Goal: Task Accomplishment & Management: Manage account settings

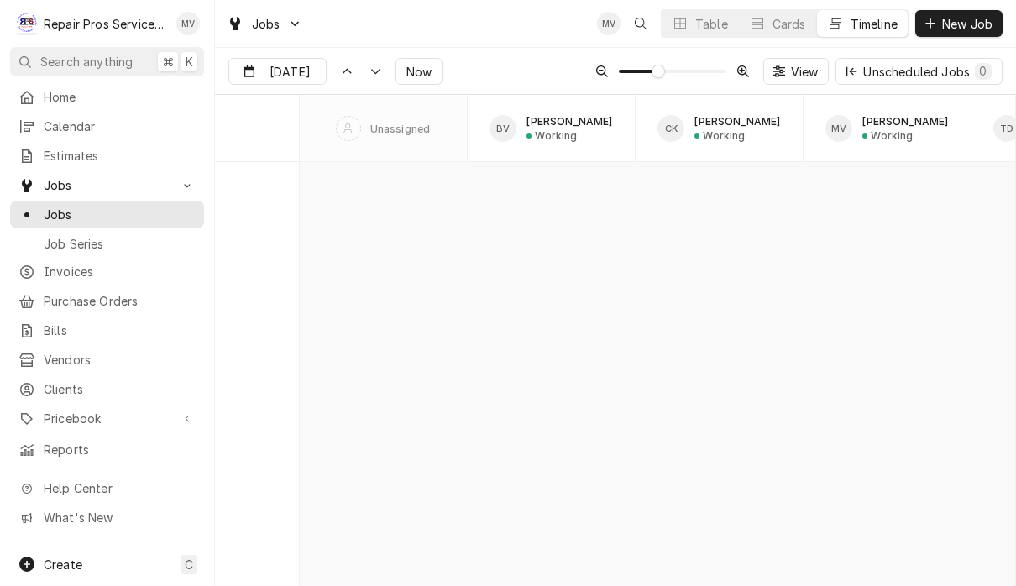
scroll to position [9069, 0]
click at [93, 266] on span "Invoices" at bounding box center [120, 272] width 152 height 18
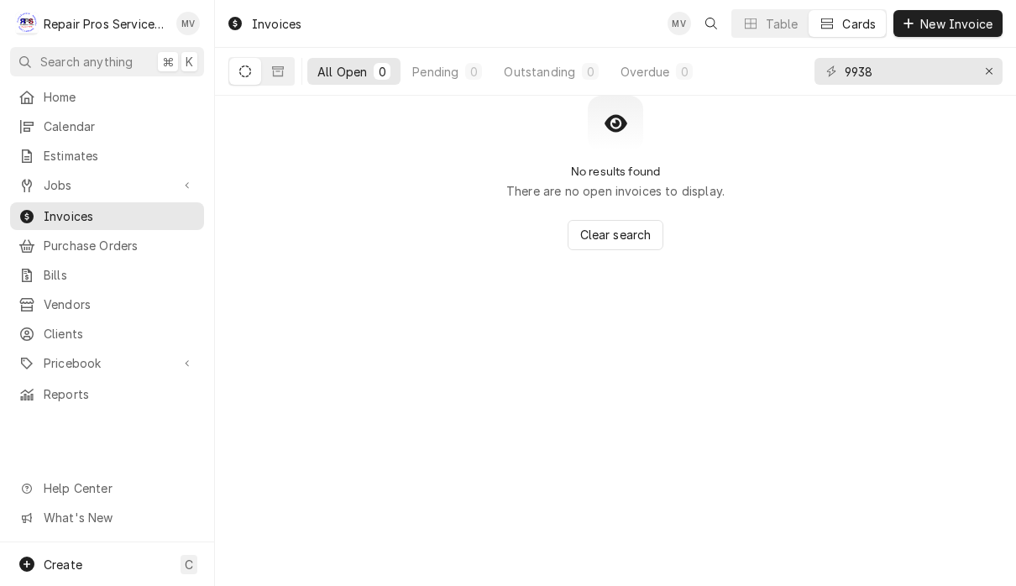
click at [894, 62] on input "9938" at bounding box center [908, 71] width 126 height 27
click at [994, 74] on div "Erase input" at bounding box center [989, 71] width 17 height 17
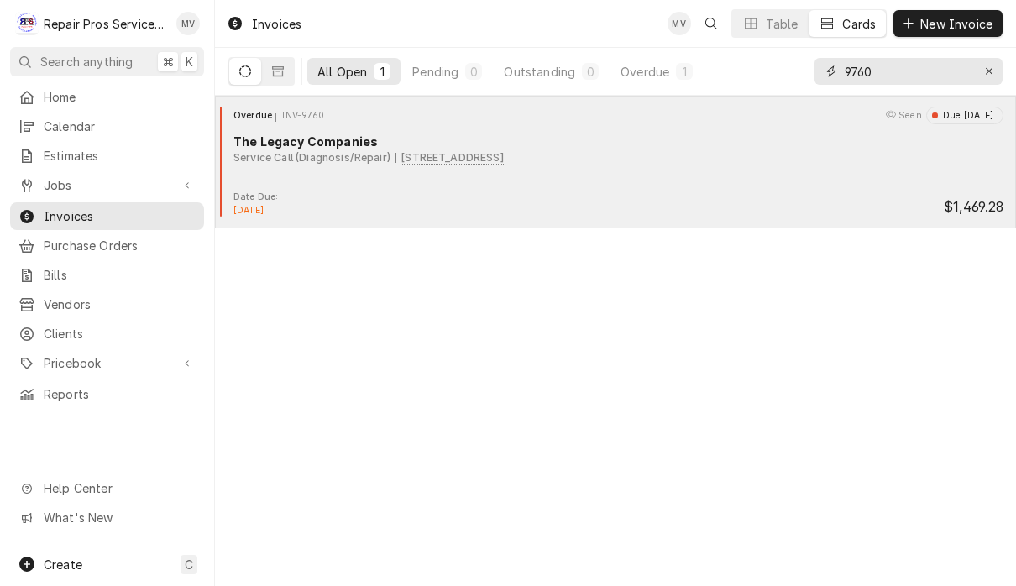
type input "9760"
click at [732, 188] on div "Overdue INV-9760 Seen Due 2 months ago The Legacy Companies Service Call (Diagn…" at bounding box center [616, 149] width 788 height 84
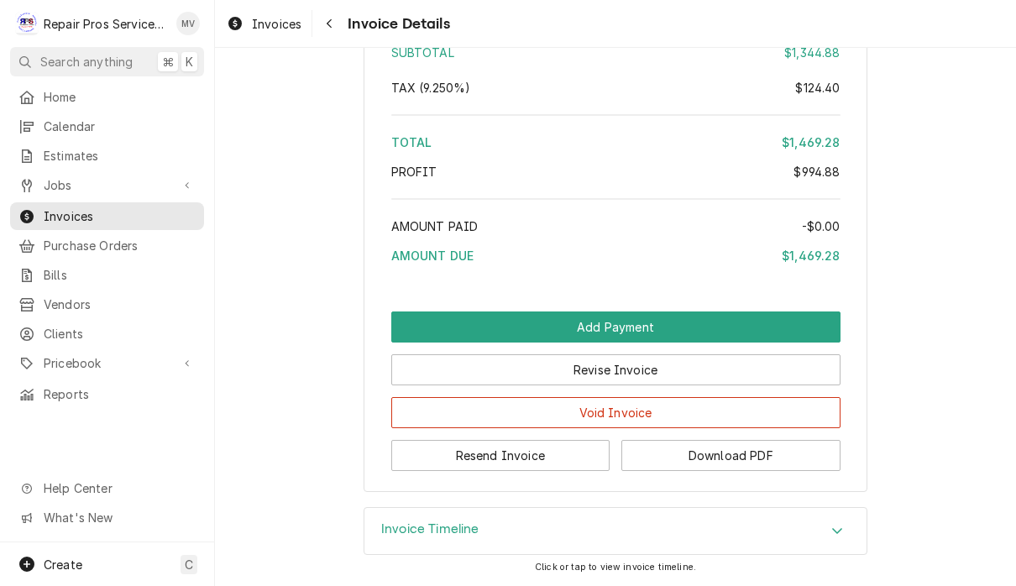
scroll to position [3495, 0]
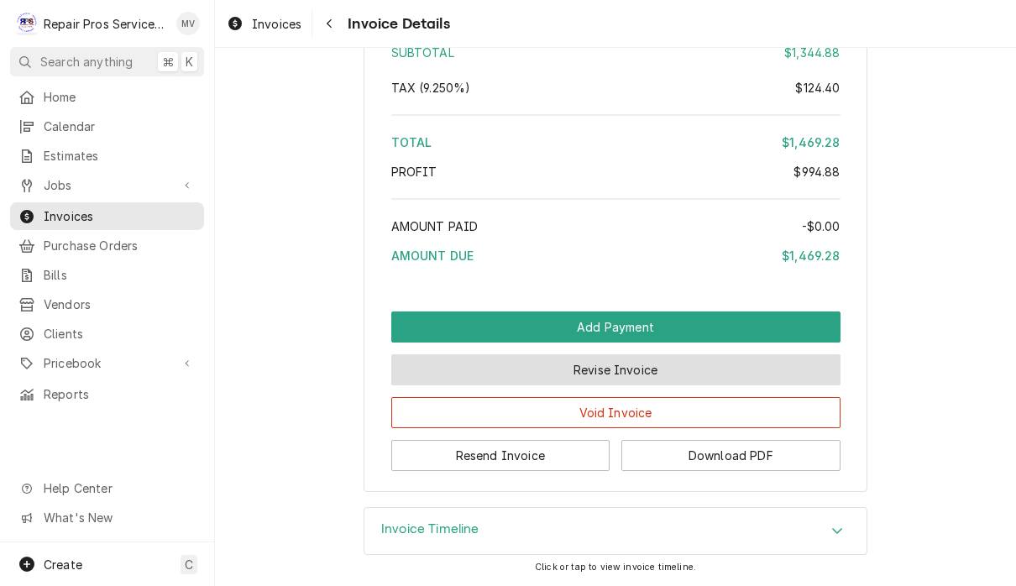
click at [701, 369] on button "Revise Invoice" at bounding box center [615, 369] width 449 height 31
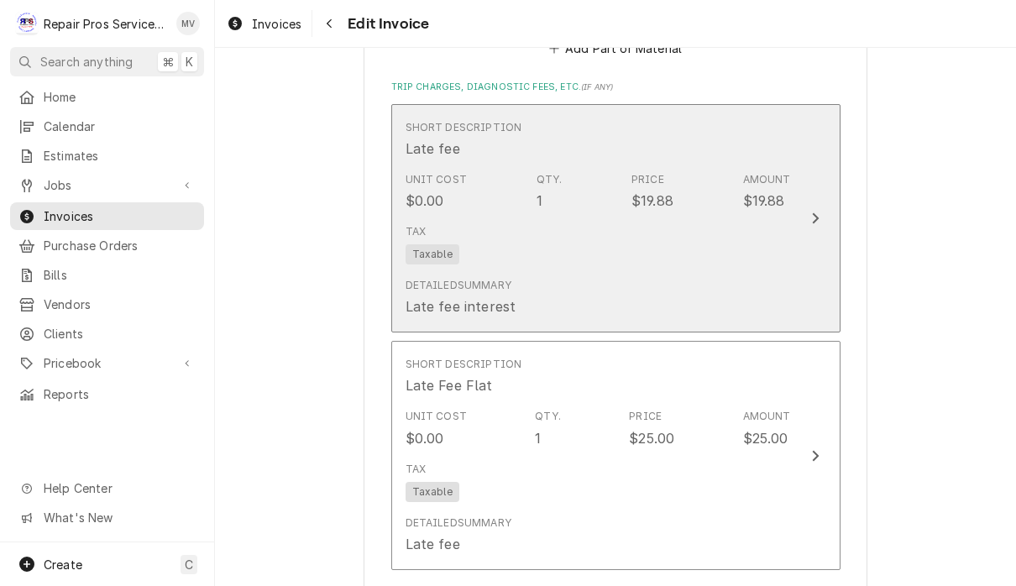
click at [798, 226] on button "Short Description Late fee Unit Cost $0.00 Qty. 1 Price $19.88 Amount $19.88 Ta…" at bounding box center [615, 218] width 449 height 229
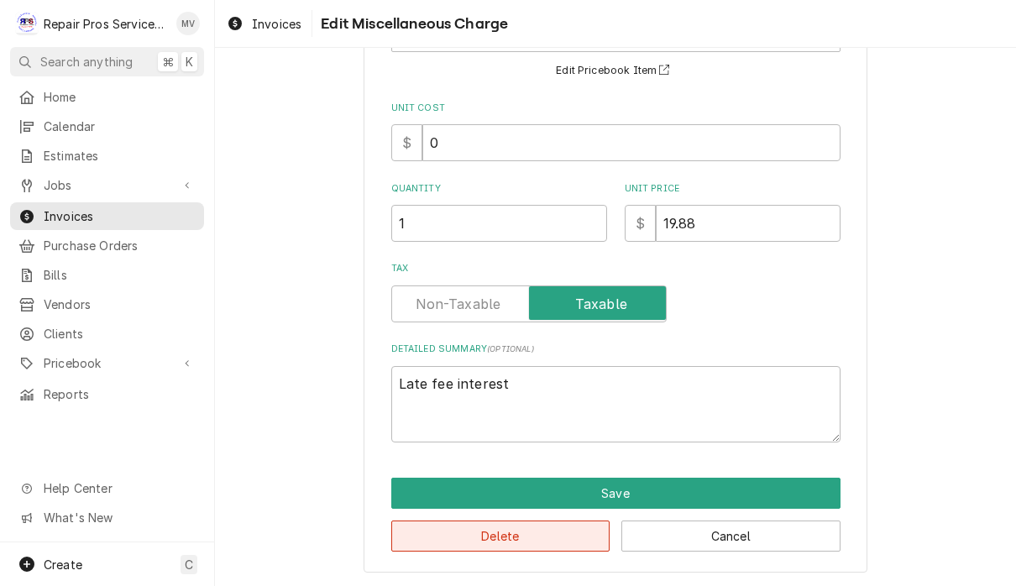
click at [545, 539] on button "Delete" at bounding box center [500, 536] width 219 height 31
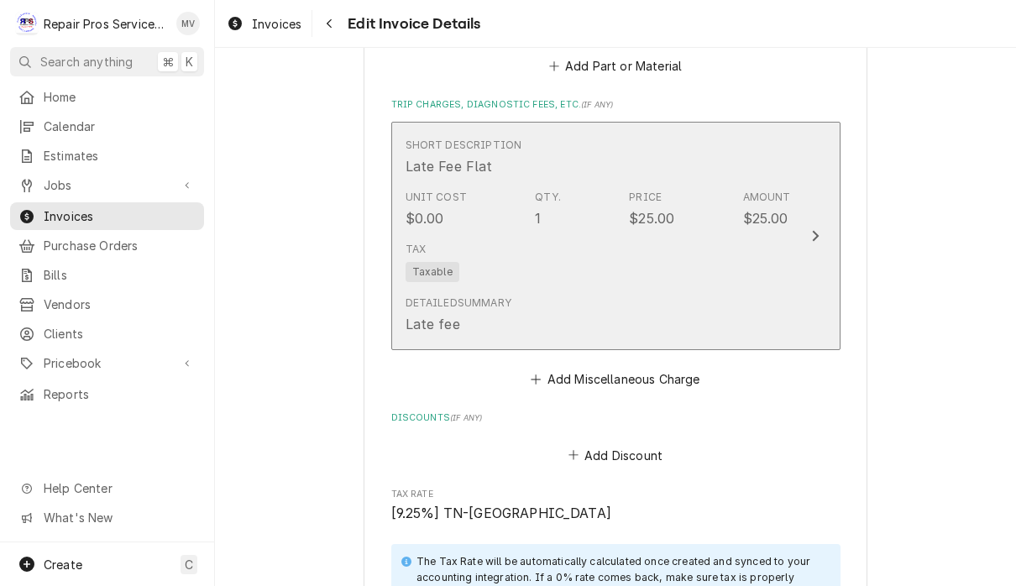
click at [817, 237] on div "Update Line Item" at bounding box center [815, 236] width 22 height 20
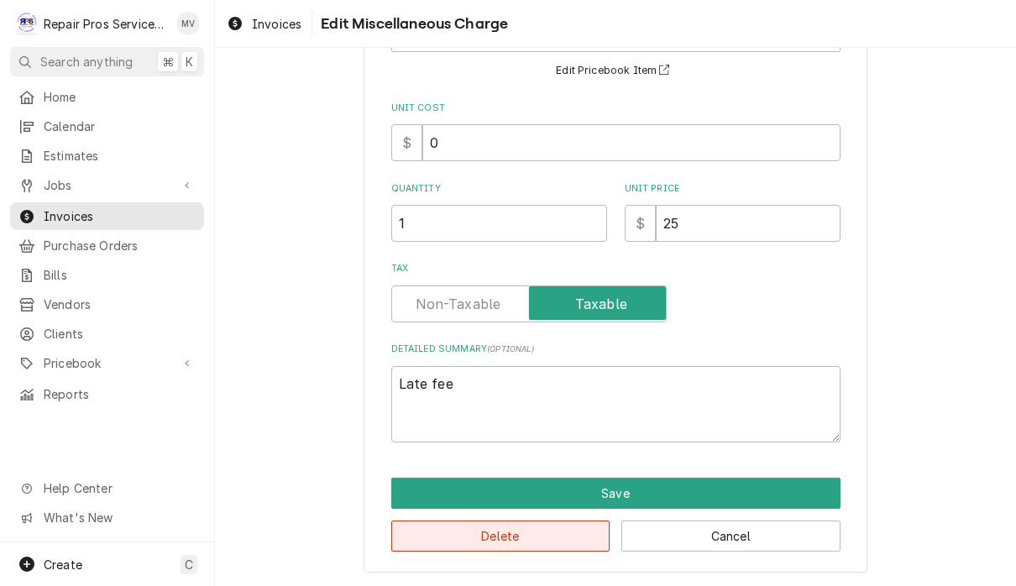
click at [537, 529] on button "Delete" at bounding box center [500, 536] width 219 height 31
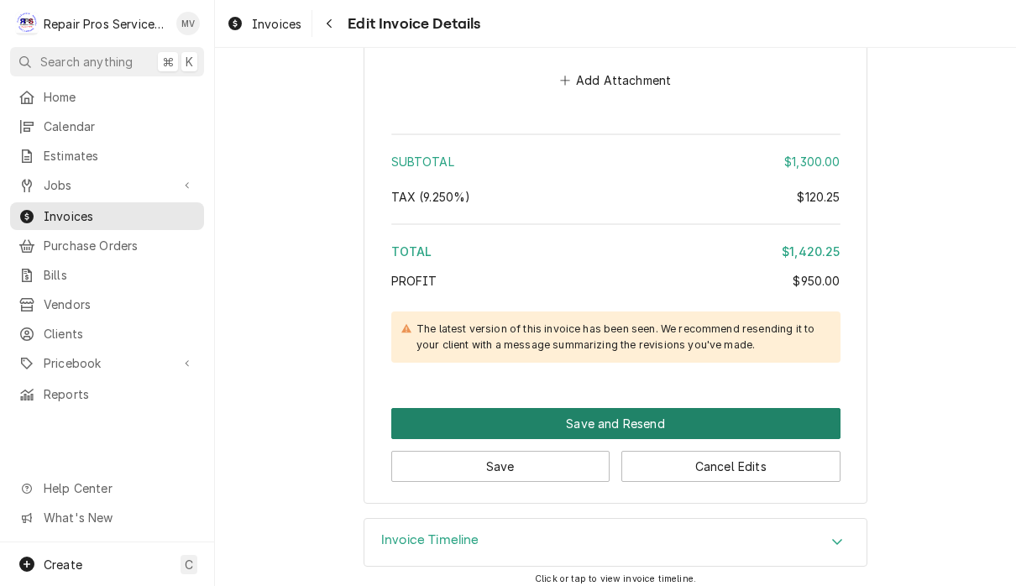
click at [647, 416] on button "Save and Resend" at bounding box center [615, 423] width 449 height 31
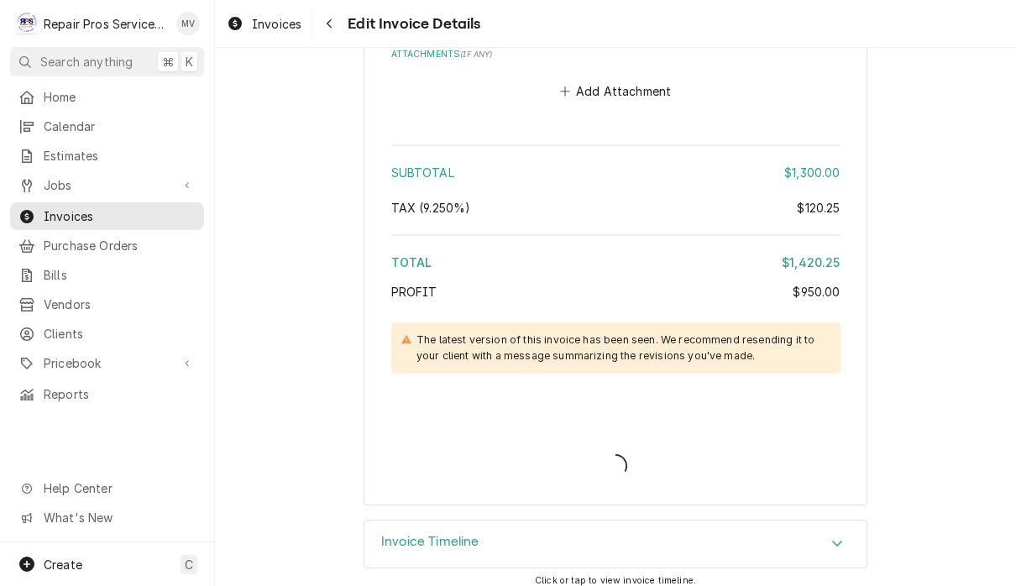
type textarea "x"
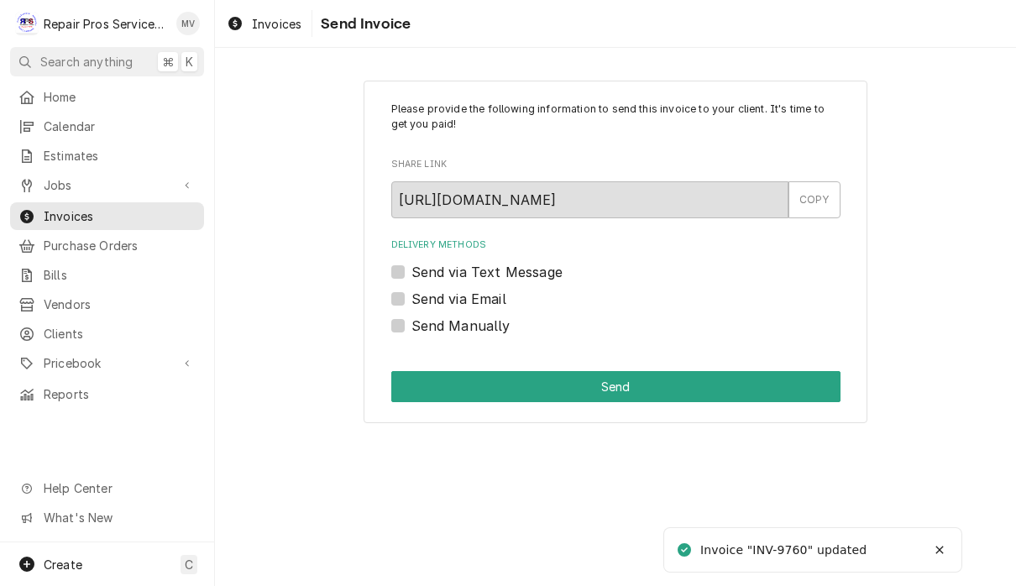
click at [468, 330] on label "Send Manually" at bounding box center [460, 326] width 99 height 20
click at [468, 330] on input "Send Manually" at bounding box center [635, 334] width 449 height 37
checkbox input "true"
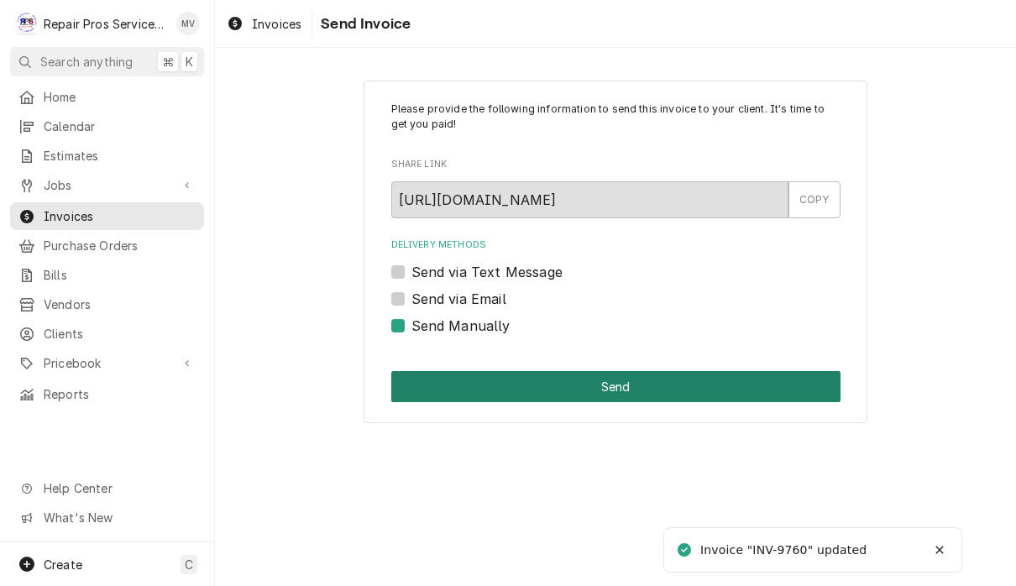
click at [622, 379] on button "Send" at bounding box center [615, 386] width 449 height 31
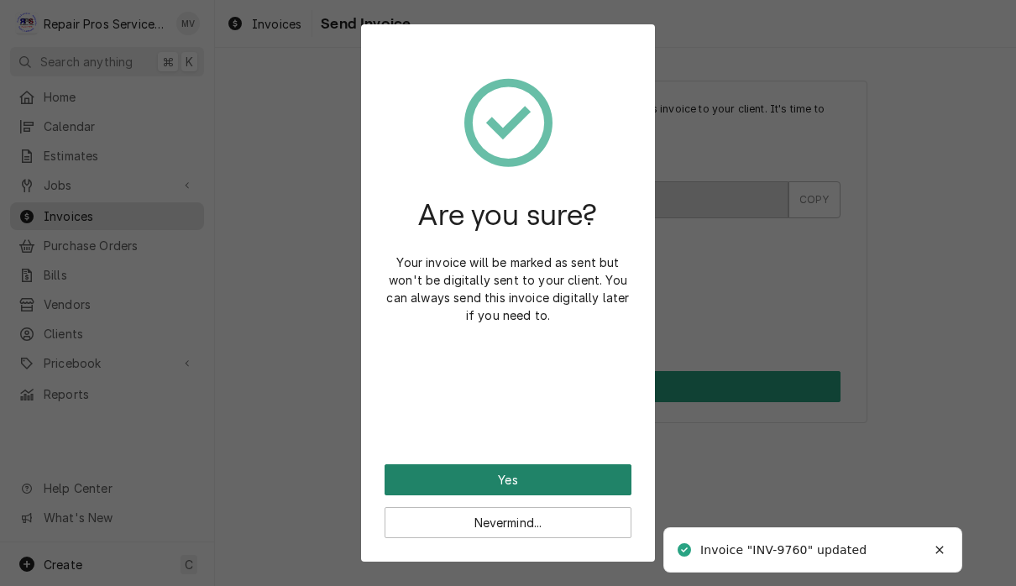
click at [620, 475] on button "Yes" at bounding box center [508, 479] width 247 height 31
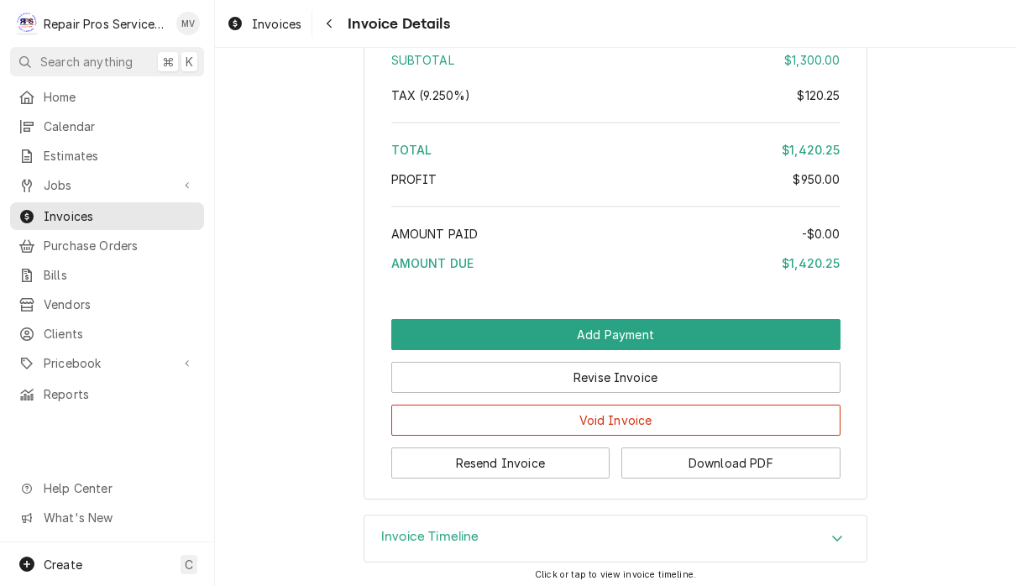
scroll to position [2988, 0]
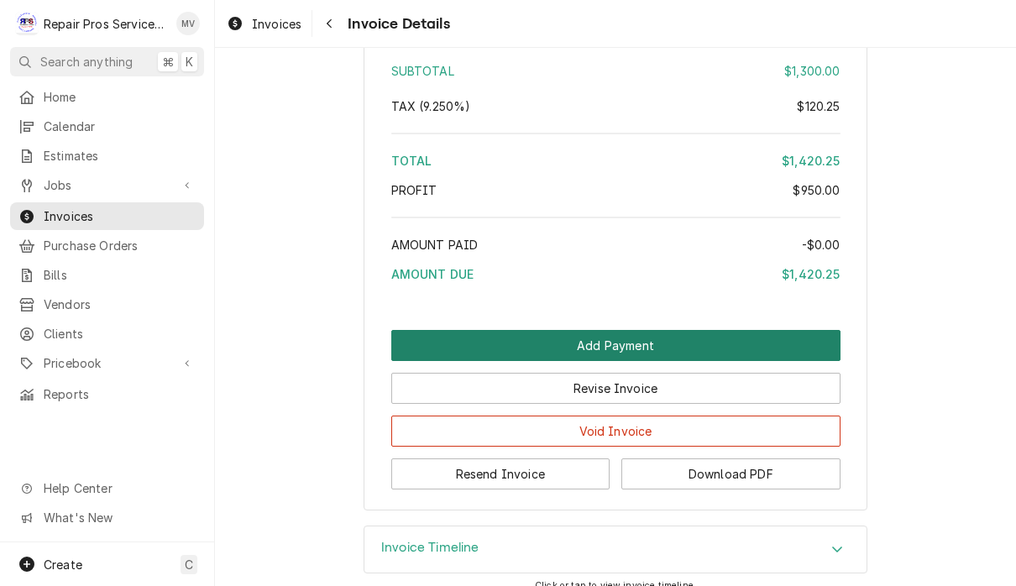
click at [658, 361] on button "Add Payment" at bounding box center [615, 345] width 449 height 31
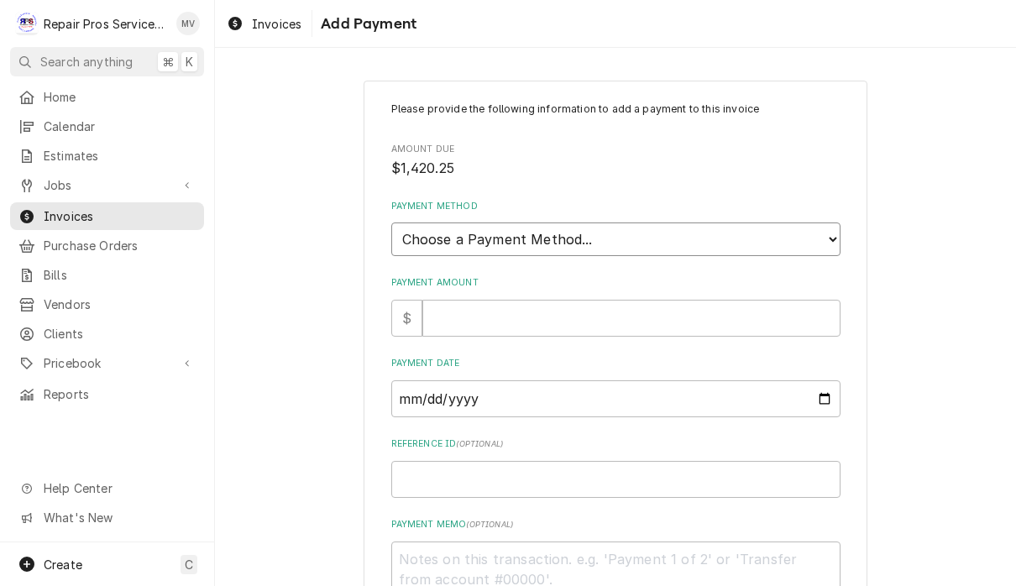
click at [657, 229] on select "Choose a Payment Method... Cash Check Credit/Debit Card ACH/eCheck Other" at bounding box center [615, 240] width 449 height 34
select select "2"
click at [586, 300] on input "Payment Amount" at bounding box center [631, 318] width 418 height 37
type textarea "x"
type input "1"
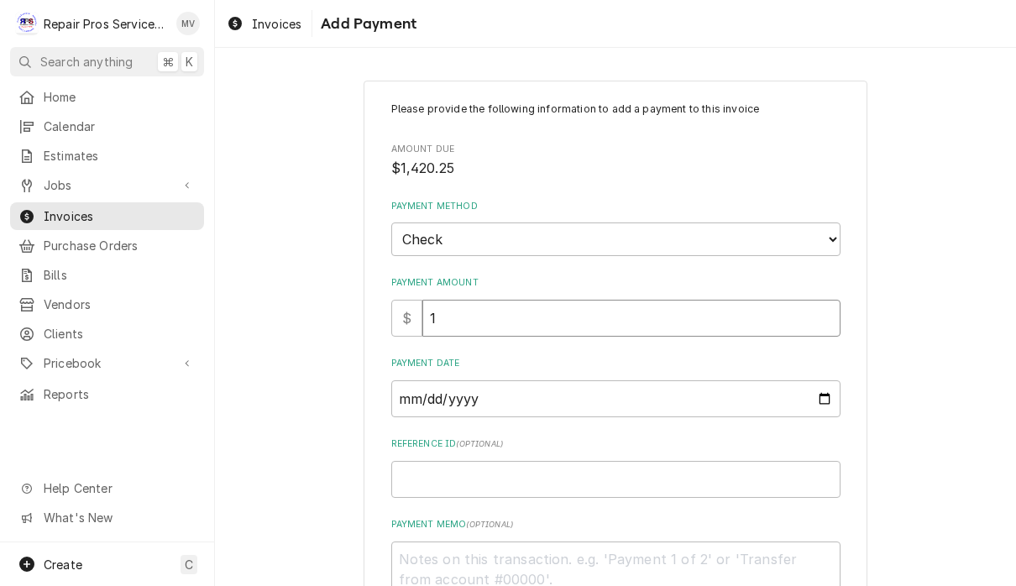
type textarea "x"
type input "14"
type textarea "x"
type input "142"
type textarea "x"
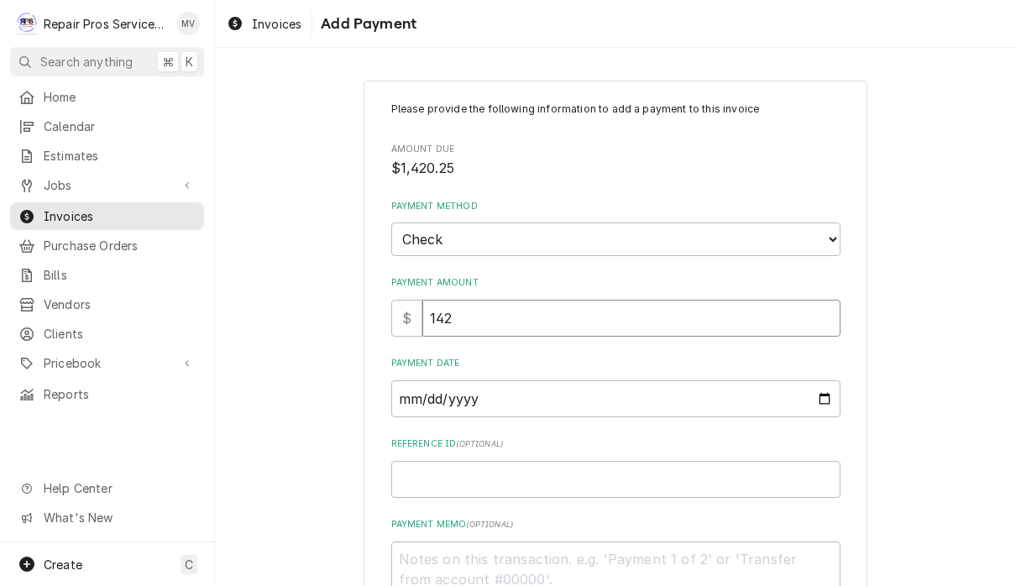
type input "1420"
type textarea "x"
type input "1420.2"
type textarea "x"
type input "1420.25"
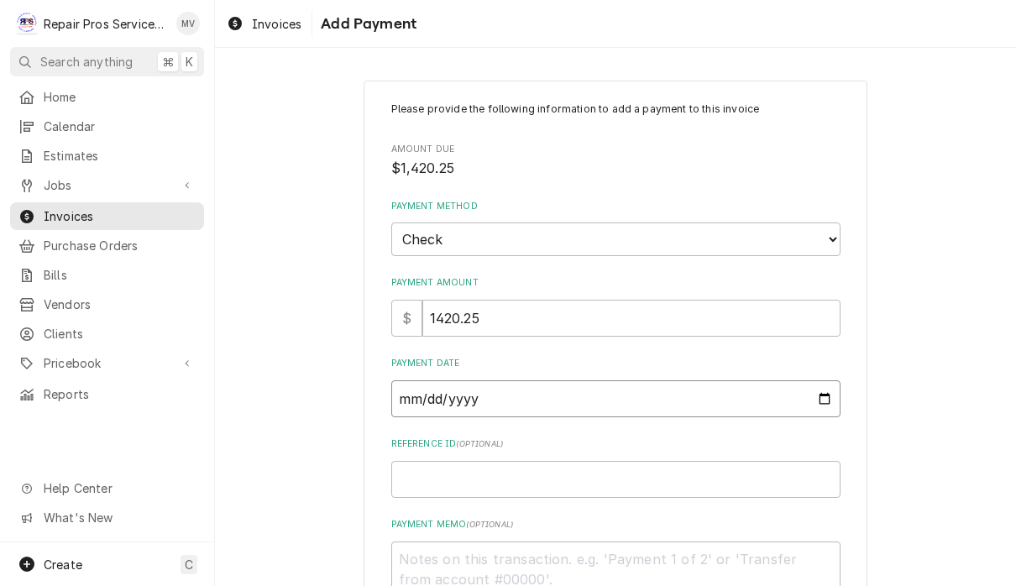
click at [495, 390] on input "Payment Date" at bounding box center [615, 398] width 449 height 37
type input "[DATE]"
click at [564, 478] on input "Reference ID ( optional )" at bounding box center [615, 479] width 449 height 37
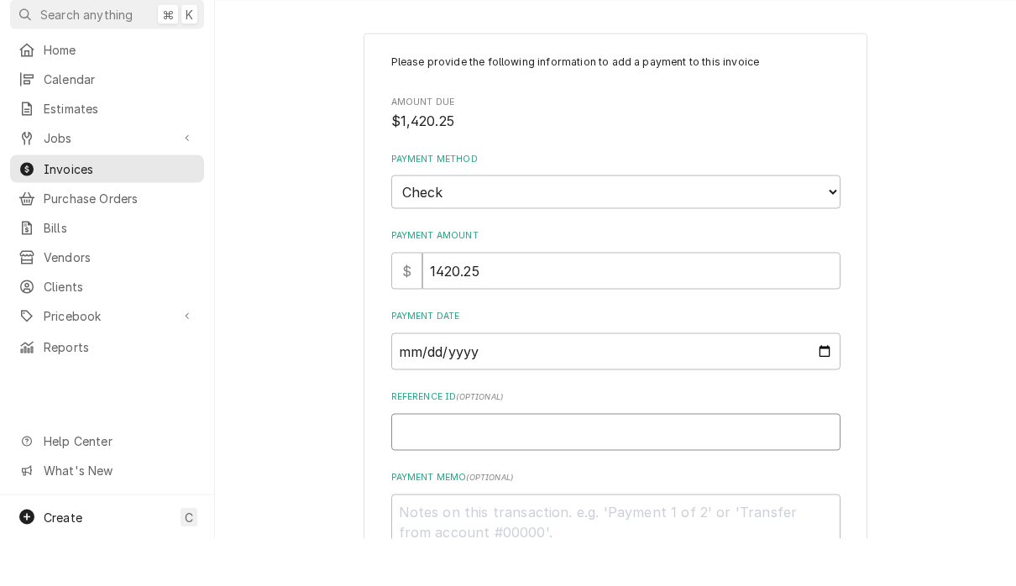
type textarea "x"
type input "9"
type textarea "x"
type input "97"
type textarea "x"
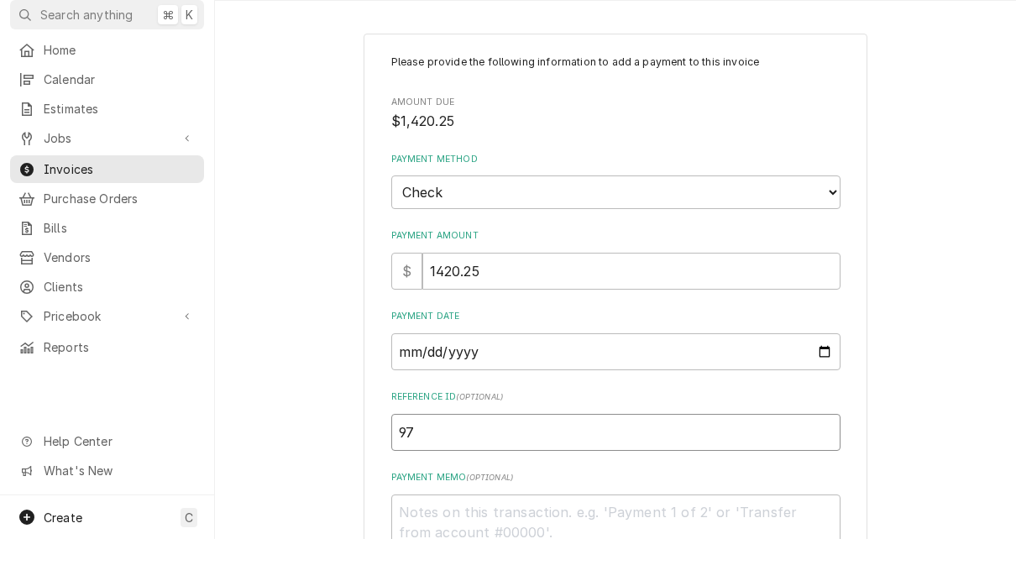
type input "976"
type textarea "x"
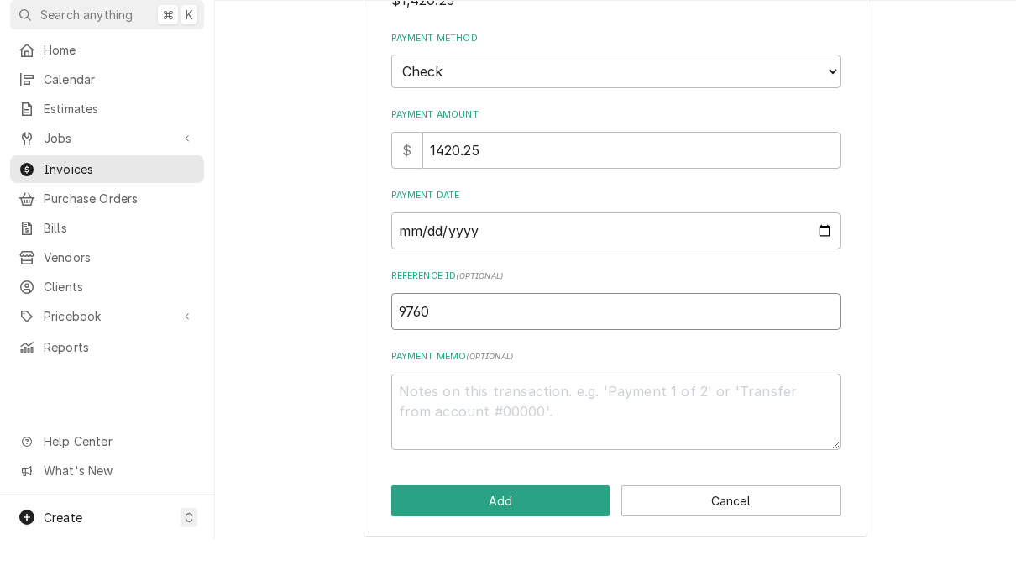
scroll to position [119, 0]
type input "9760"
click at [419, 422] on textarea "Payment Memo ( optional )" at bounding box center [615, 460] width 449 height 76
type textarea "x"
type textarea "9"
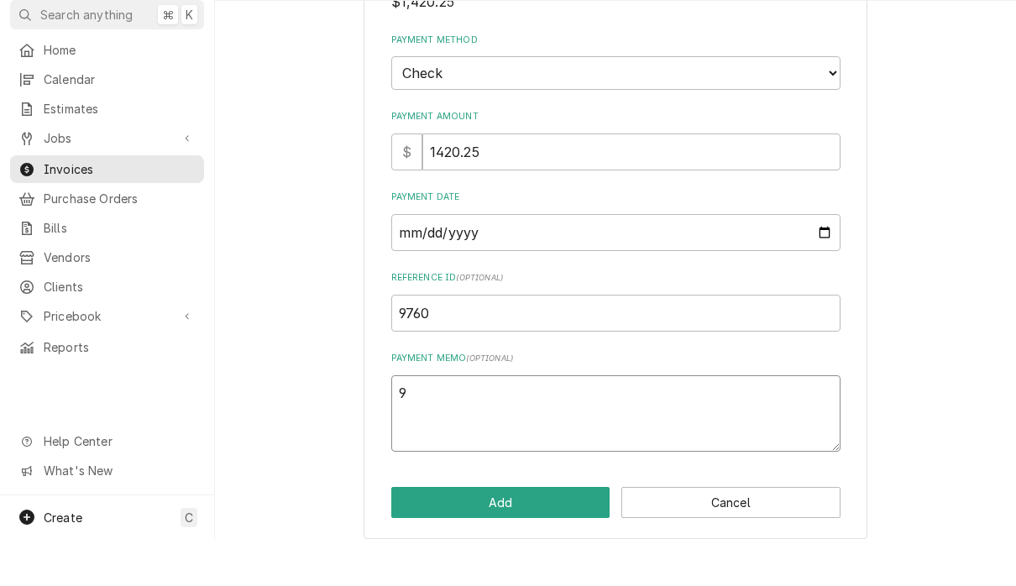
type textarea "x"
type textarea "99"
type textarea "x"
type textarea "993"
type textarea "x"
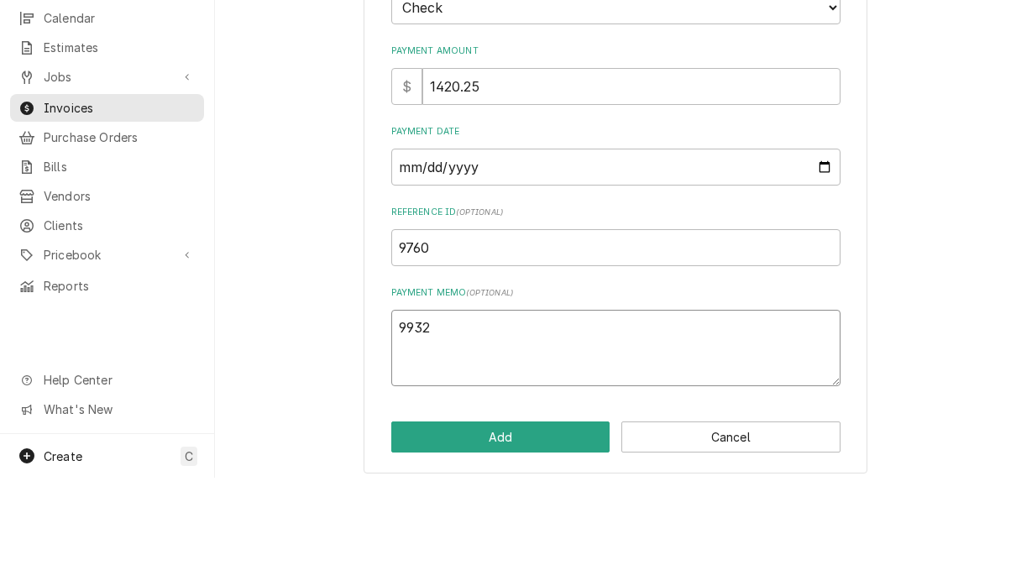
scroll to position [1, 0]
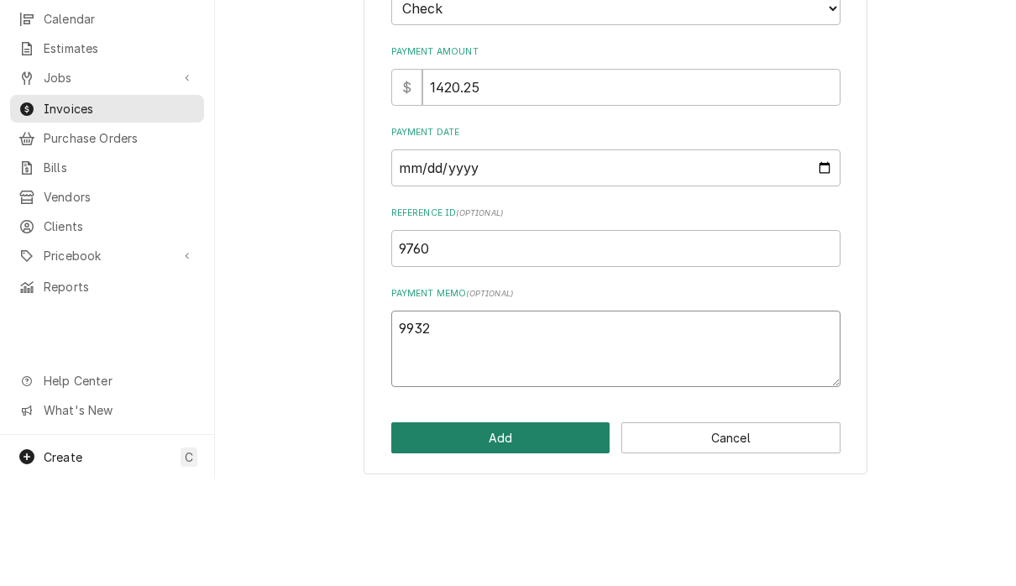
type textarea "9932"
click at [537, 530] on button "Add" at bounding box center [500, 545] width 219 height 31
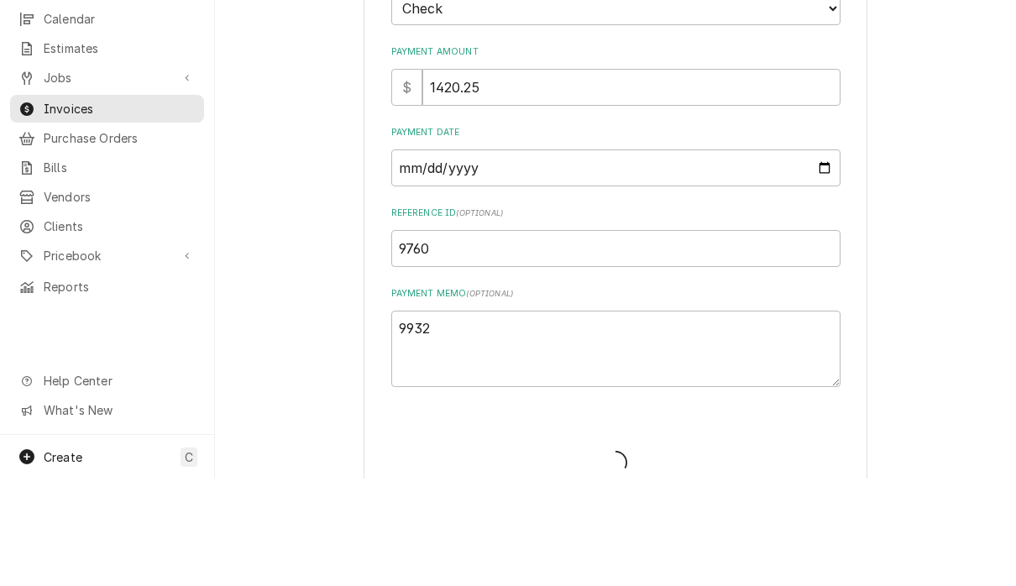
type textarea "x"
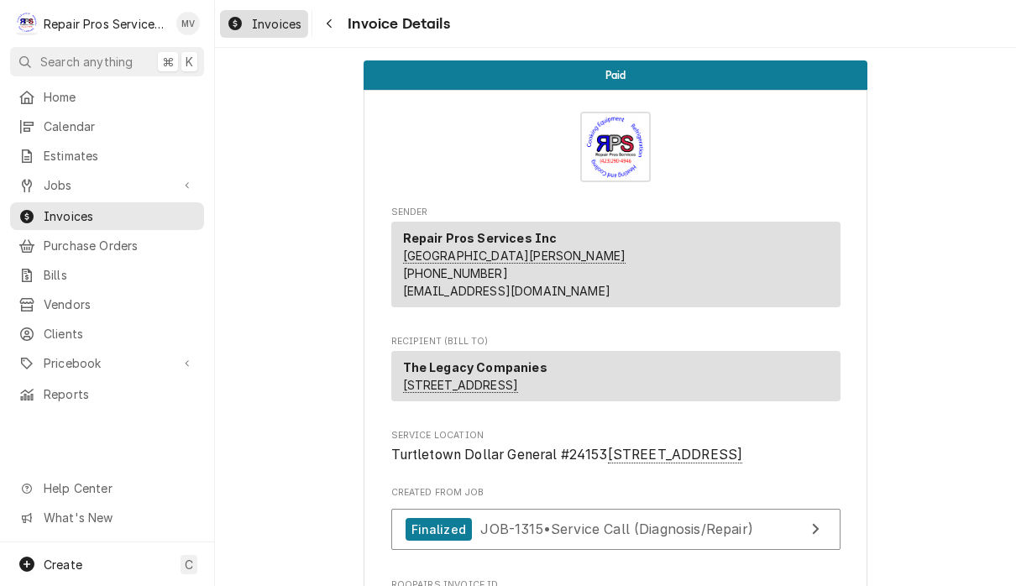
click at [273, 35] on link "Invoices" at bounding box center [264, 24] width 88 height 28
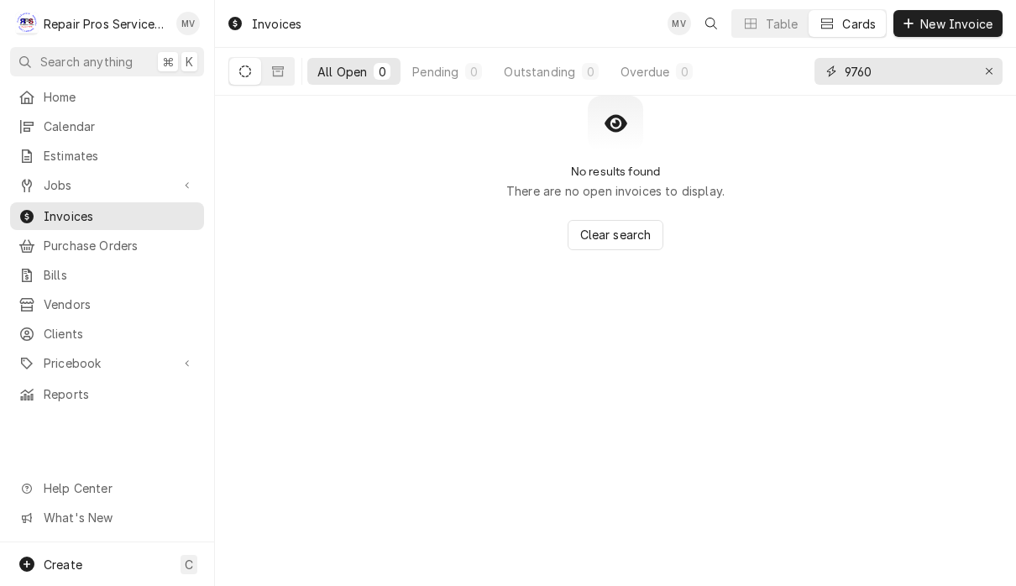
click at [894, 74] on input "9760" at bounding box center [908, 71] width 126 height 27
type input "9"
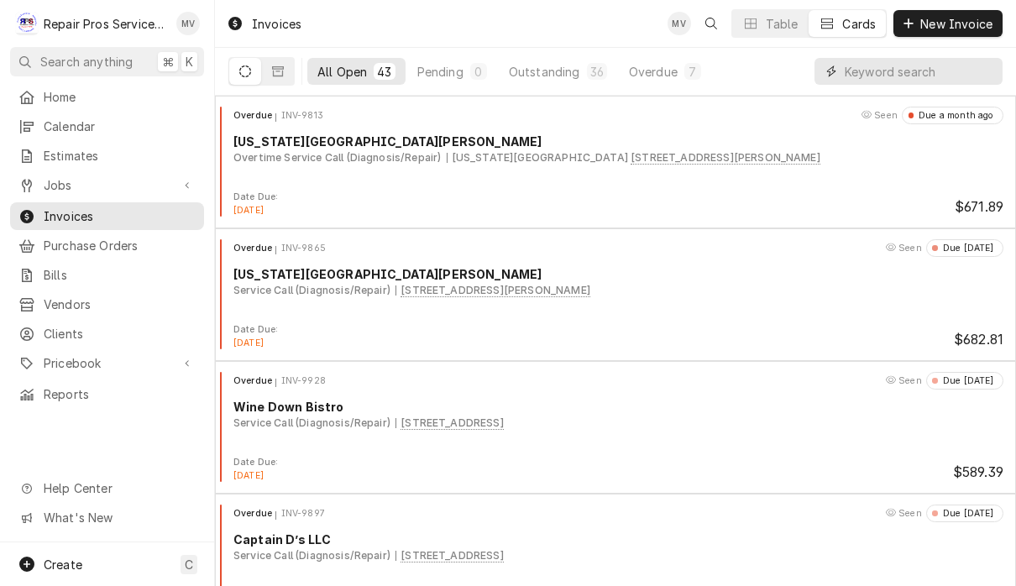
type input "["
type input "\"
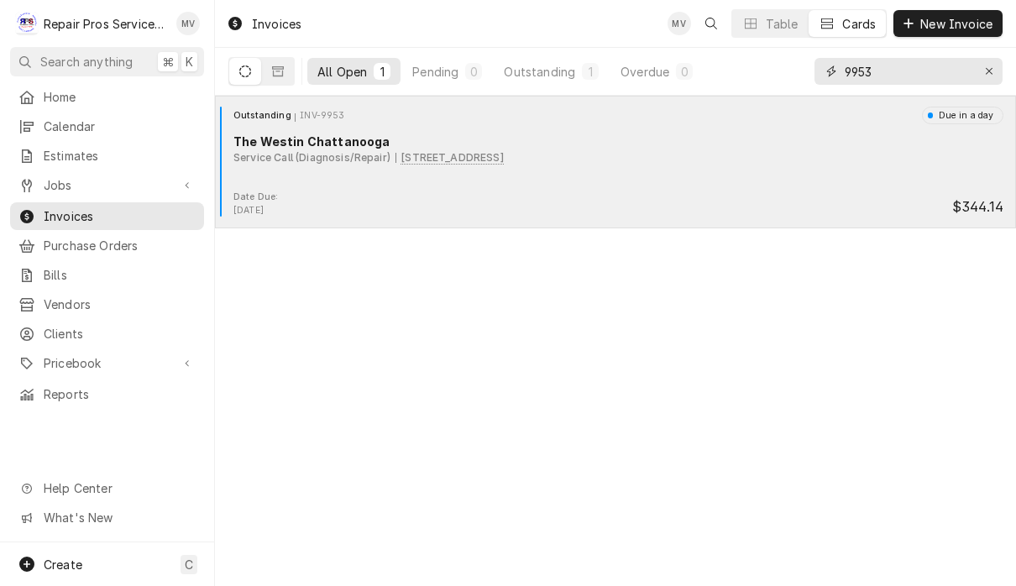
type input "9953"
click at [705, 176] on div "Outstanding INV-9953 Due in a day The Westin Chattanooga Service Call (Diagnosi…" at bounding box center [616, 149] width 788 height 84
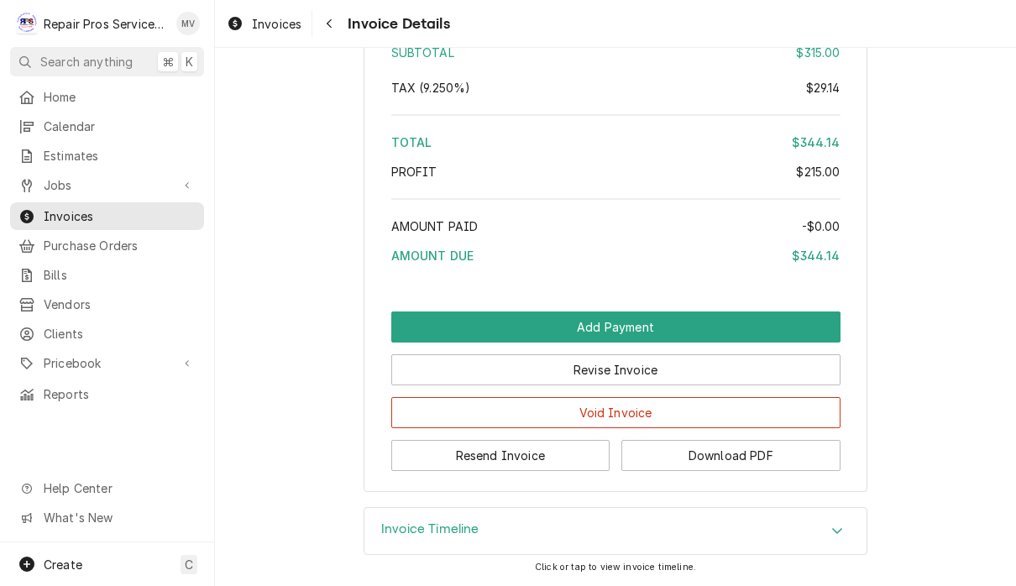
scroll to position [2836, 0]
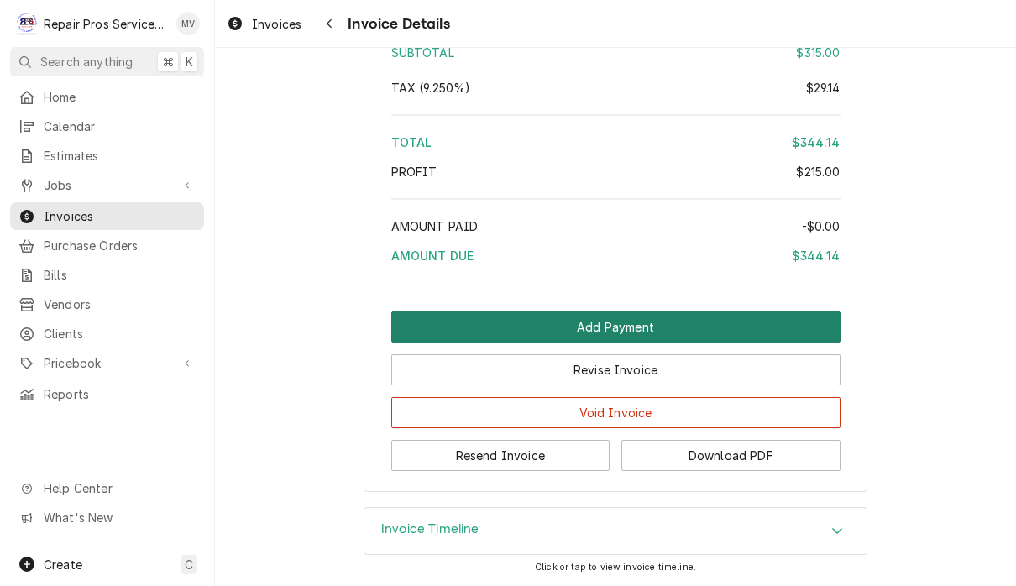
click at [768, 317] on button "Add Payment" at bounding box center [615, 327] width 449 height 31
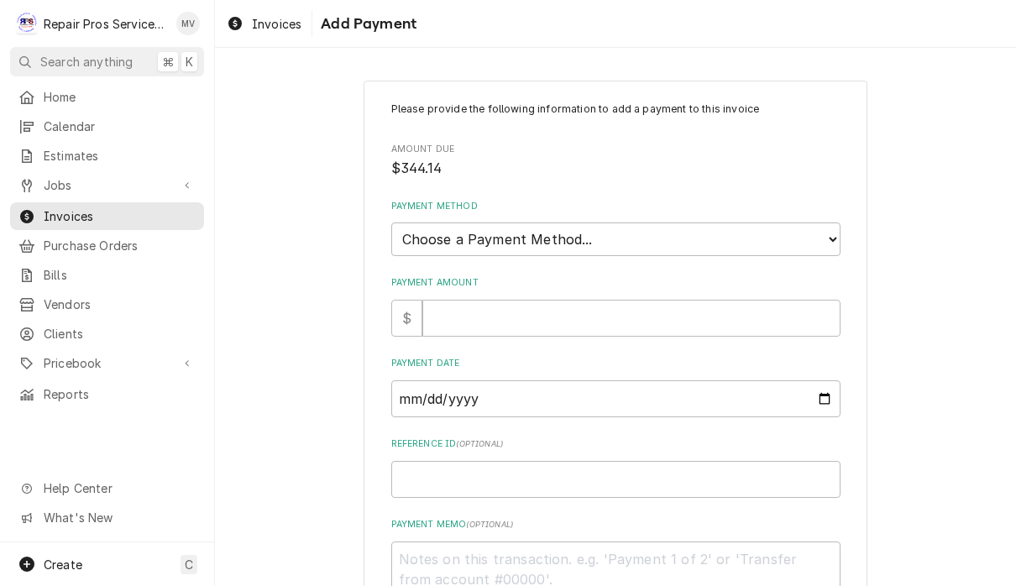
click at [742, 228] on select "Choose a Payment Method... Cash Check Credit/Debit Card ACH/eCheck Other" at bounding box center [615, 240] width 449 height 34
select select "2"
click at [694, 300] on input "Payment Amount" at bounding box center [631, 318] width 418 height 37
type textarea "x"
type input "3"
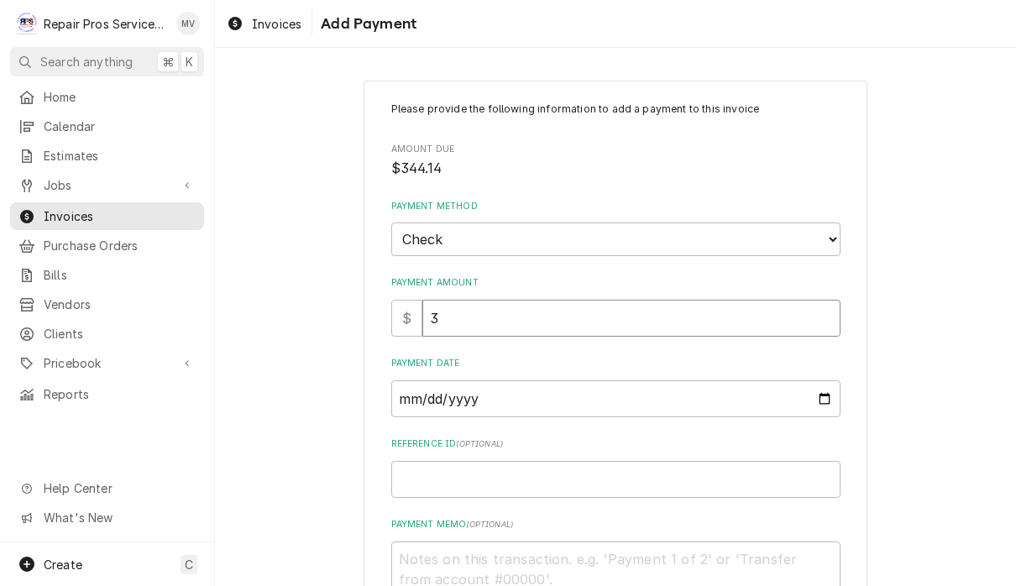
type textarea "x"
type input "34"
type textarea "x"
type input "344"
type textarea "x"
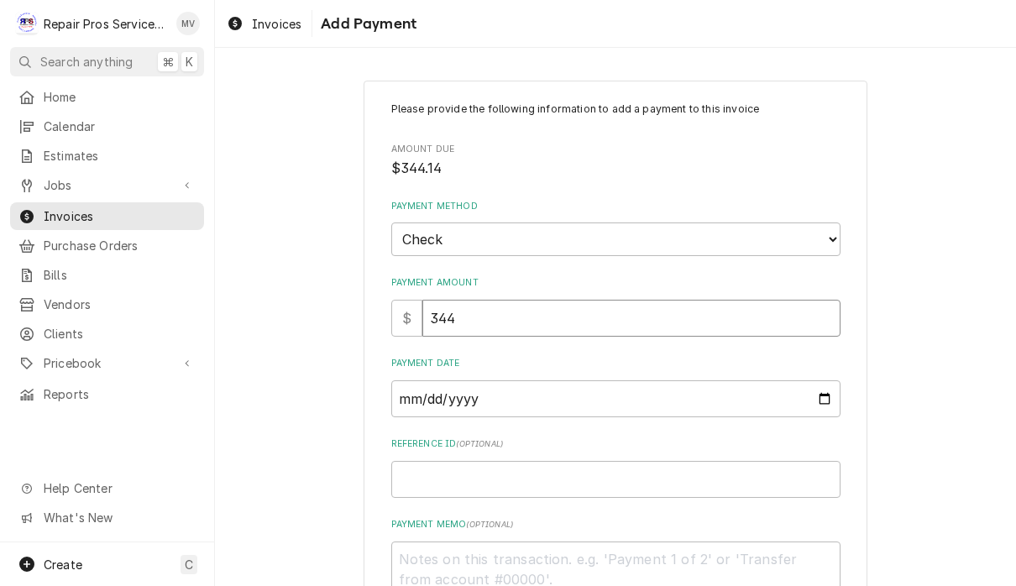
type input "344.1"
type textarea "x"
type input "344.14"
click at [590, 398] on input "Payment Date" at bounding box center [615, 398] width 449 height 37
type input "[DATE]"
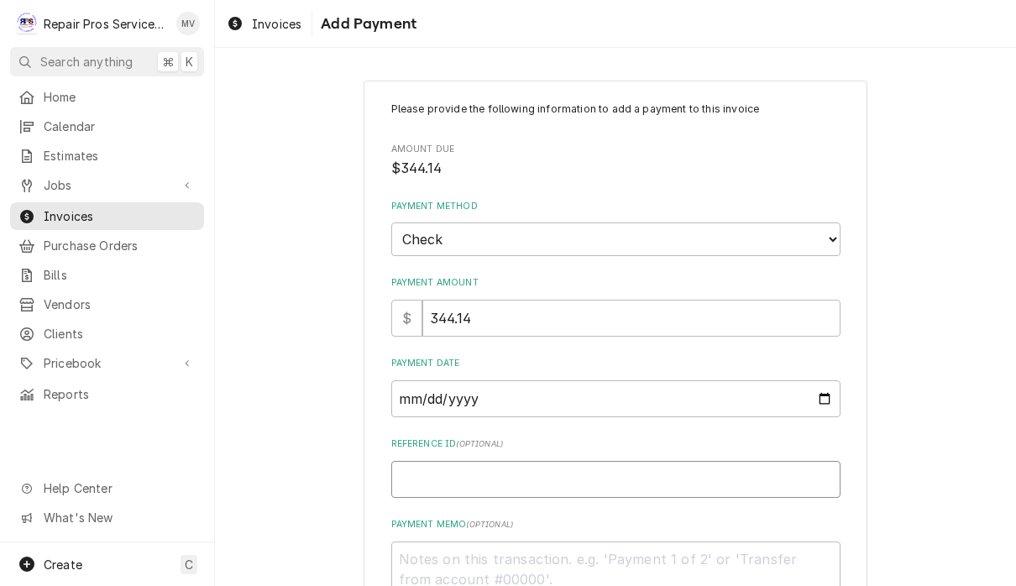
click at [608, 477] on input "Reference ID ( optional )" at bounding box center [615, 479] width 449 height 37
type textarea "x"
type input "9"
type textarea "x"
type input "99"
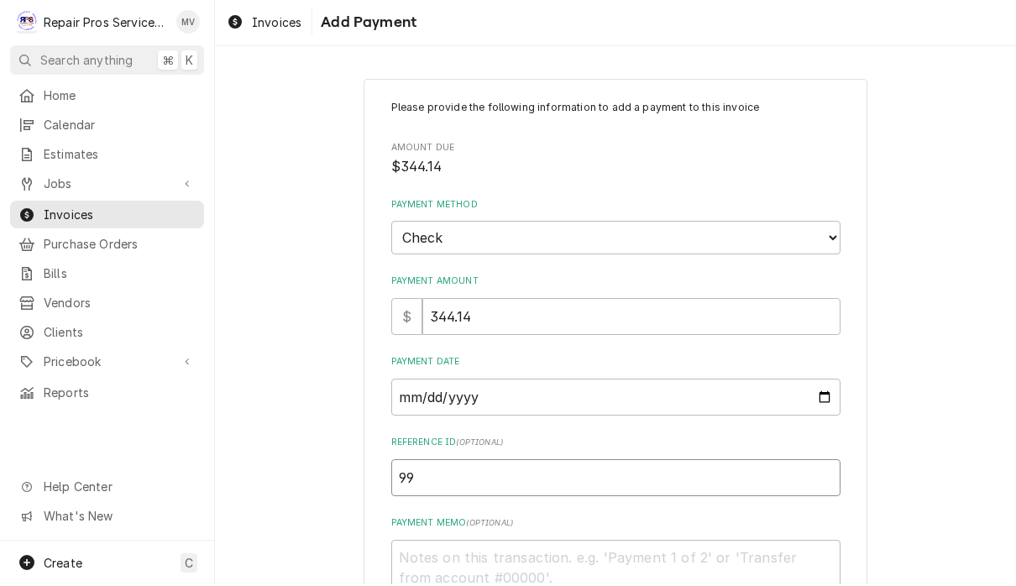
type textarea "x"
type input "995"
type textarea "x"
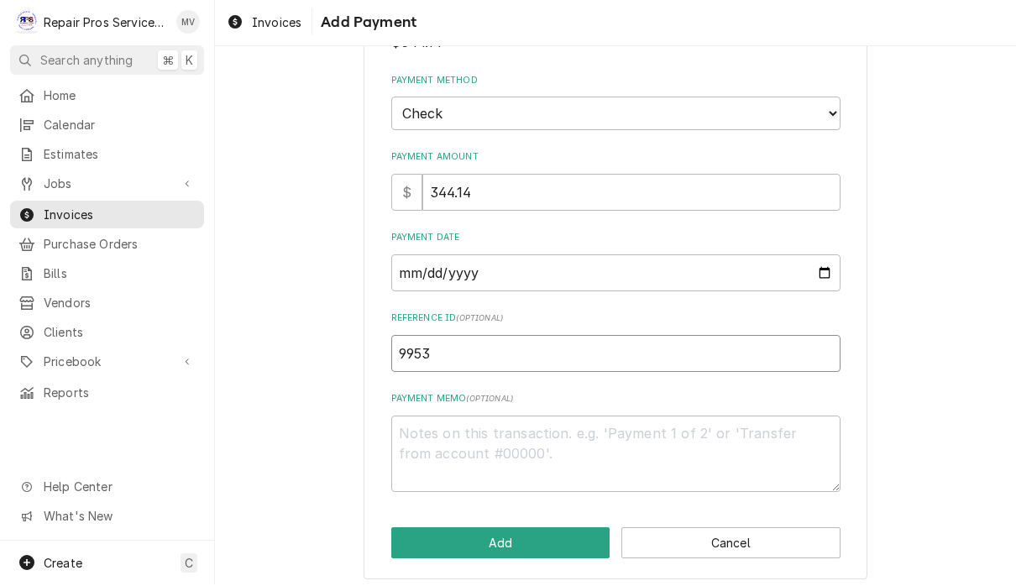
scroll to position [123, 0]
type input "9953"
click at [552, 454] on textarea "Payment Memo ( optional )" at bounding box center [615, 456] width 449 height 76
type textarea "x"
type textarea "1"
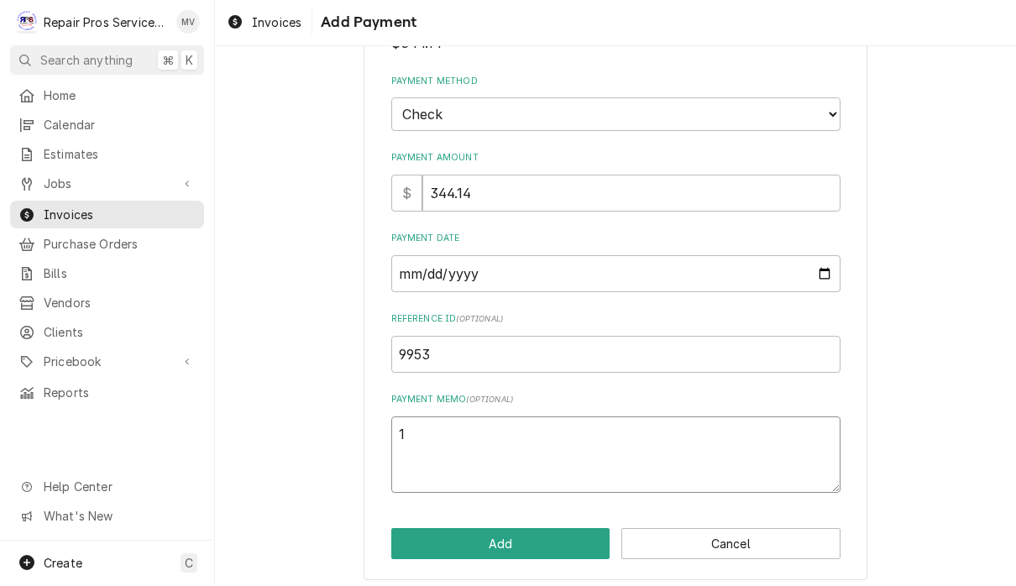
type textarea "x"
type textarea "16"
type textarea "x"
type textarea "165"
type textarea "x"
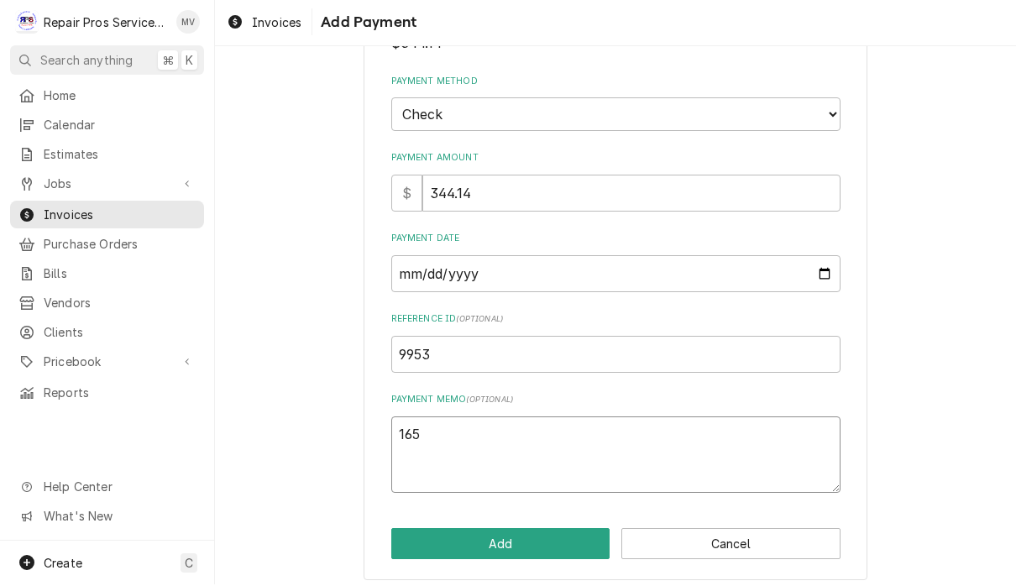
type textarea "1656"
type textarea "x"
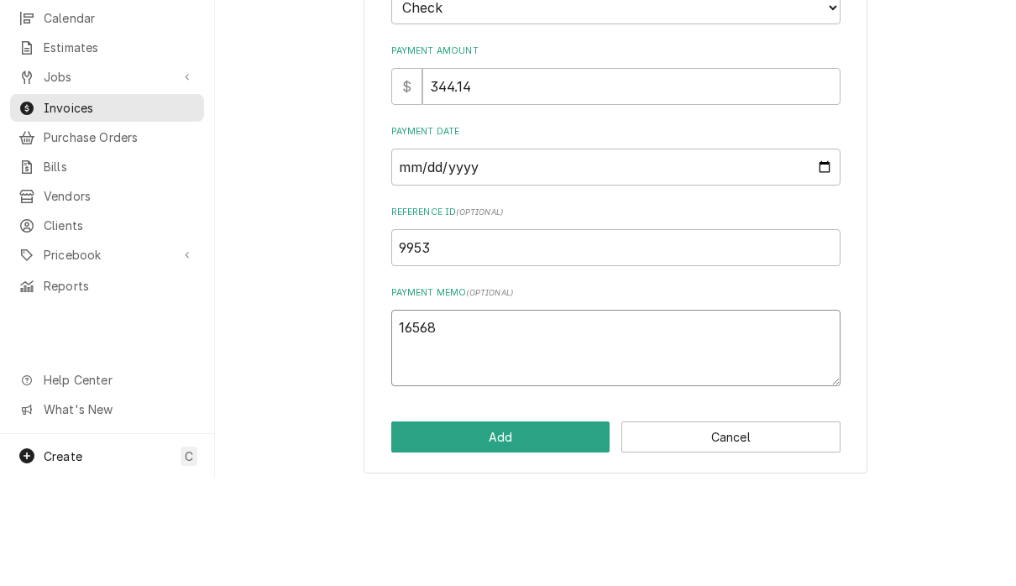
scroll to position [1, 0]
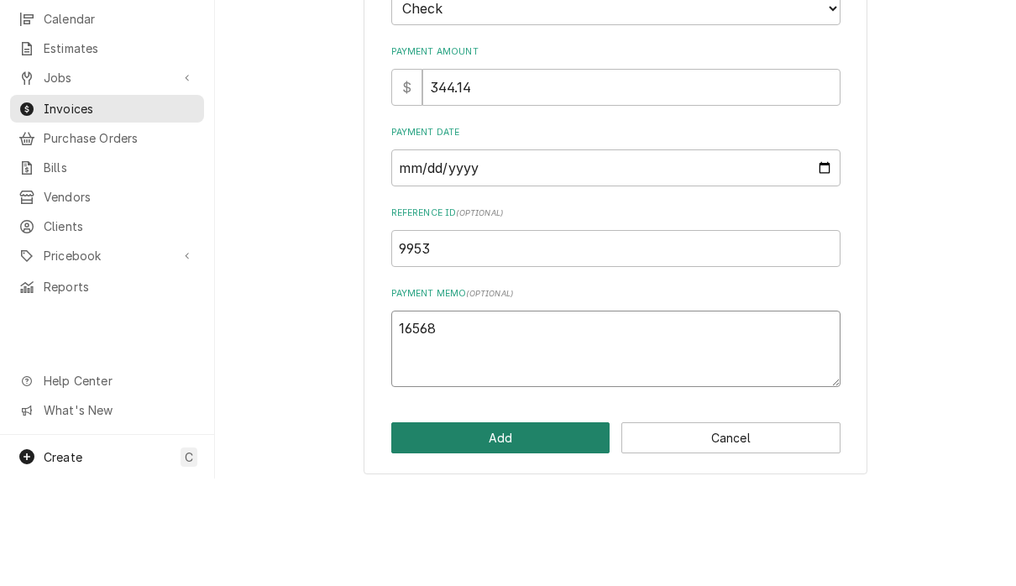
type textarea "16568"
click at [552, 530] on button "Add" at bounding box center [500, 545] width 219 height 31
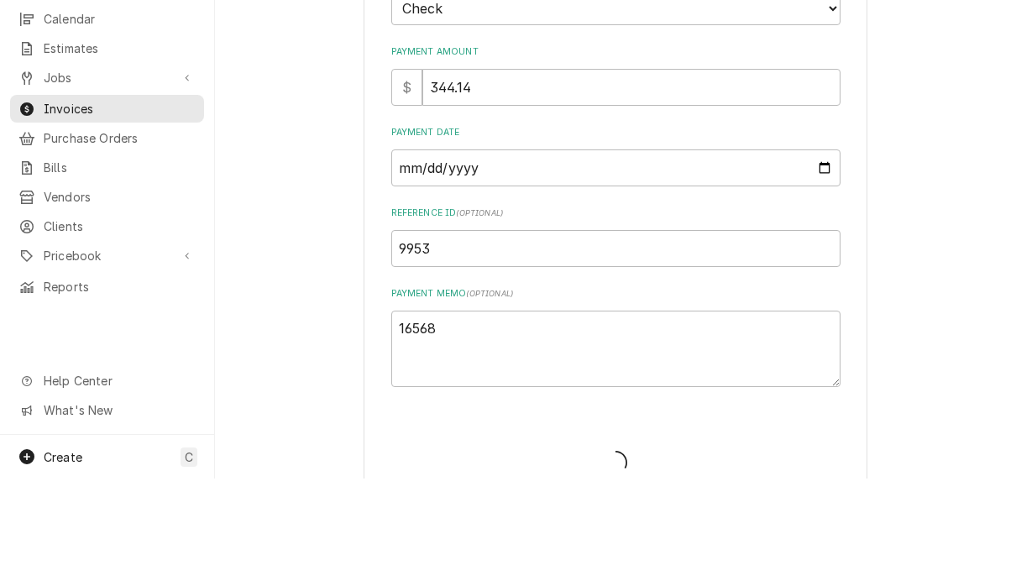
type textarea "x"
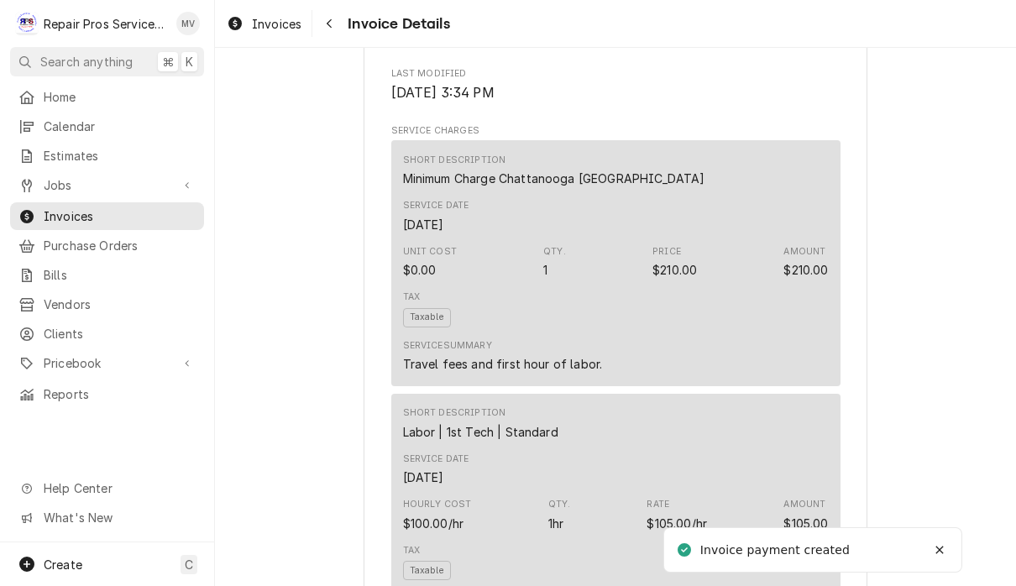
scroll to position [910, 0]
click at [291, 29] on span "Invoices" at bounding box center [277, 24] width 50 height 18
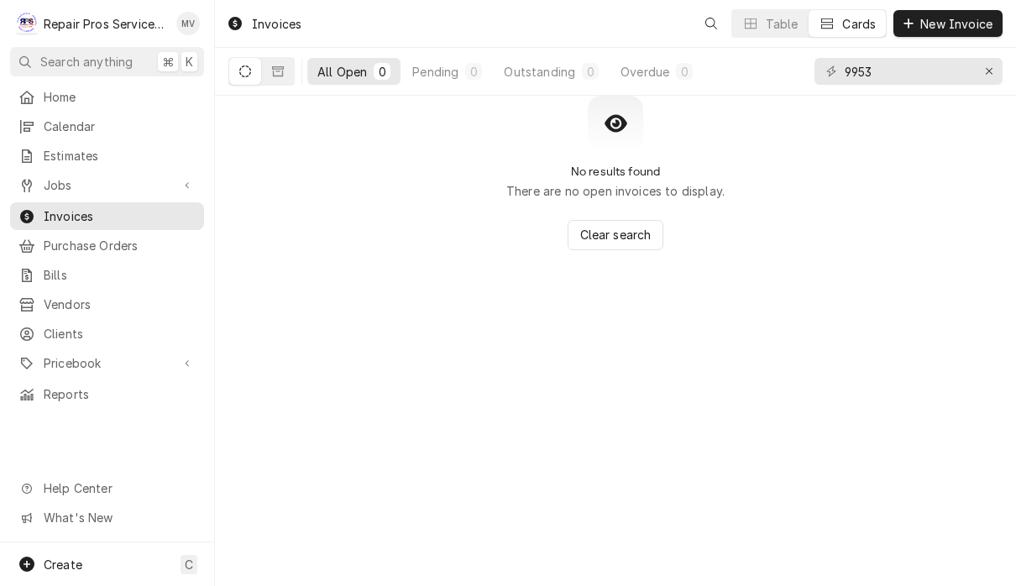
click at [909, 71] on input "9953" at bounding box center [908, 71] width 126 height 27
click at [990, 74] on icon "Erase input" at bounding box center [989, 72] width 9 height 12
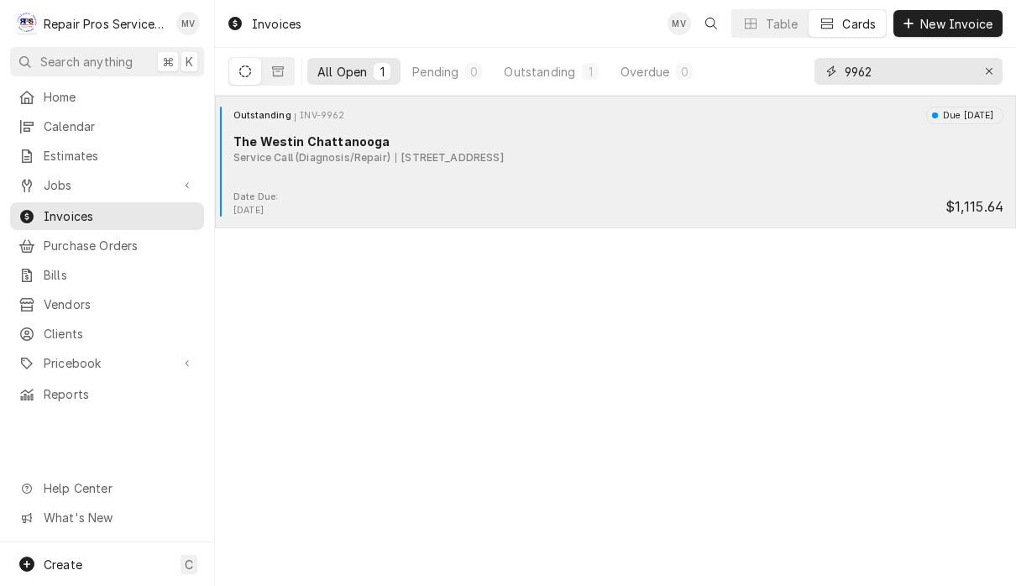
type input "9962"
click at [749, 183] on div "Outstanding INV-9962 Due [DATE] The Westin Chattanooga Service Call (Diagnosis/…" at bounding box center [616, 149] width 788 height 84
click at [761, 165] on div "Outstanding INV-9962 Due [DATE] The Westin Chattanooga Service Call (Diagnosis/…" at bounding box center [616, 149] width 788 height 84
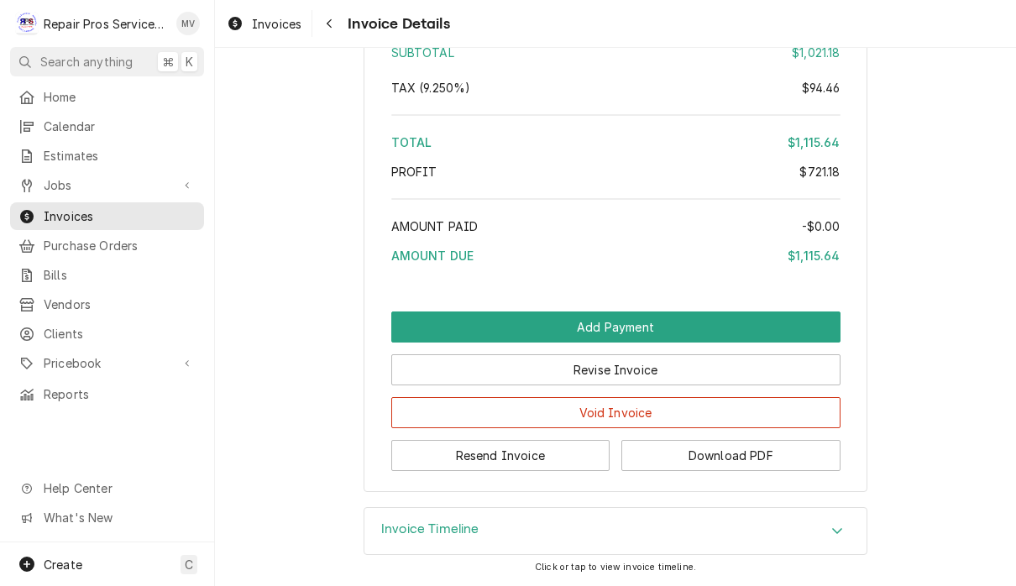
scroll to position [4214, 0]
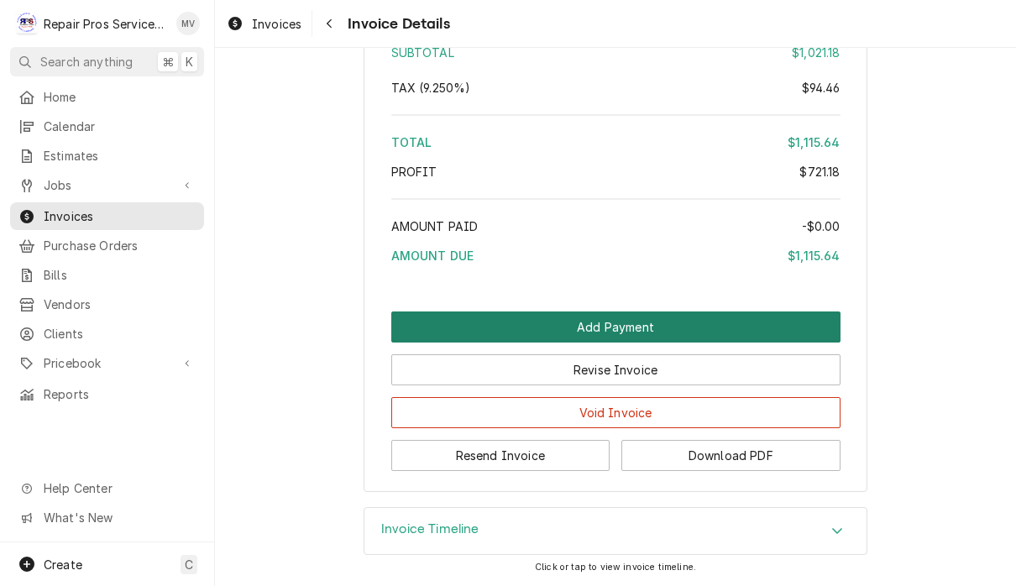
click at [749, 322] on button "Add Payment" at bounding box center [615, 327] width 449 height 31
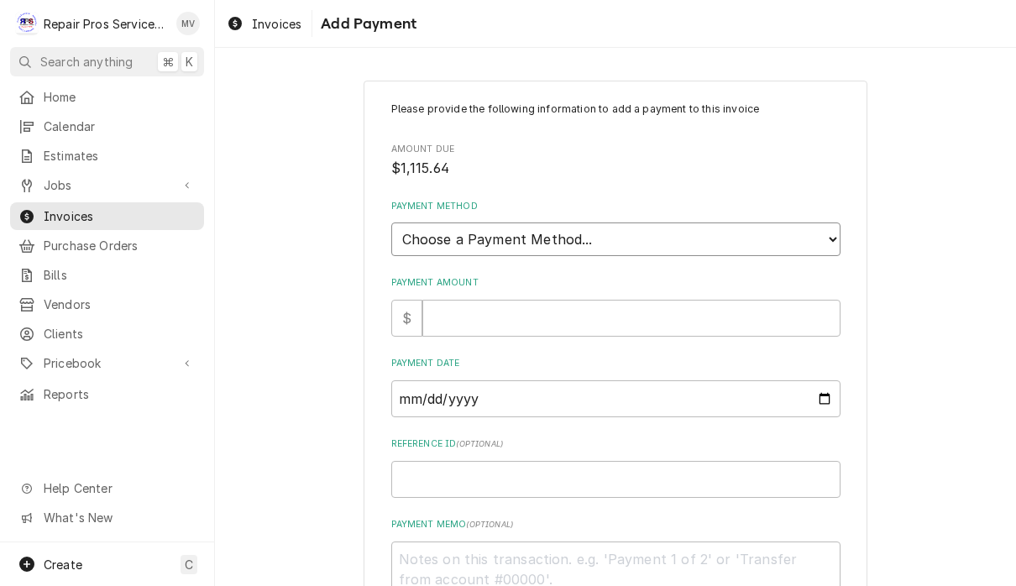
click at [745, 232] on select "Choose a Payment Method... Cash Check Credit/Debit Card ACH/eCheck Other" at bounding box center [615, 240] width 449 height 34
select select "2"
click at [679, 304] on input "Payment Amount" at bounding box center [631, 318] width 418 height 37
type textarea "x"
type input "1"
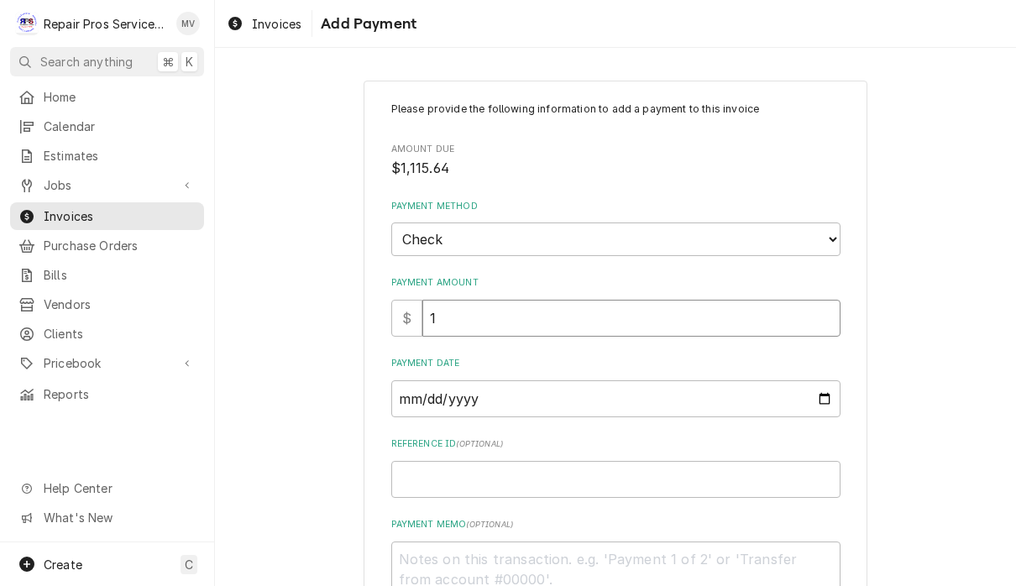
type textarea "x"
type input "11"
type textarea "x"
type input "111"
type textarea "x"
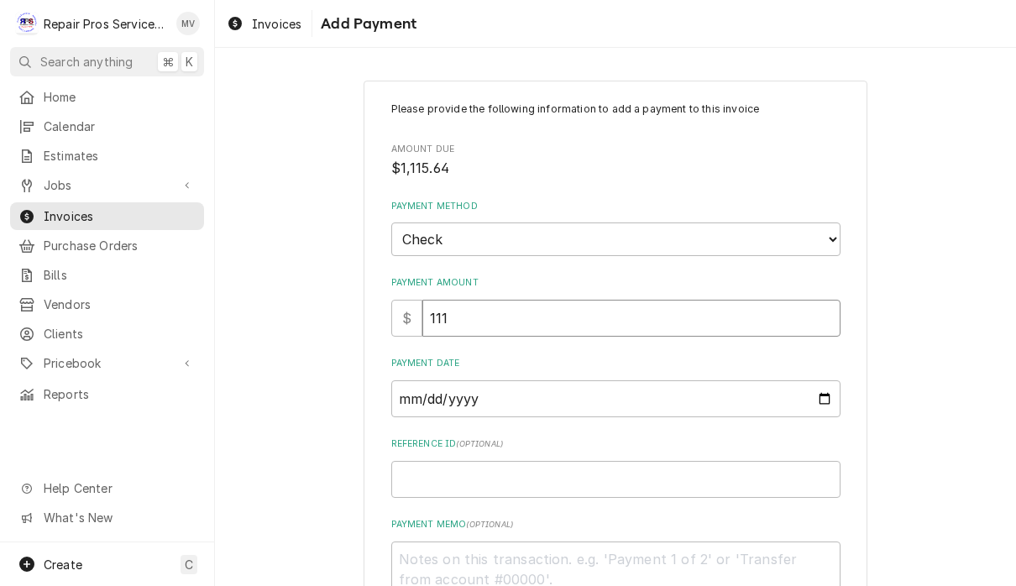
type input "1115"
type textarea "x"
type input "1115.6"
type textarea "x"
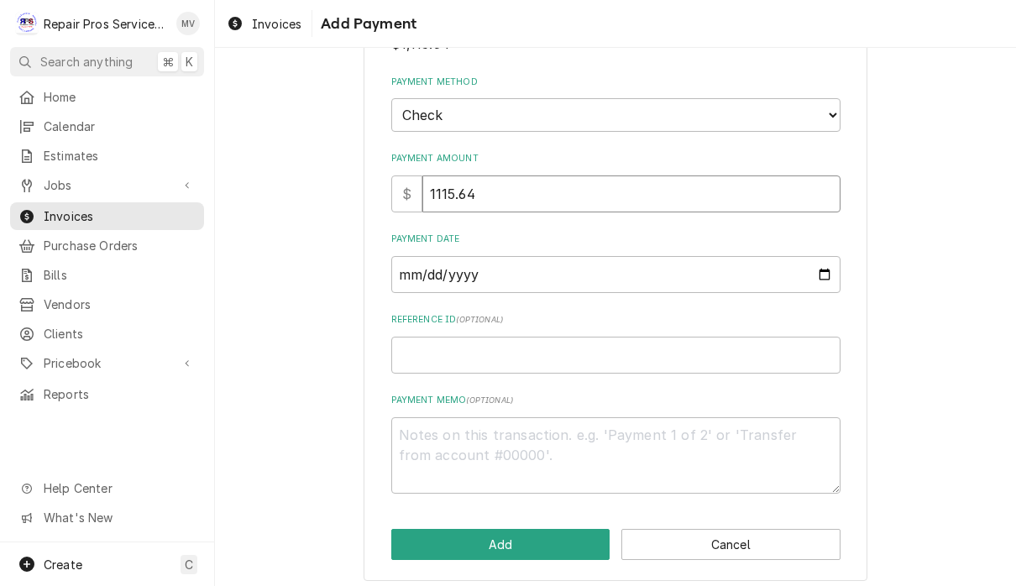
scroll to position [123, 0]
type input "1115.64"
click at [471, 259] on input "Payment Date" at bounding box center [615, 275] width 449 height 37
type input "2025-09-22"
click at [565, 338] on input "Reference ID ( optional )" at bounding box center [615, 356] width 449 height 37
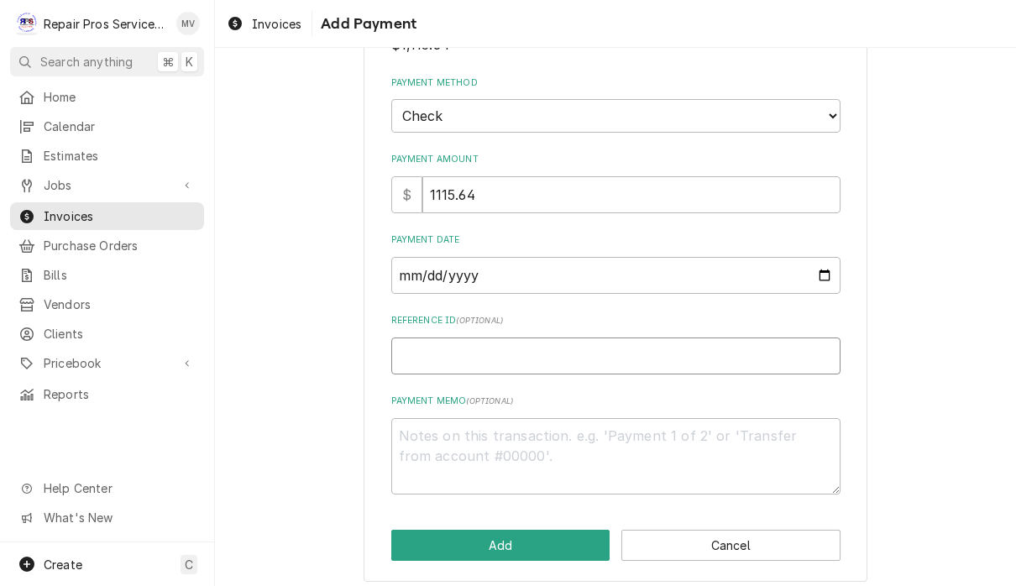
type textarea "x"
type input "9"
type textarea "x"
type input "99"
type textarea "x"
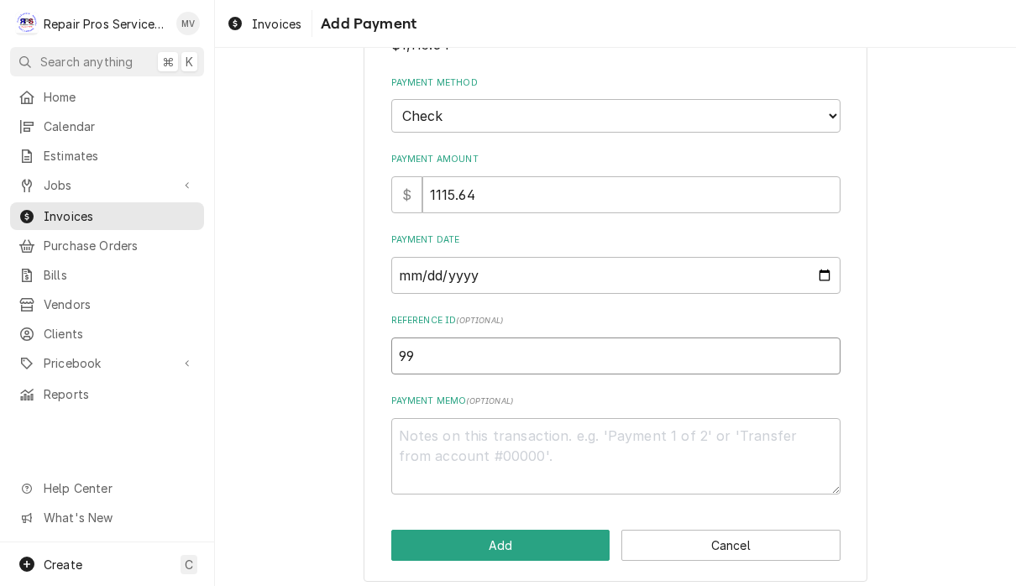
type input "996"
type textarea "x"
type input "9962"
click at [579, 453] on textarea "Payment Memo ( optional )" at bounding box center [615, 456] width 449 height 76
type textarea "x"
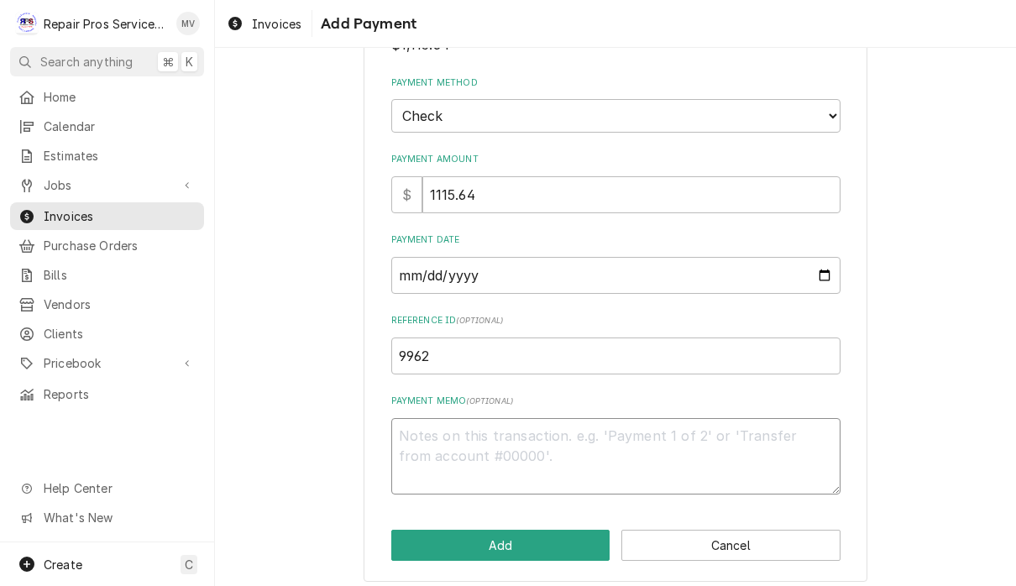
type textarea "1"
type textarea "x"
type textarea "16"
type textarea "x"
type textarea "165"
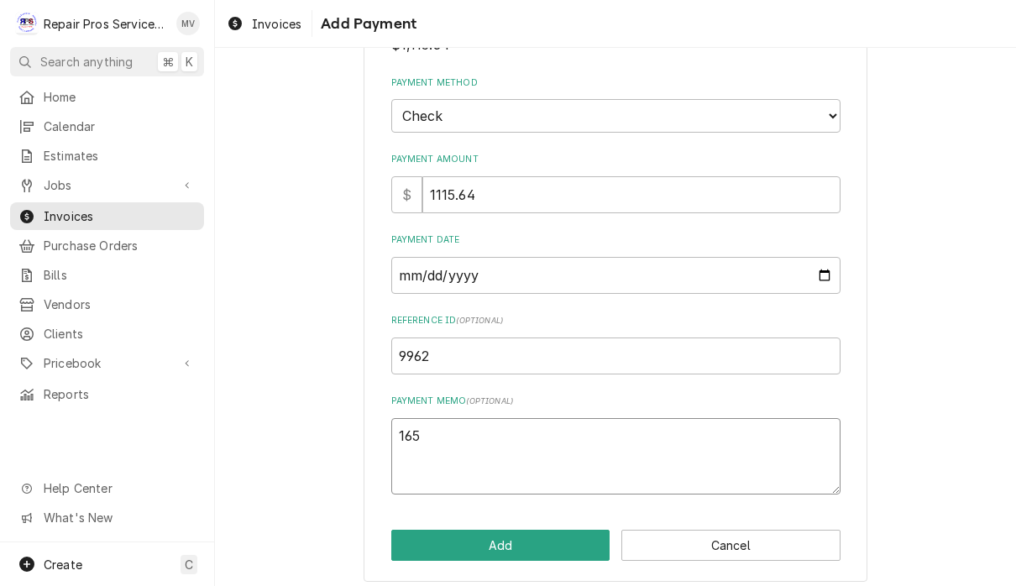
type textarea "x"
type textarea "1656"
type textarea "x"
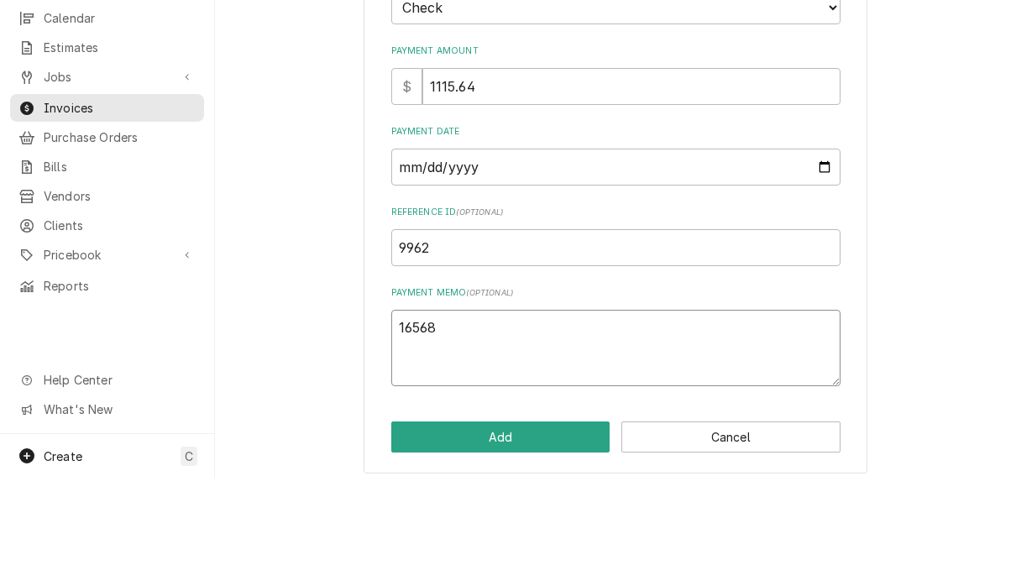
scroll to position [1, 0]
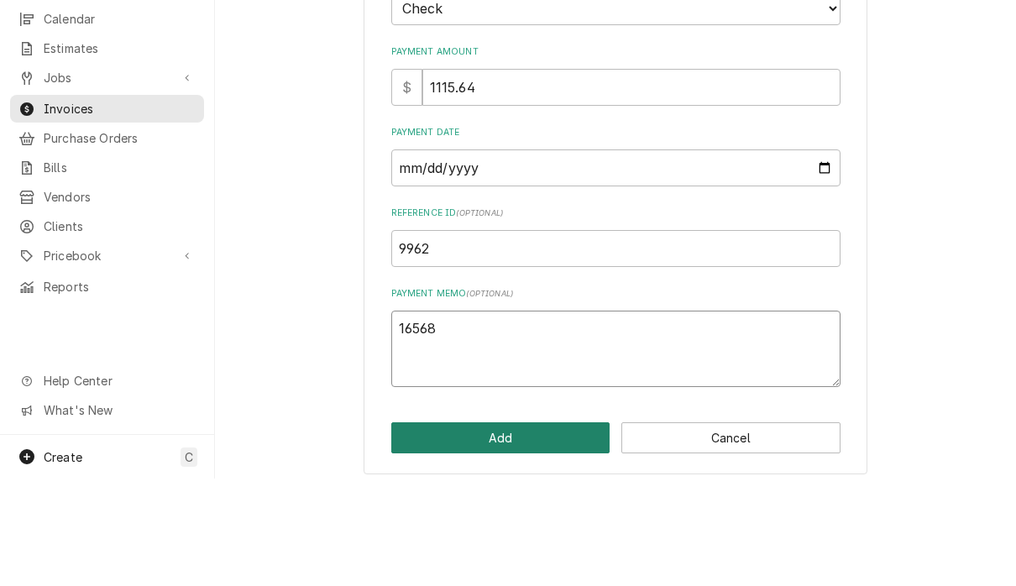
type textarea "16568"
click at [576, 530] on button "Add" at bounding box center [500, 545] width 219 height 31
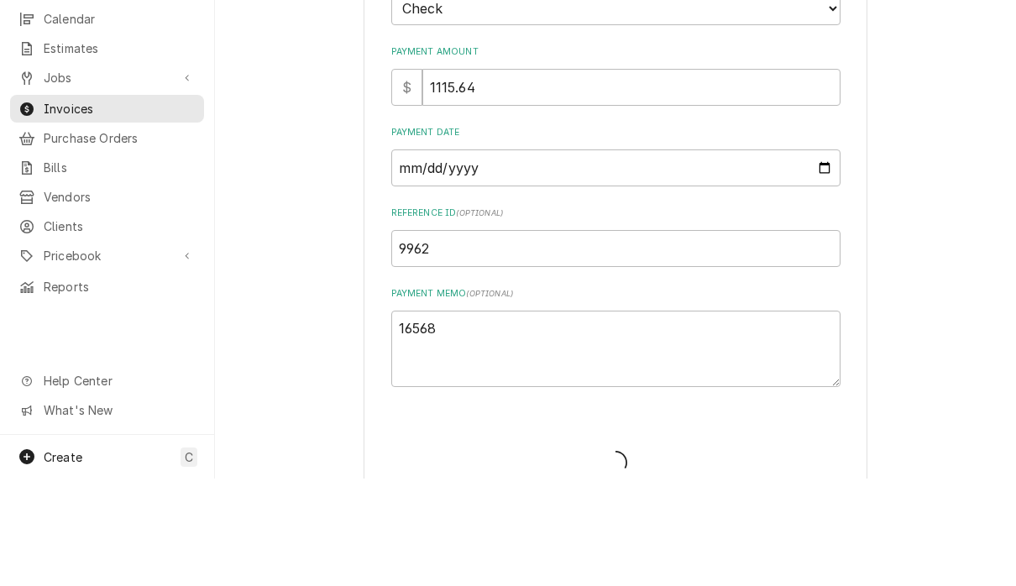
type textarea "x"
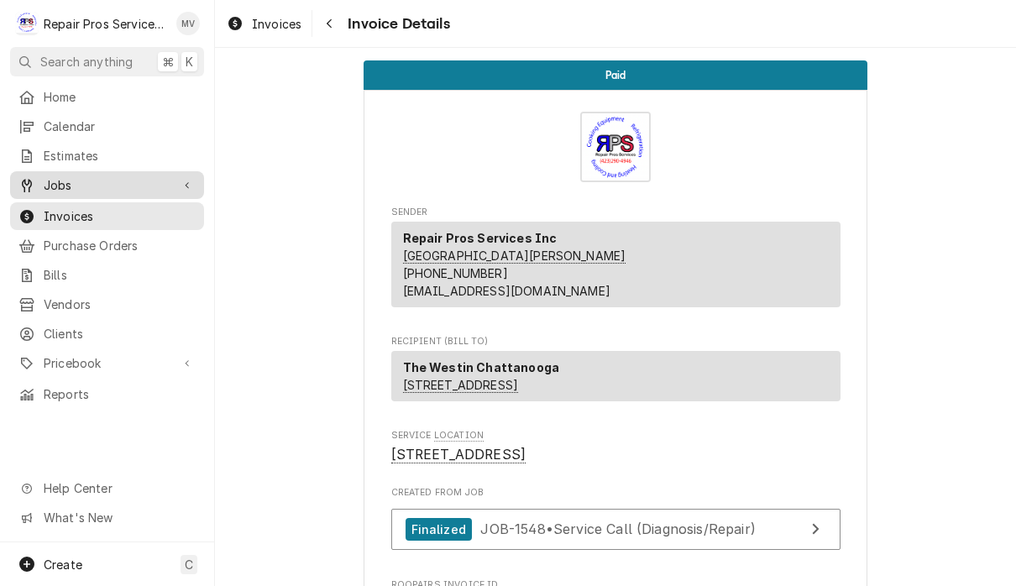
click at [122, 186] on span "Jobs" at bounding box center [107, 185] width 127 height 18
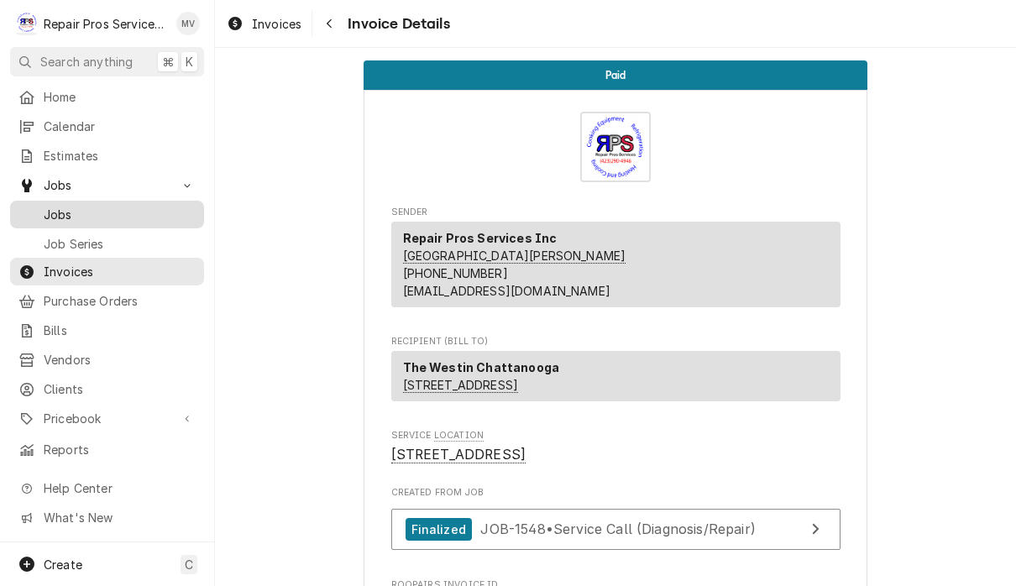
click at [130, 210] on span "Jobs" at bounding box center [120, 215] width 152 height 18
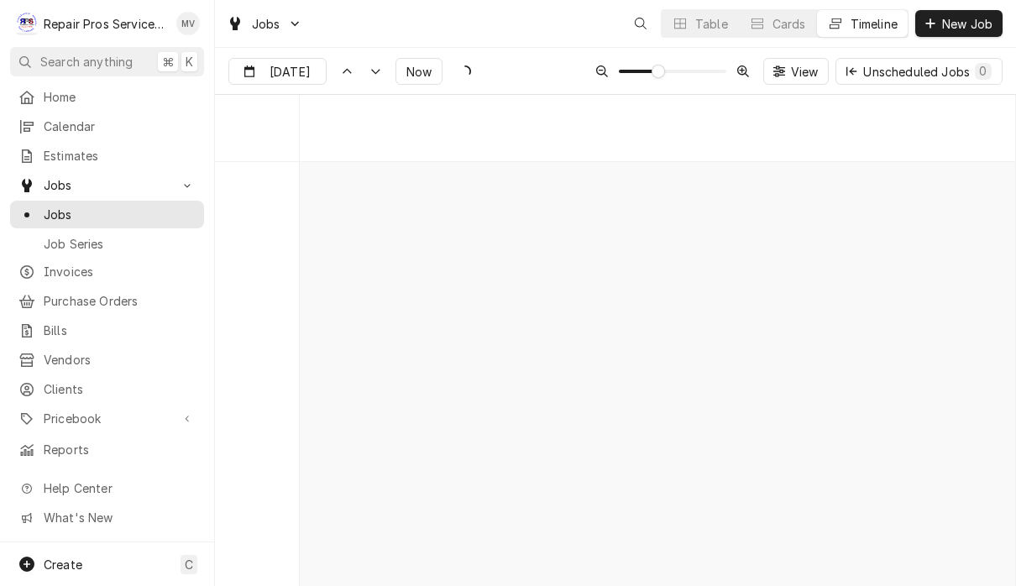
scroll to position [9069, 0]
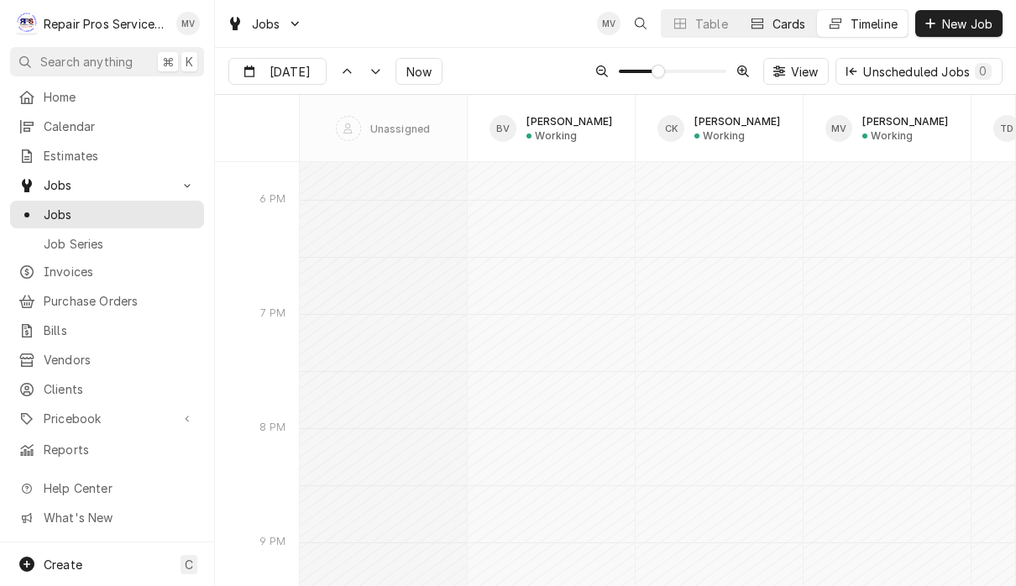
click at [796, 31] on div "Cards" at bounding box center [790, 24] width 34 height 18
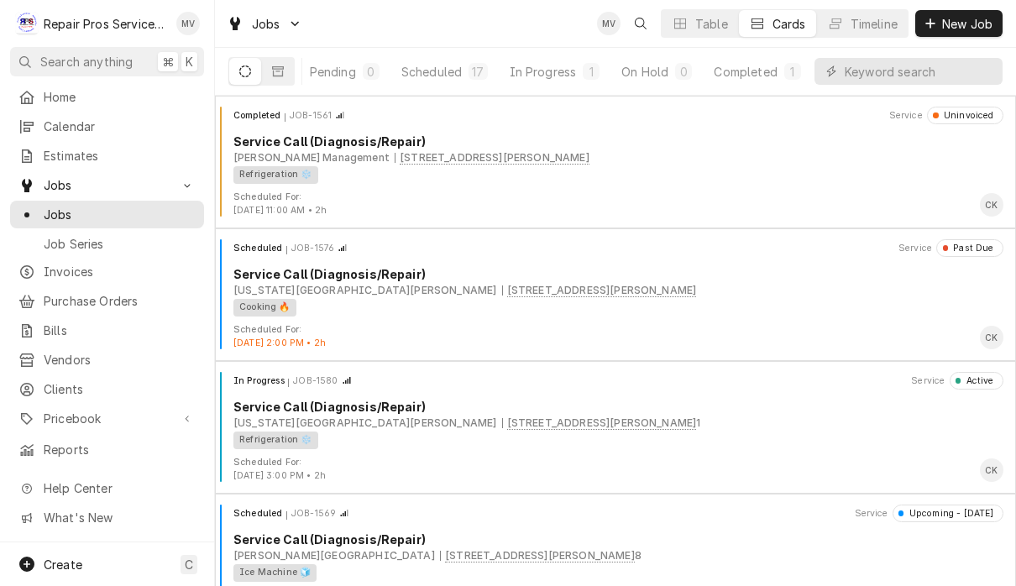
scroll to position [0, 103]
click at [766, 71] on div "Completed" at bounding box center [746, 72] width 63 height 18
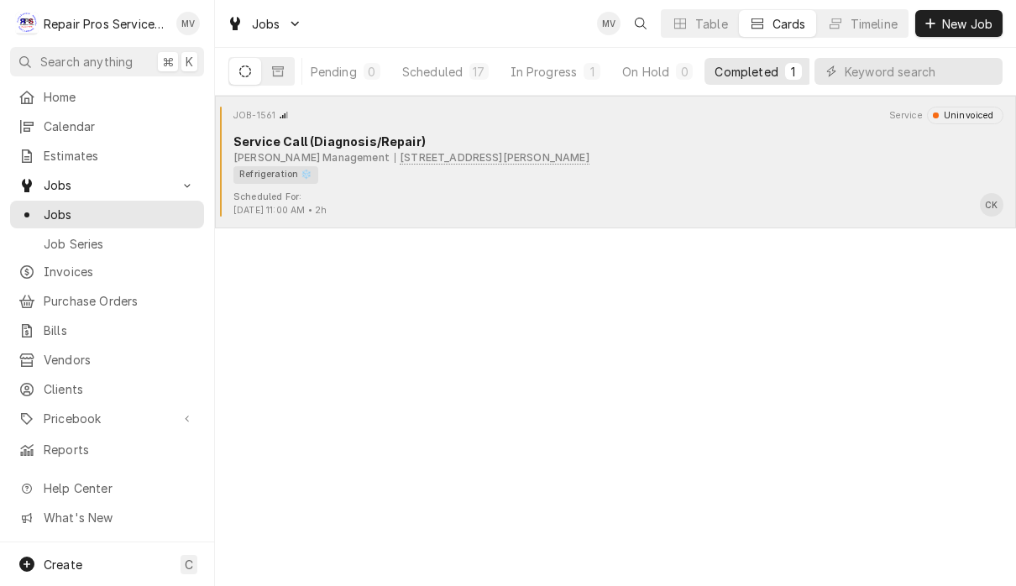
click at [859, 180] on div "Refrigeration ❄️" at bounding box center [612, 175] width 758 height 18
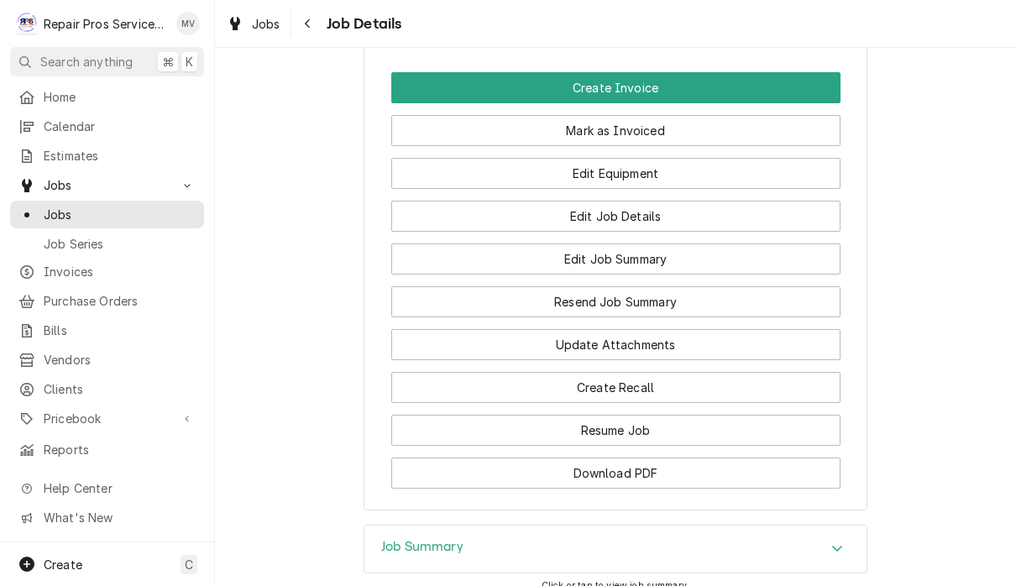
scroll to position [1281, 0]
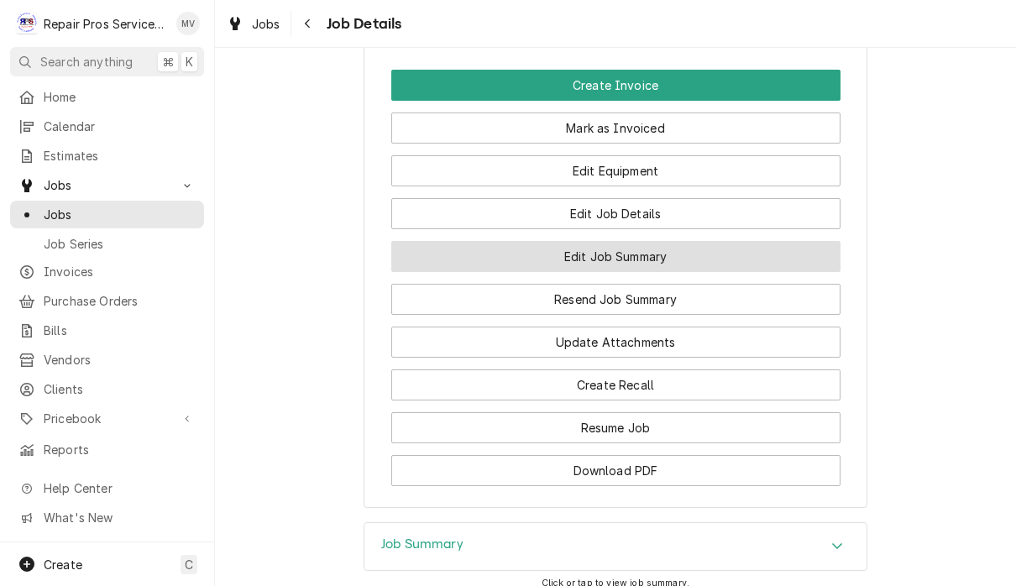
click at [753, 272] on button "Edit Job Summary" at bounding box center [615, 256] width 449 height 31
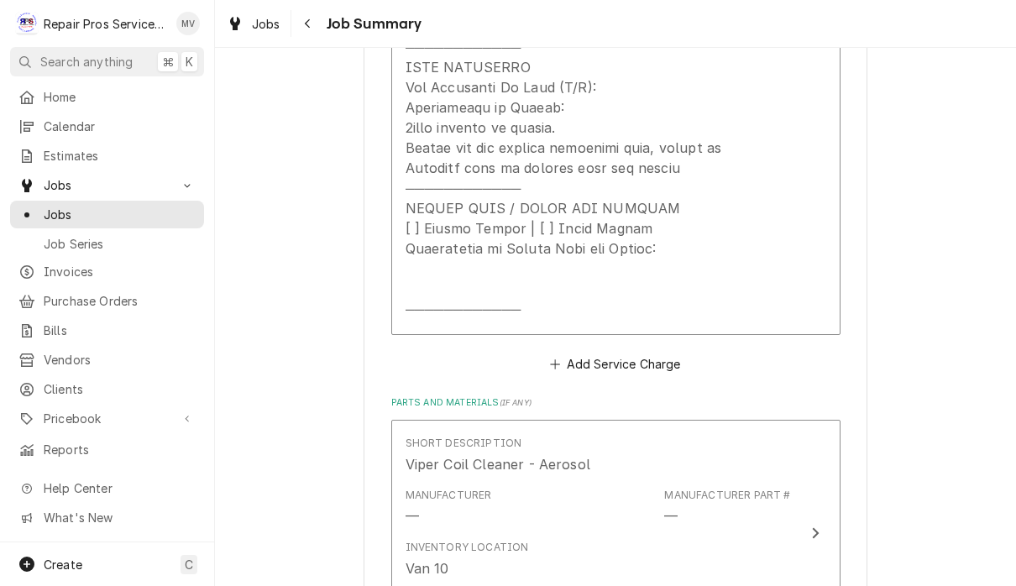
scroll to position [1350, 0]
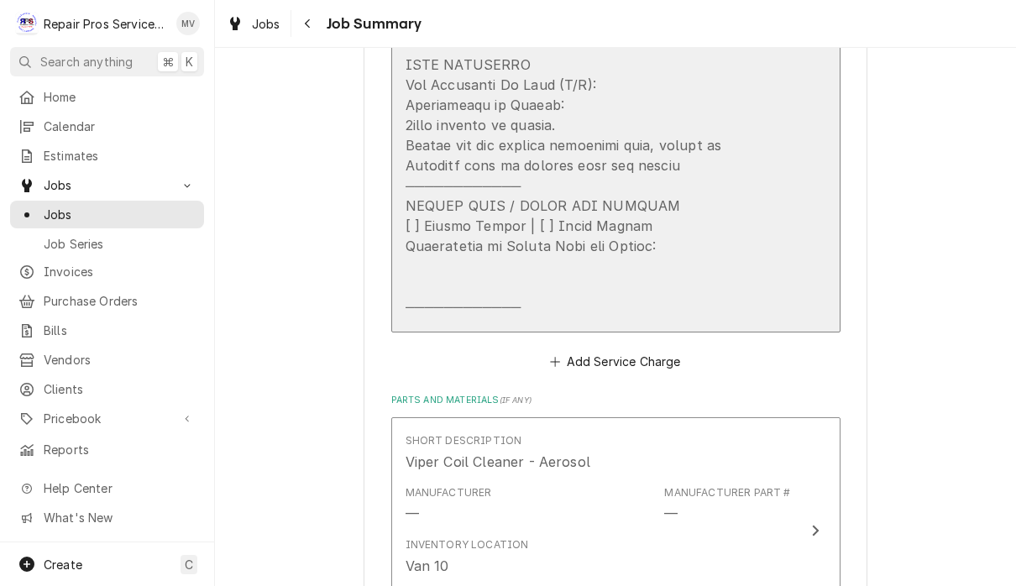
click at [531, 164] on div "Update Line Item" at bounding box center [579, 55] width 347 height 524
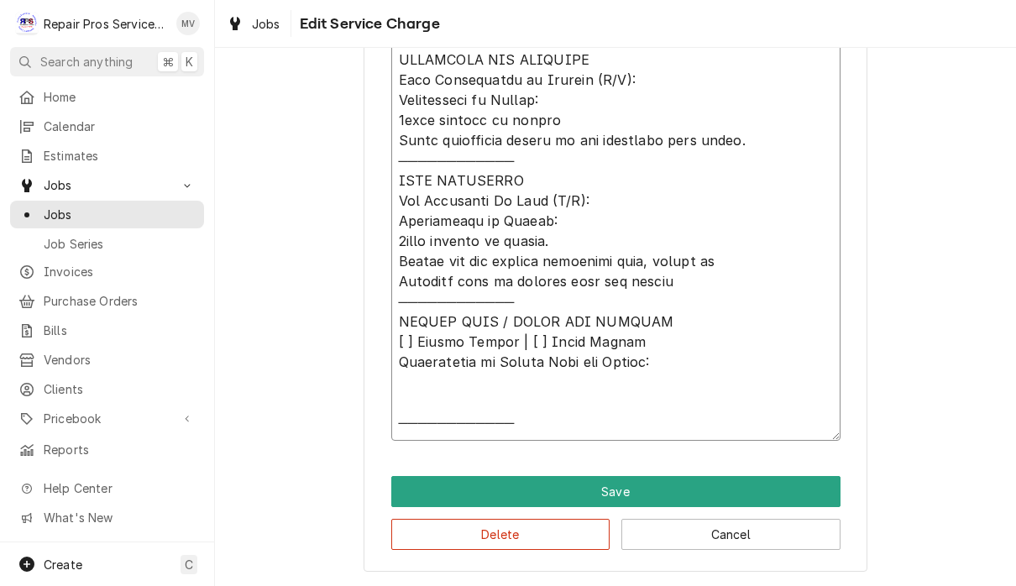
scroll to position [760, 0]
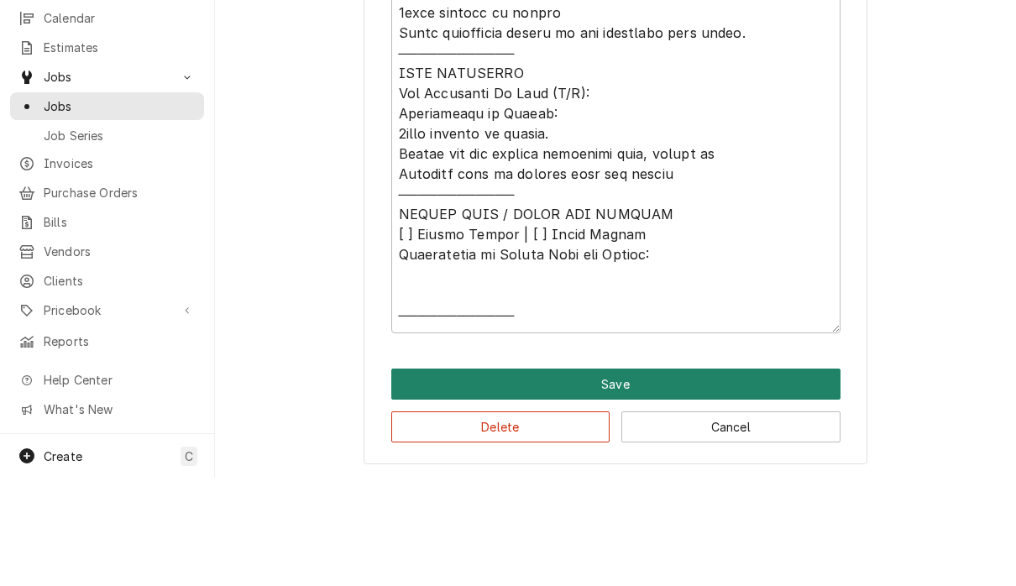
click at [651, 477] on button "Save" at bounding box center [615, 492] width 449 height 31
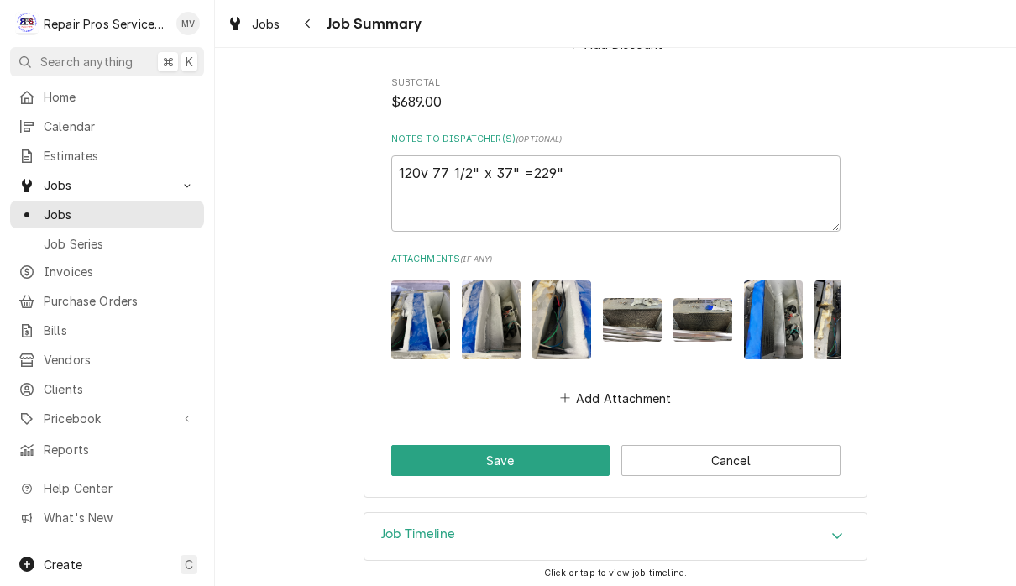
scroll to position [2262, 0]
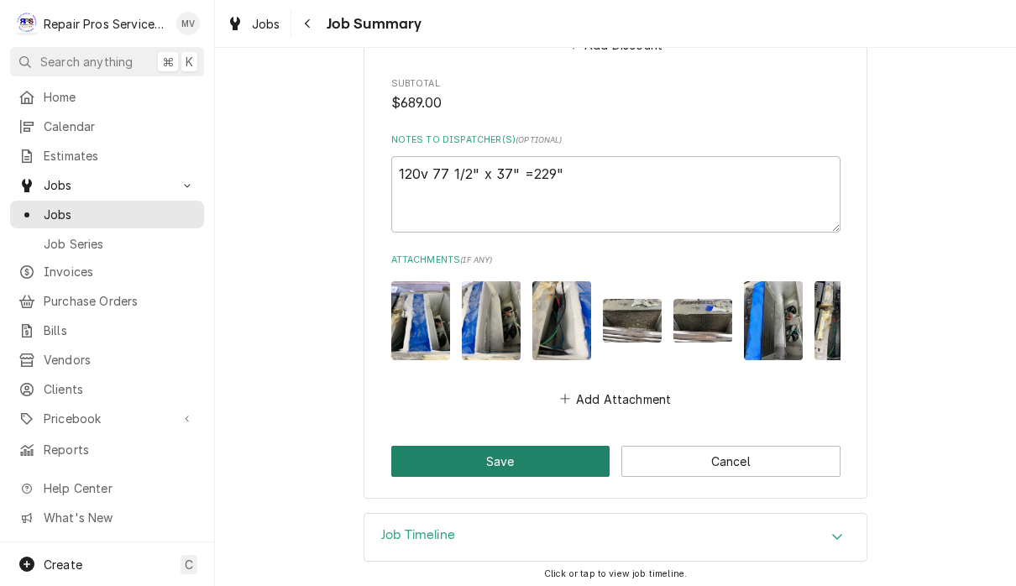
click at [511, 463] on button "Save" at bounding box center [500, 461] width 219 height 31
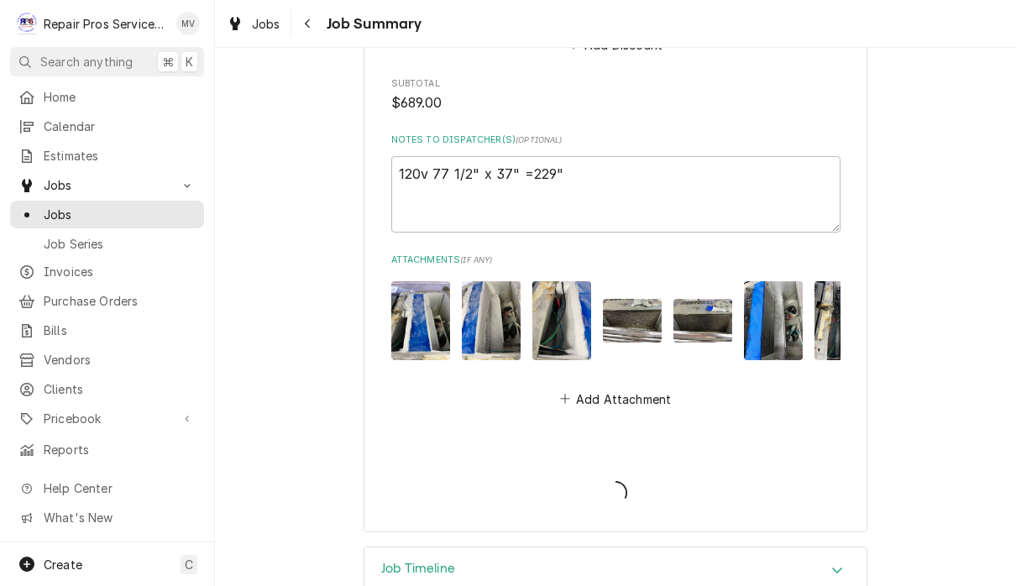
type textarea "x"
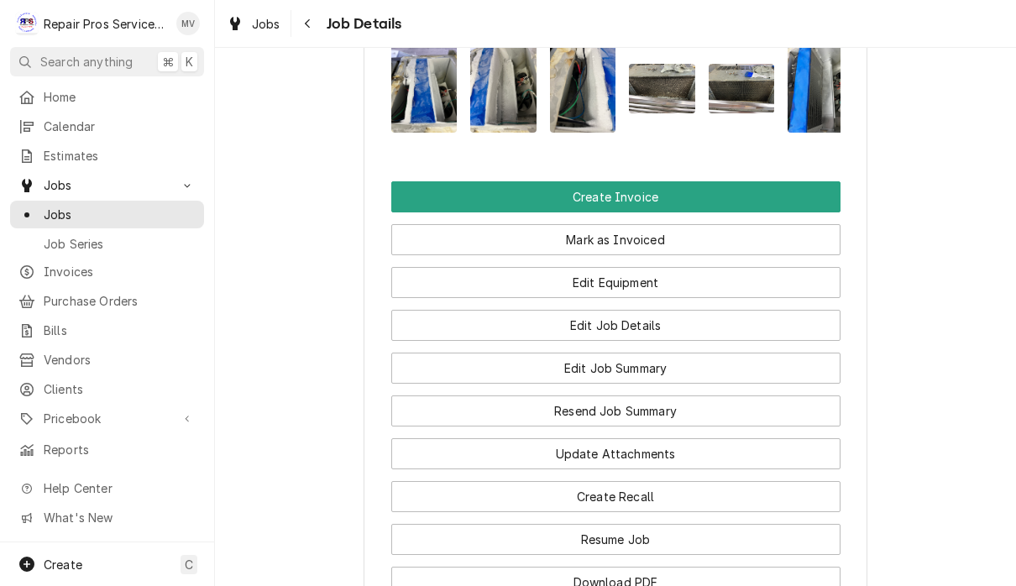
scroll to position [1166, 0]
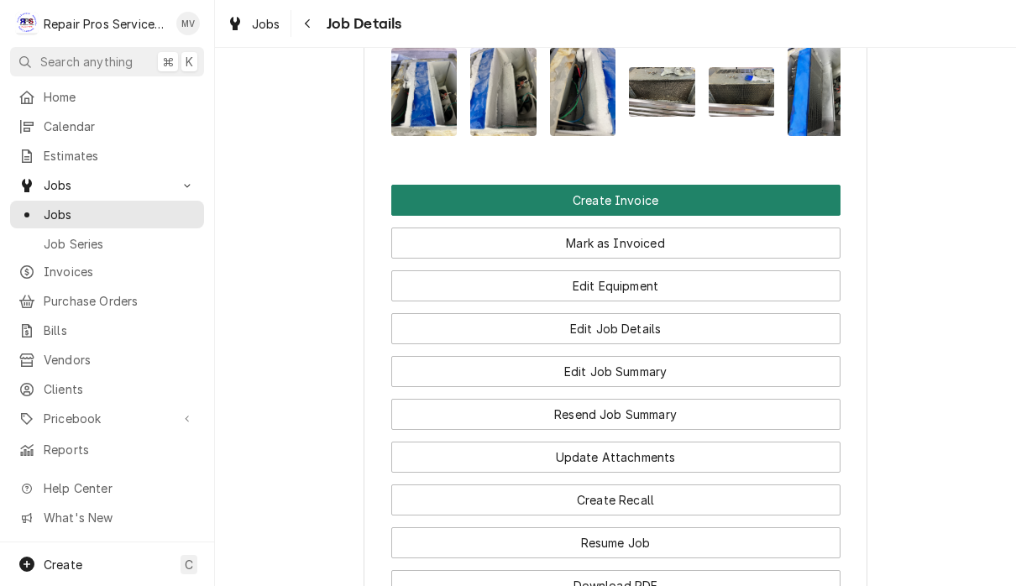
click at [673, 216] on button "Create Invoice" at bounding box center [615, 200] width 449 height 31
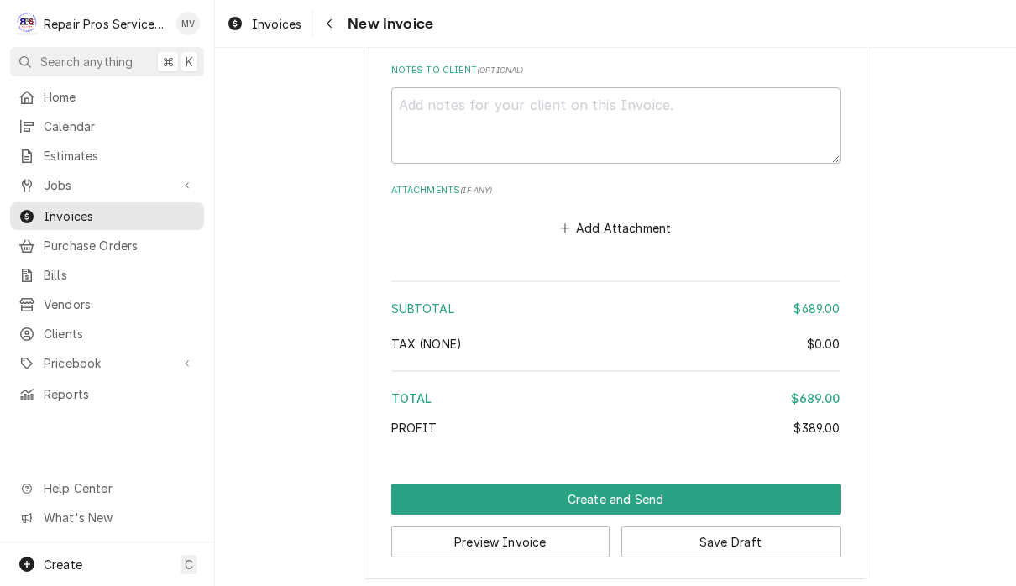
scroll to position [3654, 0]
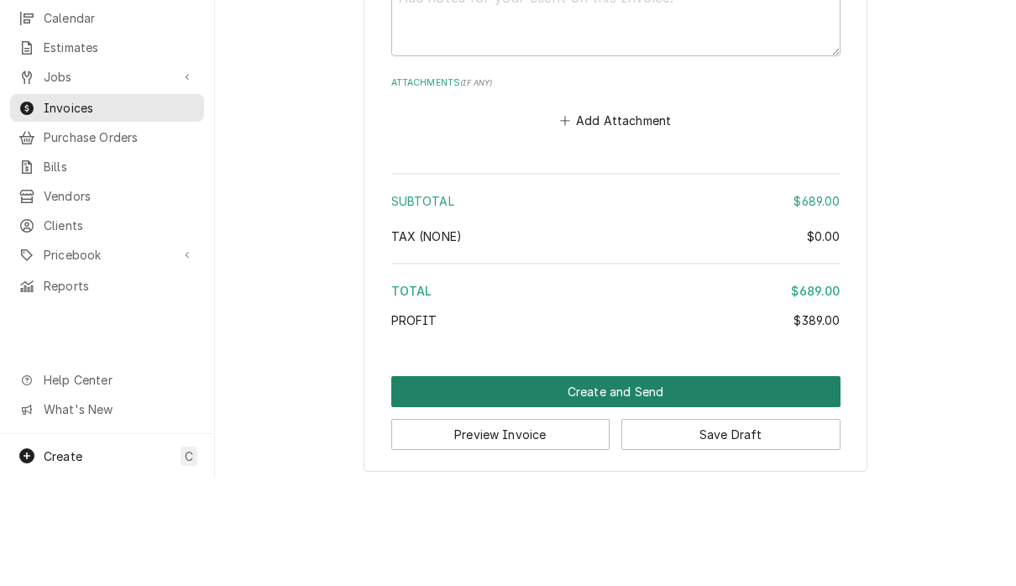
click at [613, 485] on button "Create and Send" at bounding box center [615, 500] width 449 height 31
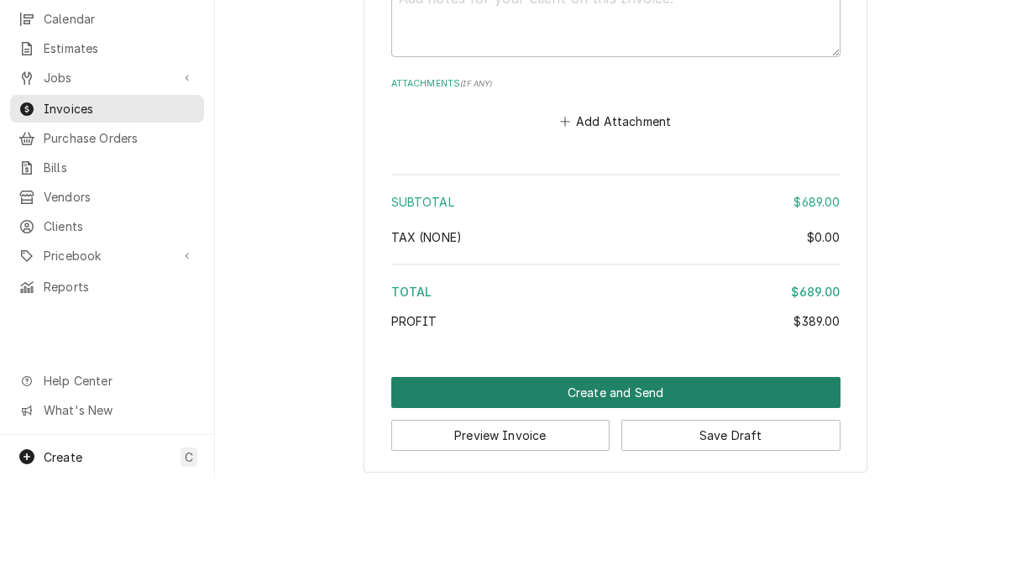
scroll to position [3643, 0]
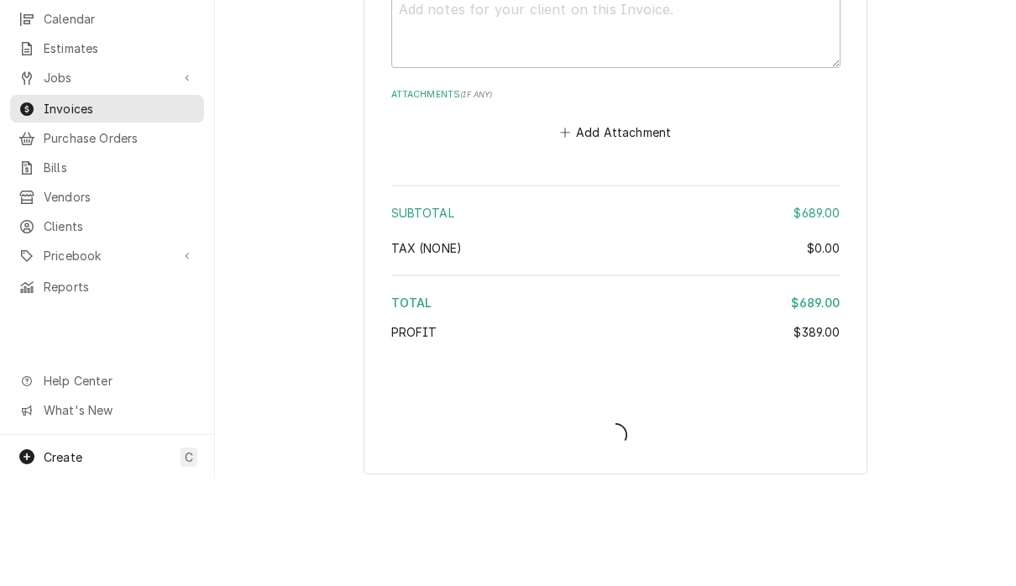
type textarea "x"
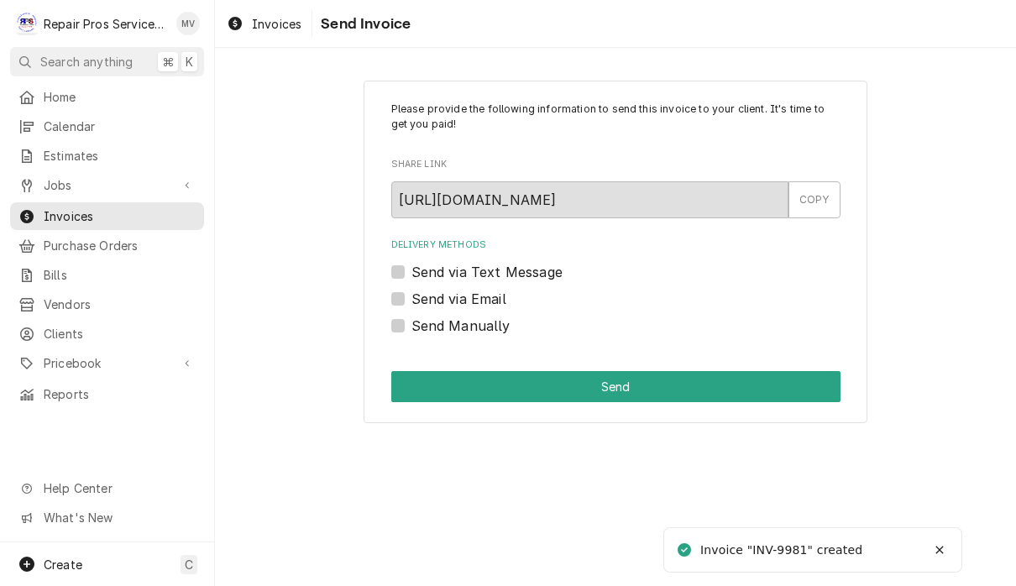
click at [496, 318] on label "Send Manually" at bounding box center [460, 326] width 99 height 20
click at [496, 318] on input "Send Manually" at bounding box center [635, 334] width 449 height 37
checkbox input "true"
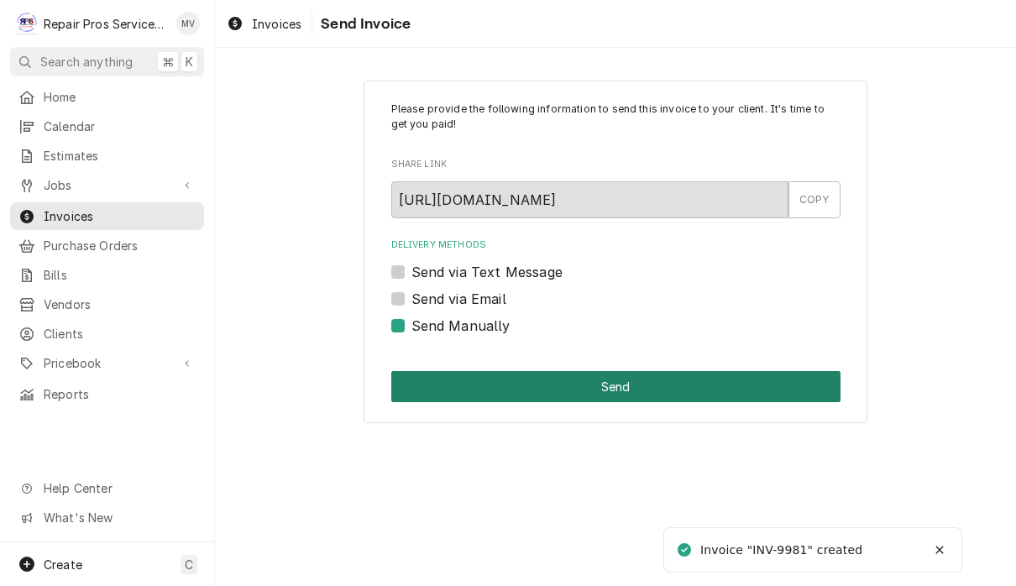
click at [638, 386] on button "Send" at bounding box center [615, 386] width 449 height 31
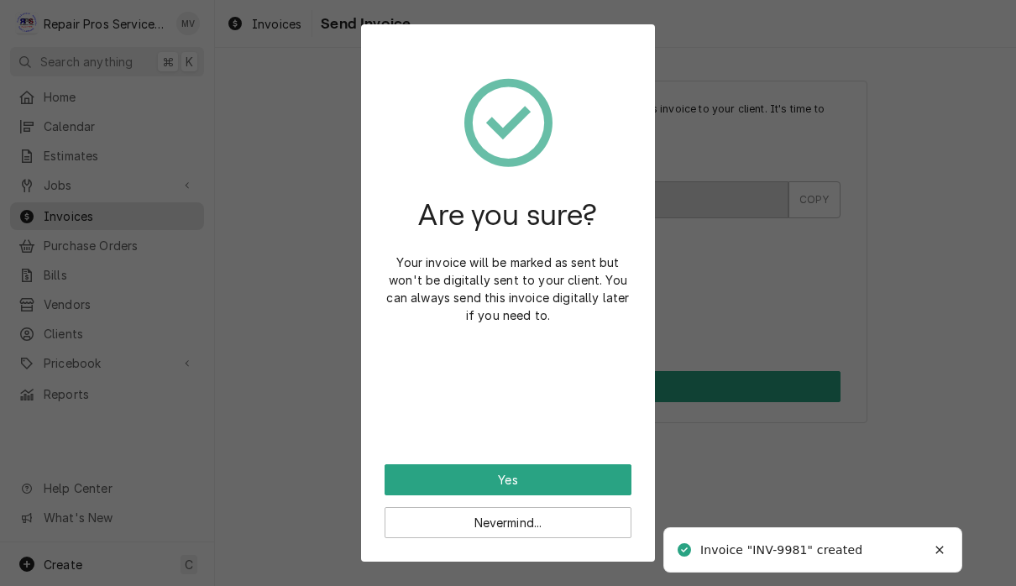
click at [604, 453] on div "Are you sure? Your invoice will be marked as sent but won't be digitally sent t…" at bounding box center [508, 256] width 247 height 417
click at [603, 453] on div "Are you sure? Your invoice will be marked as sent but won't be digitally sent t…" at bounding box center [508, 256] width 247 height 417
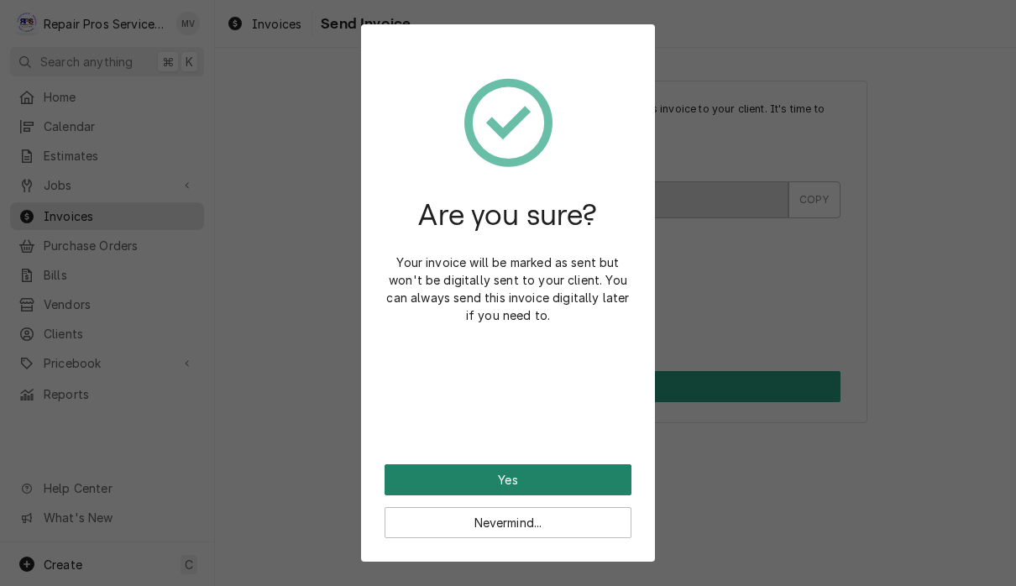
click at [589, 477] on button "Yes" at bounding box center [508, 479] width 247 height 31
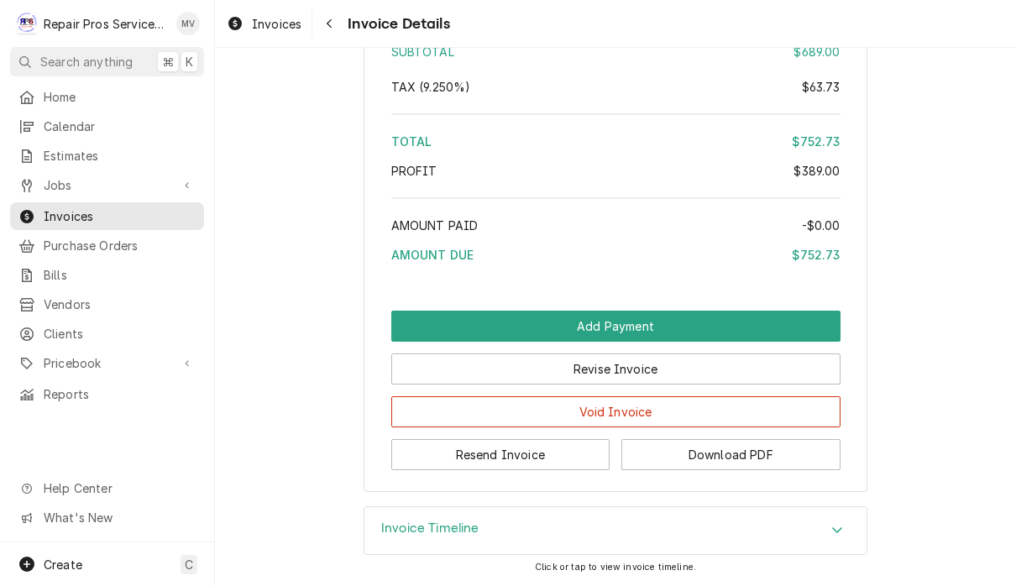
scroll to position [3193, 0]
click at [550, 464] on button "Resend Invoice" at bounding box center [500, 454] width 219 height 31
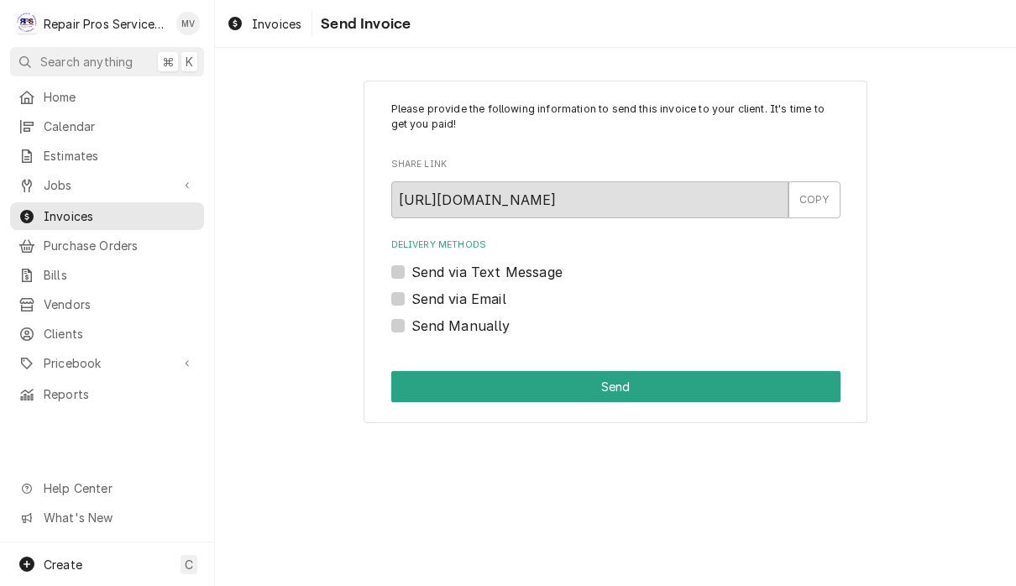
click at [490, 292] on label "Send via Email" at bounding box center [458, 299] width 95 height 20
click at [490, 292] on input "Send via Email" at bounding box center [635, 307] width 449 height 37
checkbox input "true"
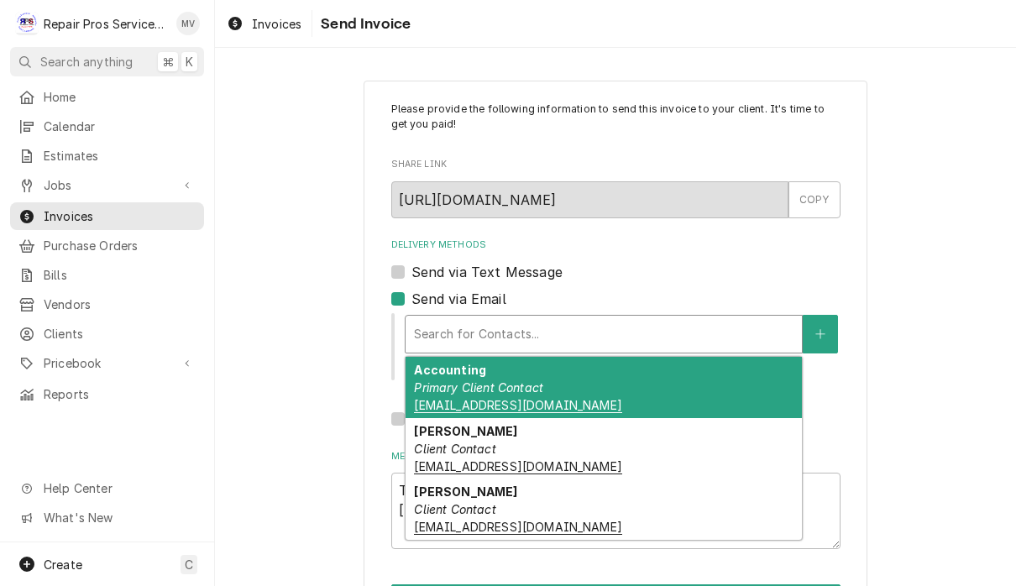
click at [616, 400] on div "Accounting Primary Client Contact khcle10@msn.com" at bounding box center [604, 387] width 396 height 61
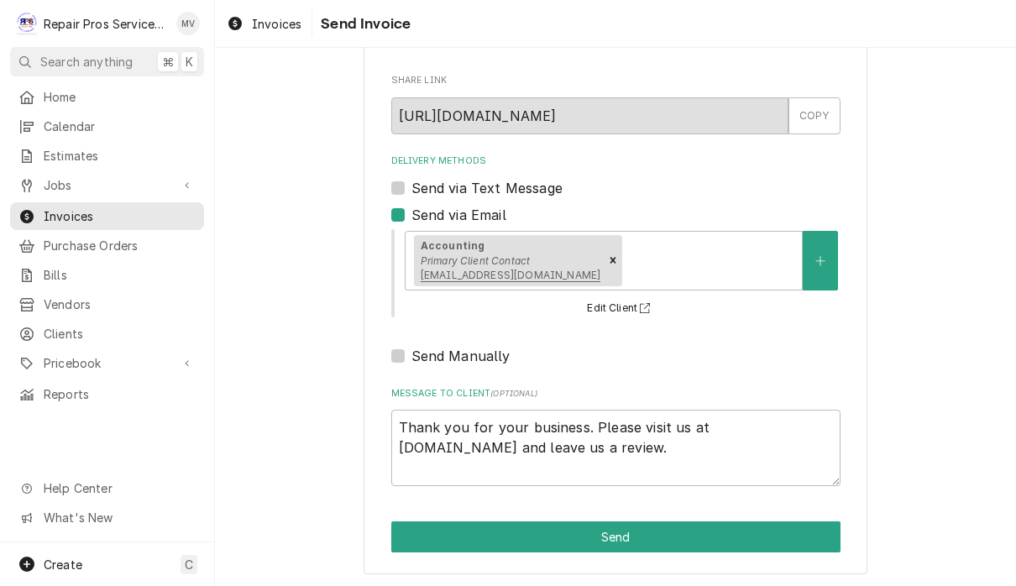
scroll to position [83, 0]
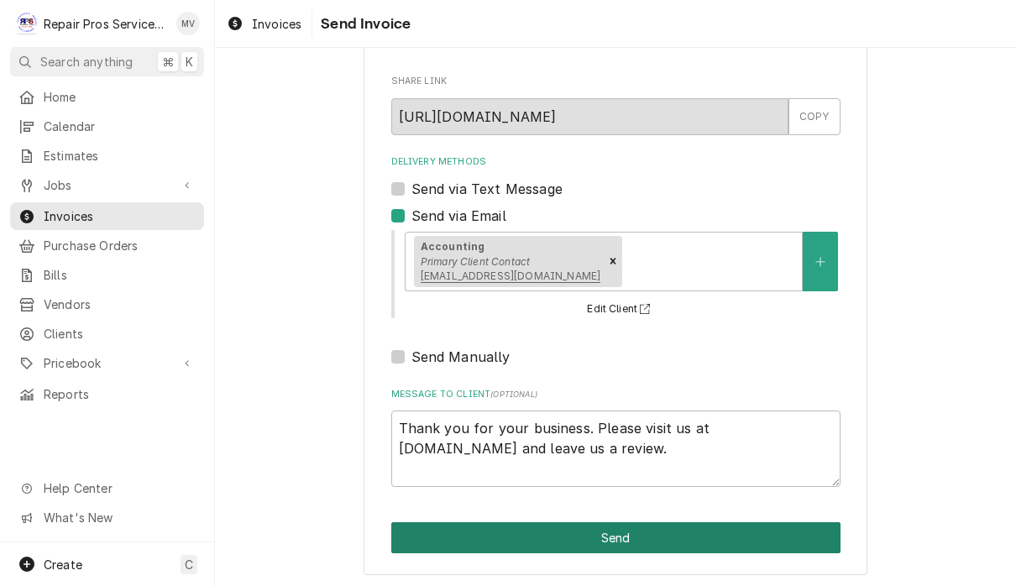
click at [712, 539] on button "Send" at bounding box center [615, 537] width 449 height 31
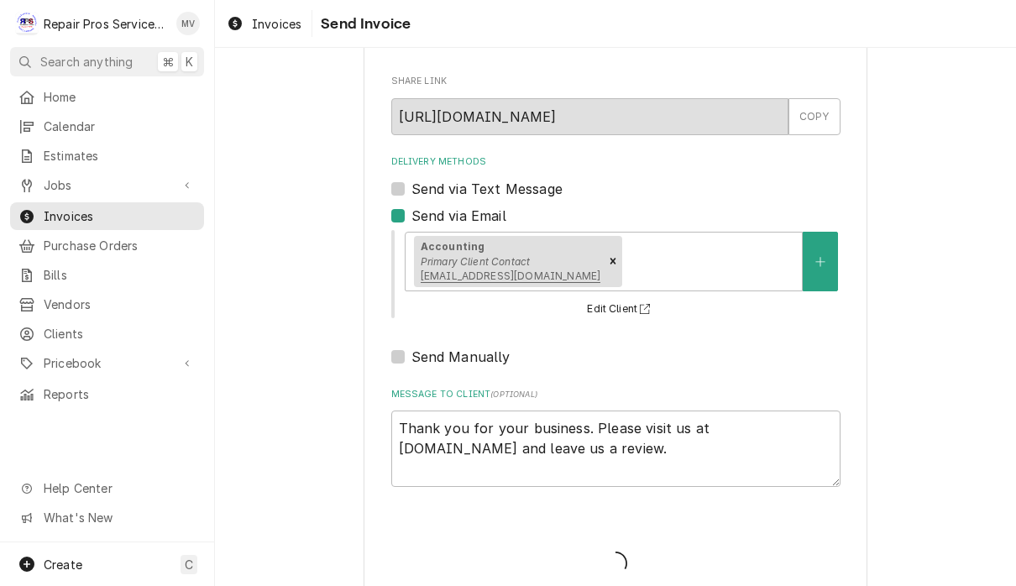
type textarea "x"
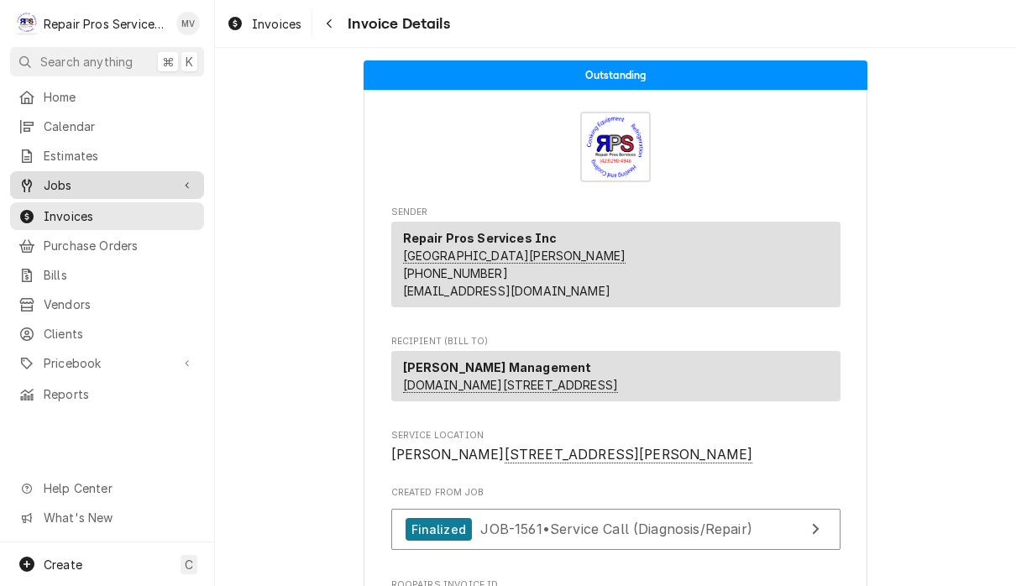
click at [81, 176] on span "Jobs" at bounding box center [107, 185] width 127 height 18
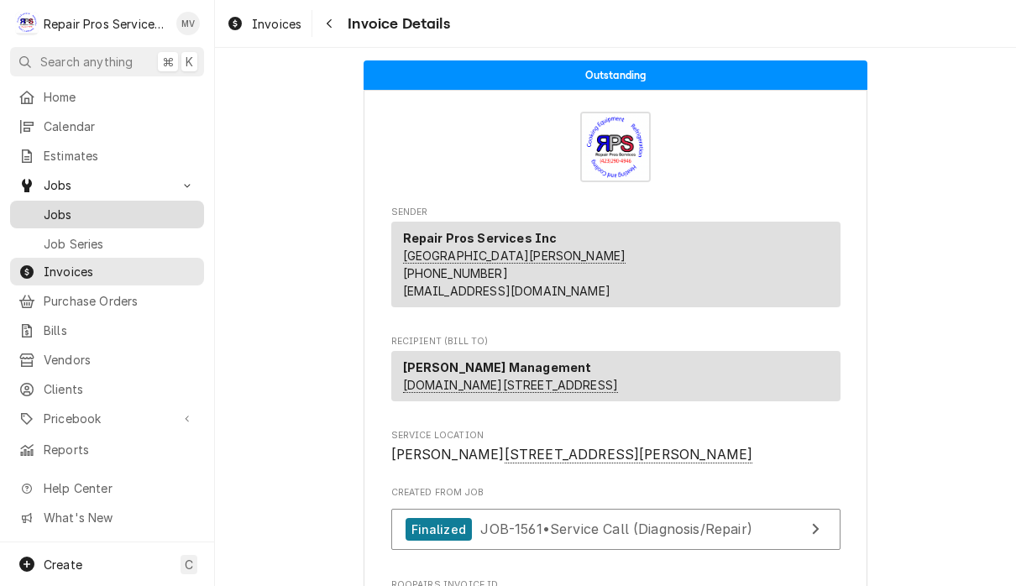
click at [82, 206] on span "Jobs" at bounding box center [120, 215] width 152 height 18
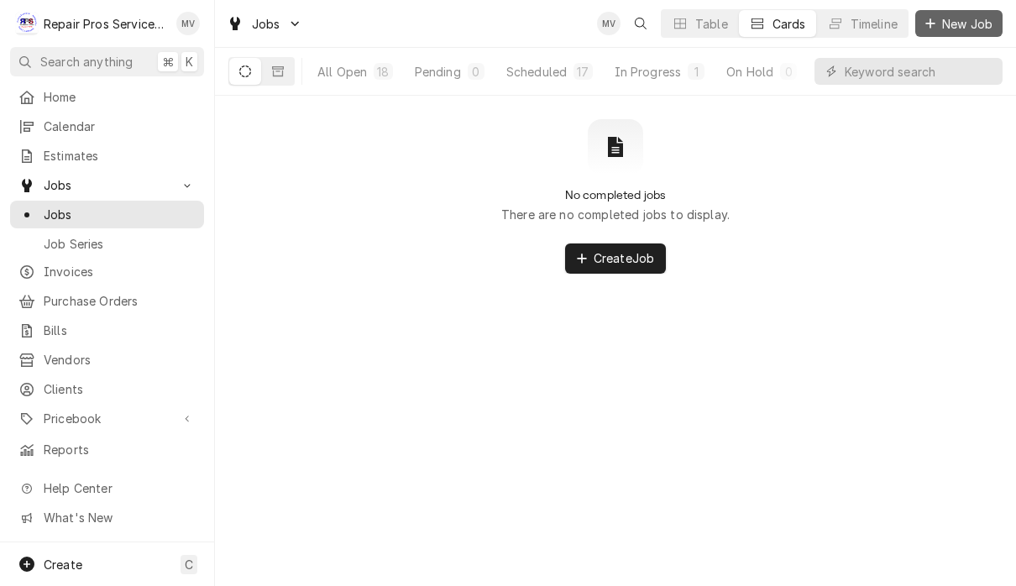
click at [963, 26] on span "New Job" at bounding box center [967, 24] width 57 height 18
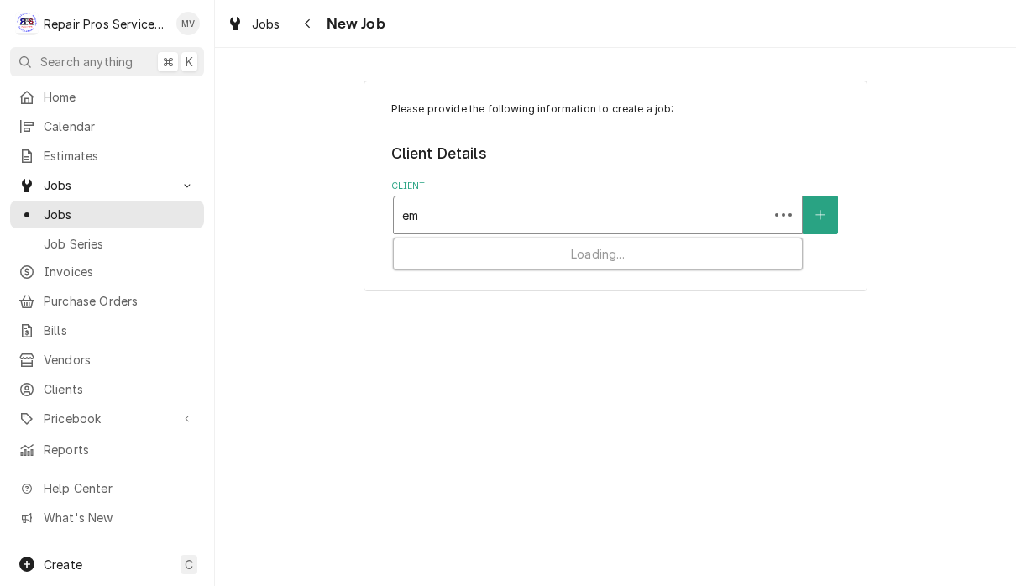
type input "e"
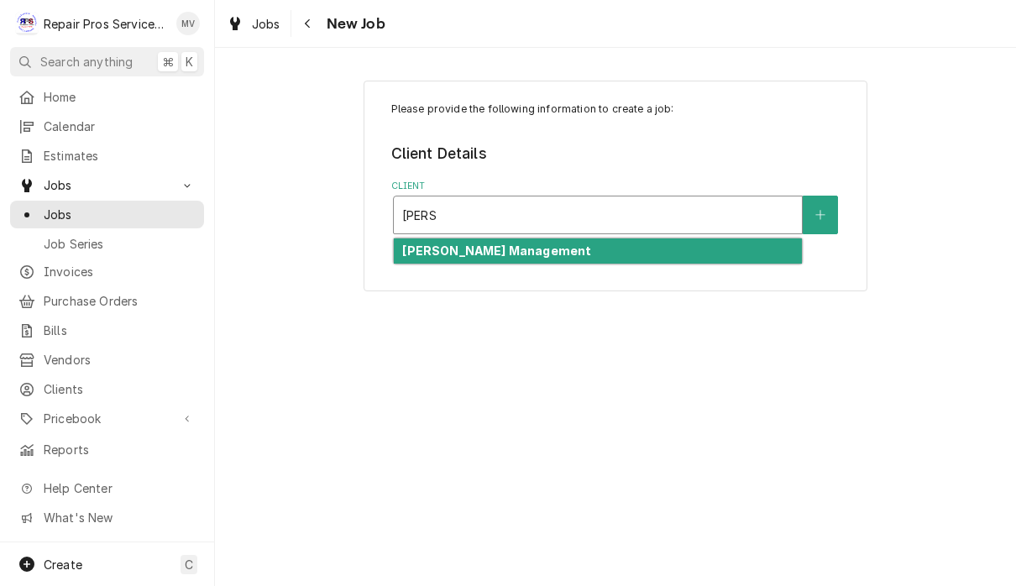
click at [642, 260] on div "Smith Management" at bounding box center [598, 251] width 408 height 26
type input "smith"
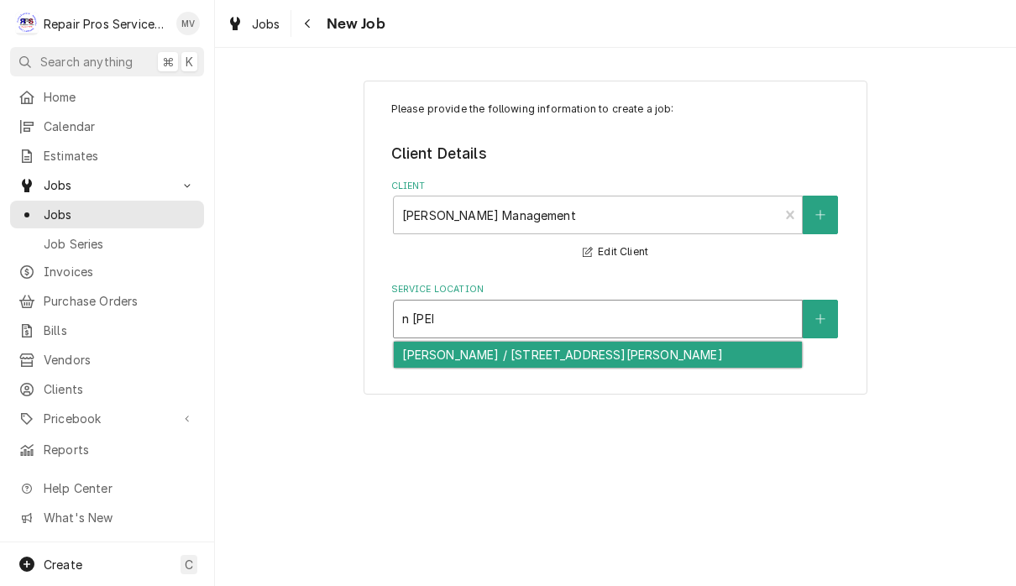
click at [579, 358] on div "N. Lee - McDonald's / 4500 N. Lee Hwy, Cleveland, TN 37312" at bounding box center [598, 355] width 408 height 26
type input "n lee"
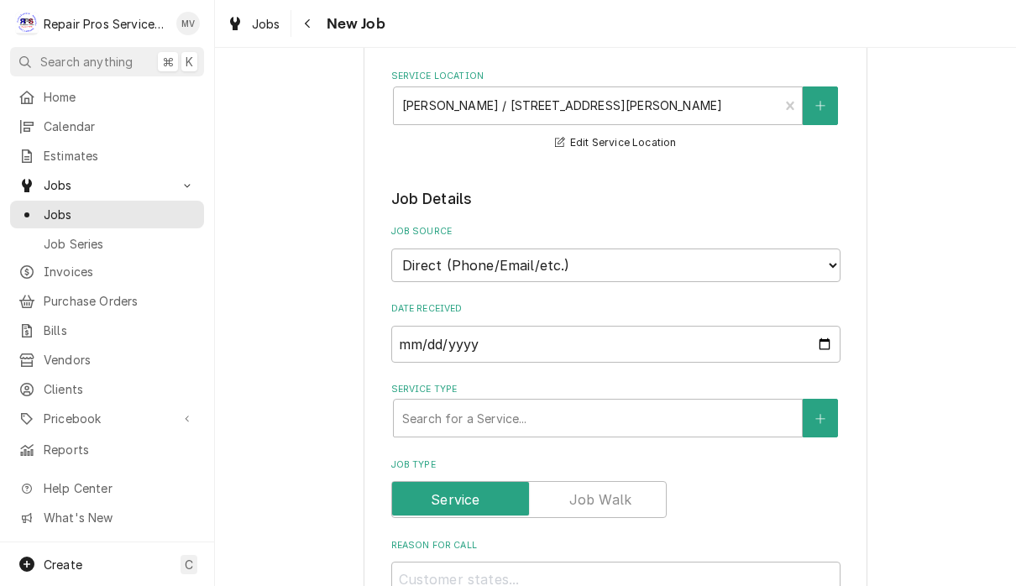
scroll to position [226, 0]
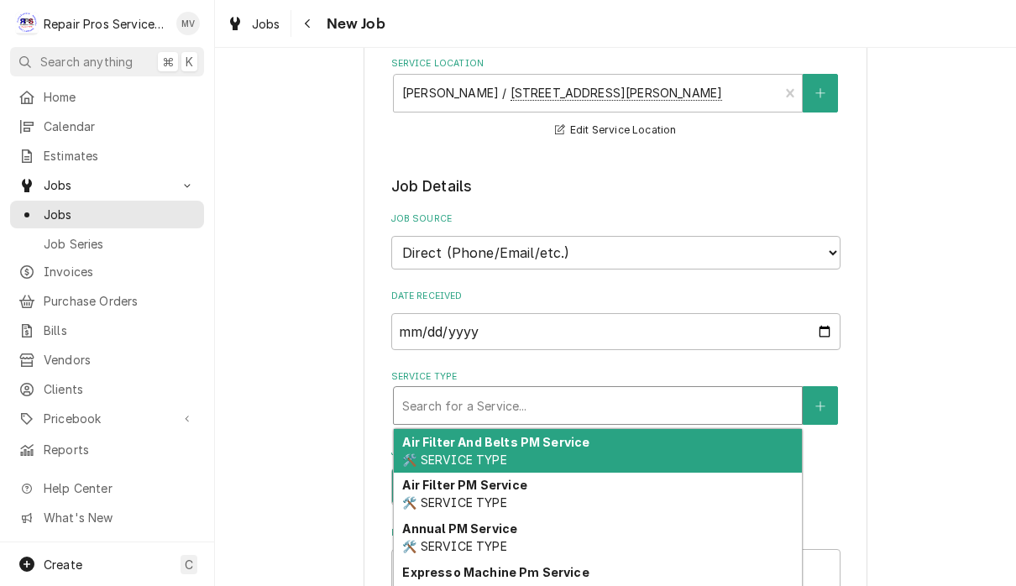
type textarea "x"
type input "d"
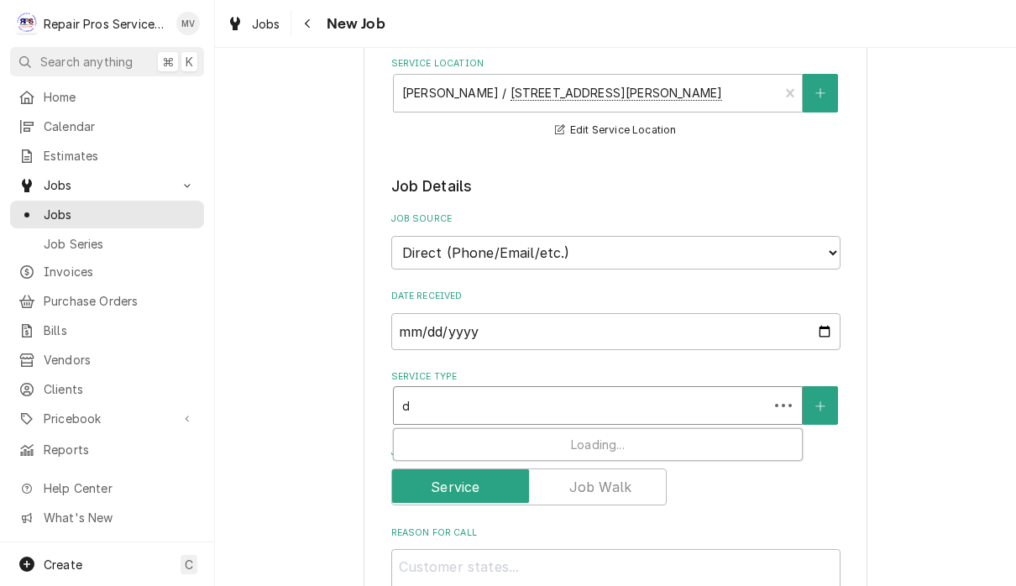
type textarea "x"
type input "di"
type textarea "x"
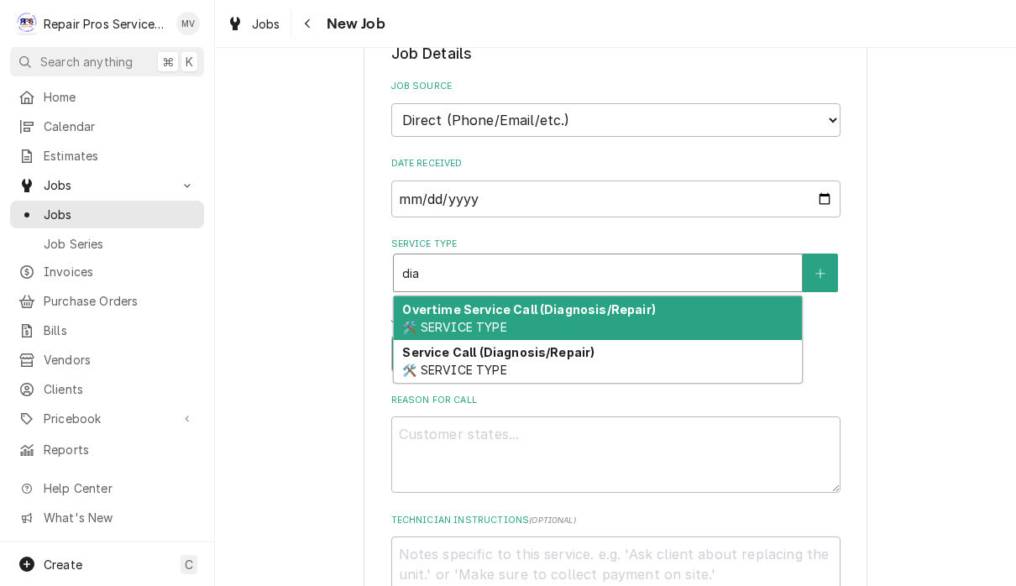
click at [670, 375] on div "Service Call (Diagnosis/Repair) 🛠️ SERVICE TYPE" at bounding box center [598, 362] width 408 height 44
type input "dia"
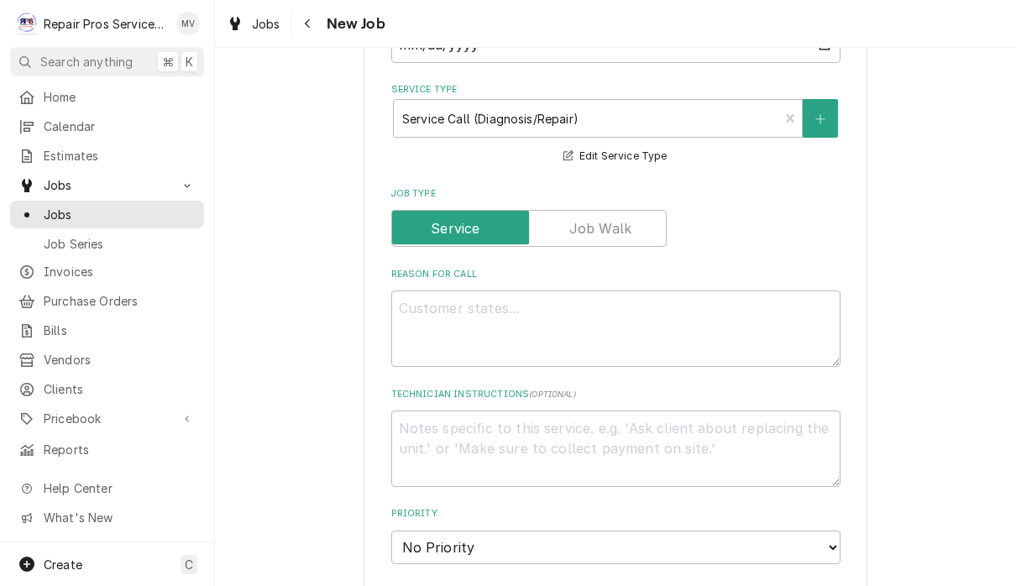
scroll to position [563, 0]
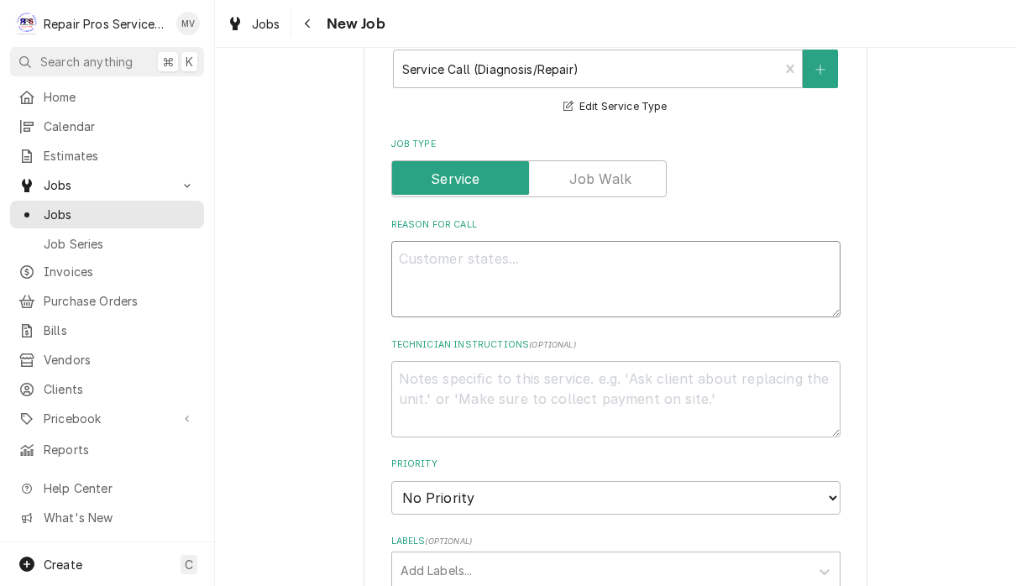
click at [595, 285] on textarea "Reason For Call" at bounding box center [615, 279] width 449 height 76
click at [456, 256] on textarea "Reason For Call" at bounding box center [615, 279] width 449 height 76
paste textarea "n freezer door jam heater"
type textarea "x"
type textarea "n freezer door jam heater"
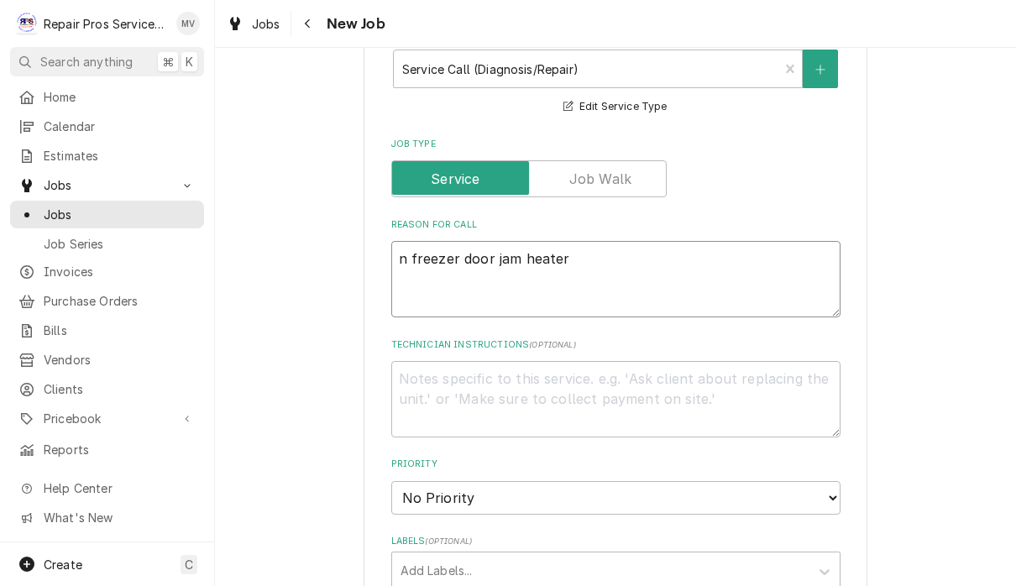
click at [410, 245] on textarea "n freezer door jam heater" at bounding box center [615, 279] width 449 height 76
type textarea "x"
type textarea "nfreezer door jam heater"
type textarea "x"
type textarea "freezer door jam heater"
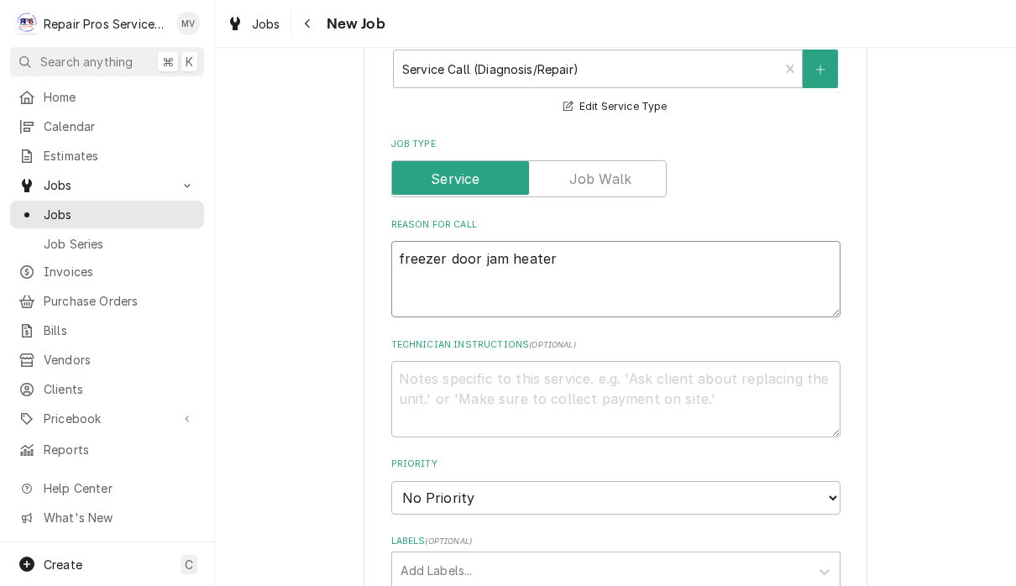
type textarea "x"
type textarea "Ifreezer door jam heater"
type textarea "x"
type textarea "Infreezer door jam heater"
type textarea "x"
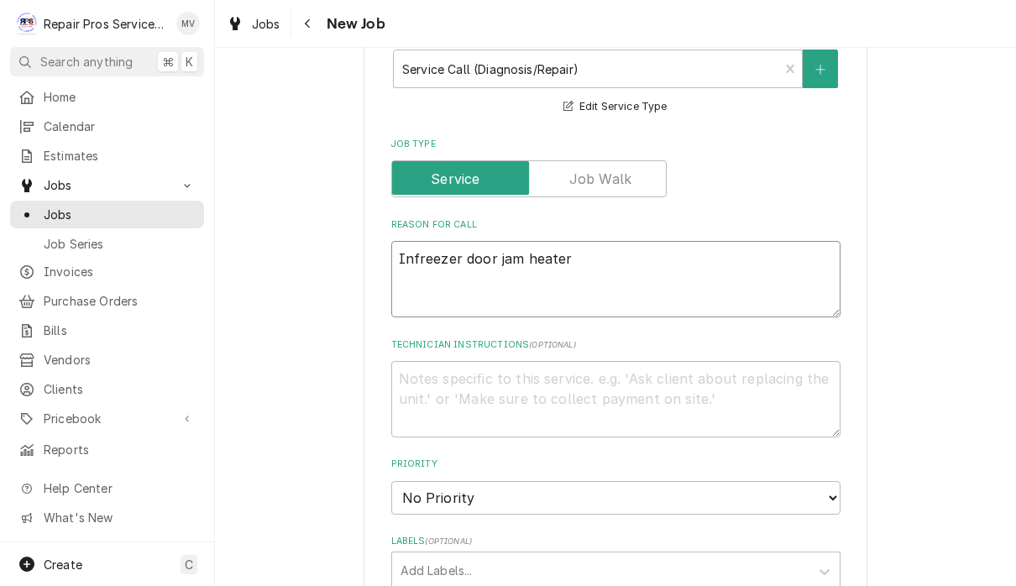
type textarea "Insfreezer door jam heater"
type textarea "x"
type textarea "Instfreezer door jam heater"
type textarea "x"
type textarea "Instafreezer door jam heater"
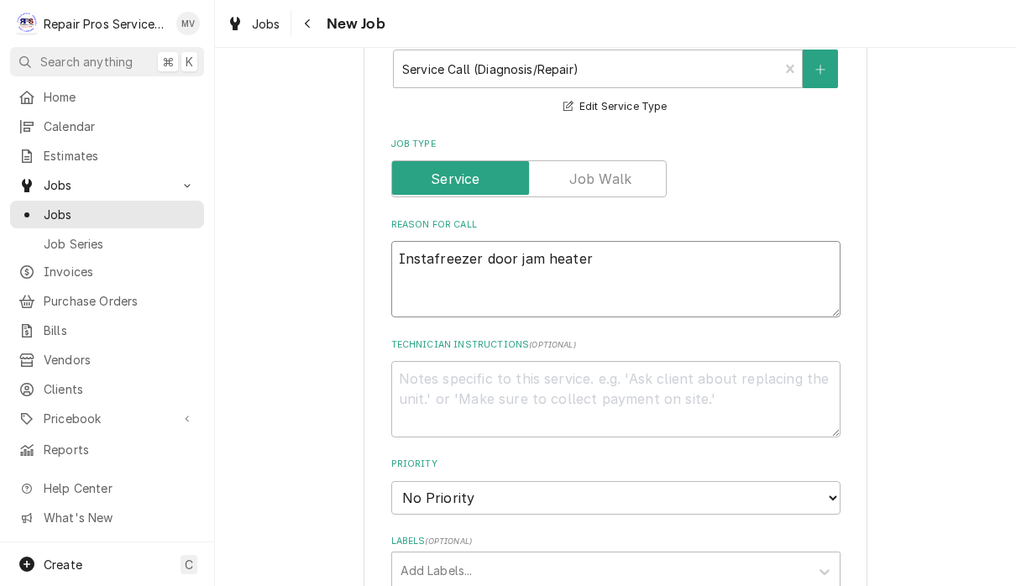
type textarea "x"
type textarea "Instalfreezer door jam heater"
type textarea "x"
type textarea "Installfreezer door jam heater"
type textarea "x"
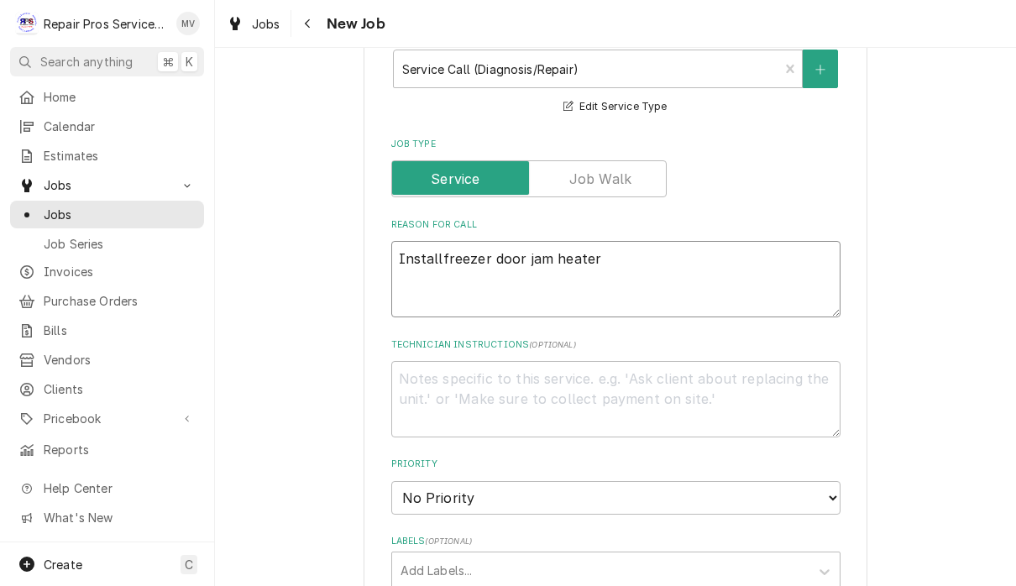
type textarea "Install freezer door jam heater"
type textarea "x"
type textarea "Install nfreezer door jam heater"
type textarea "x"
type textarea "Install nefreezer door jam heater"
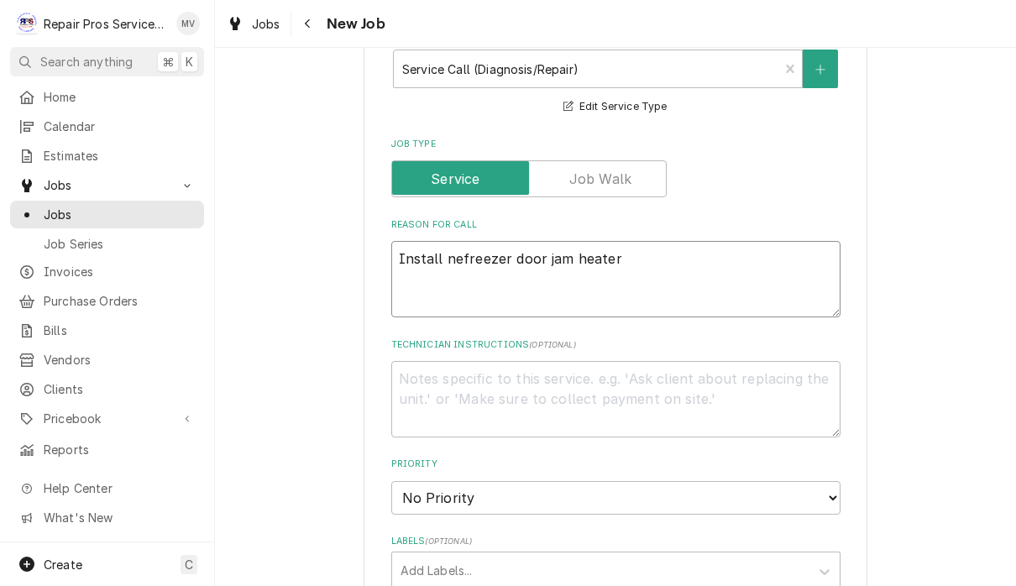
type textarea "x"
type textarea "Install newfreezer door jam heater"
type textarea "x"
type textarea "Install new freezer door jam heater"
type textarea "x"
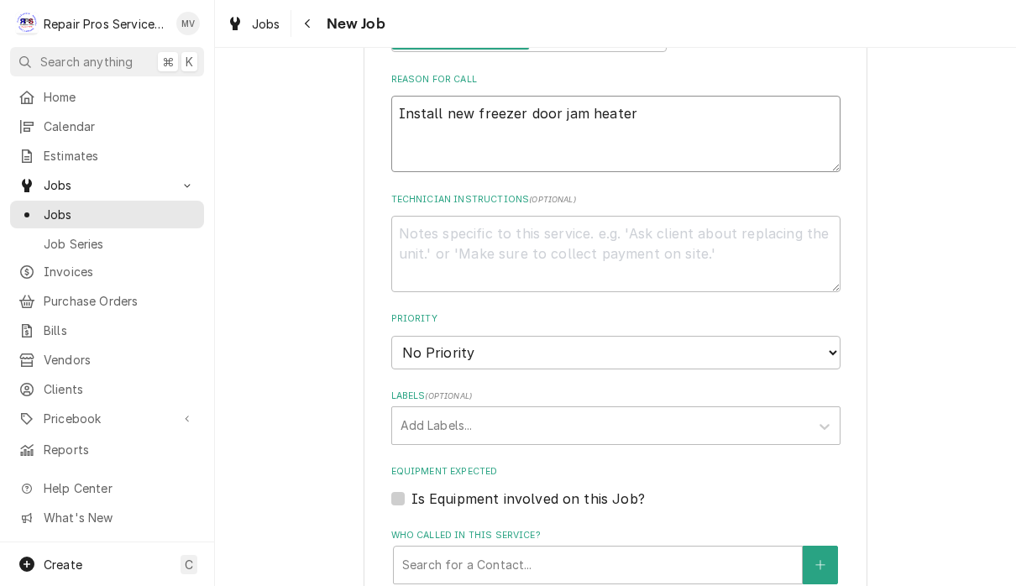
scroll to position [712, 0]
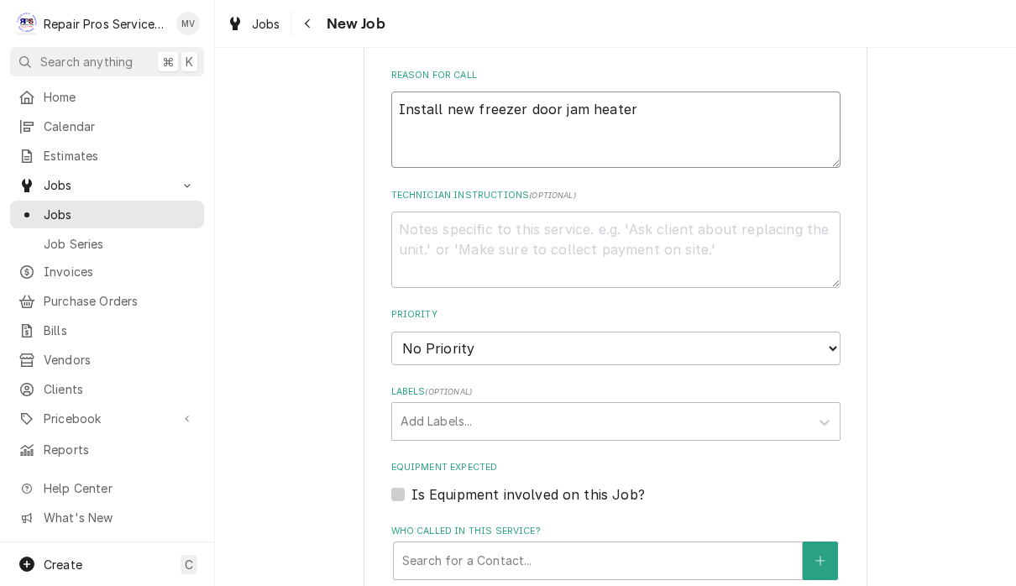
type textarea "Install new freezer door jam heater"
click at [598, 333] on select "No Priority Urgent High Medium Low" at bounding box center [615, 349] width 449 height 34
select select "3"
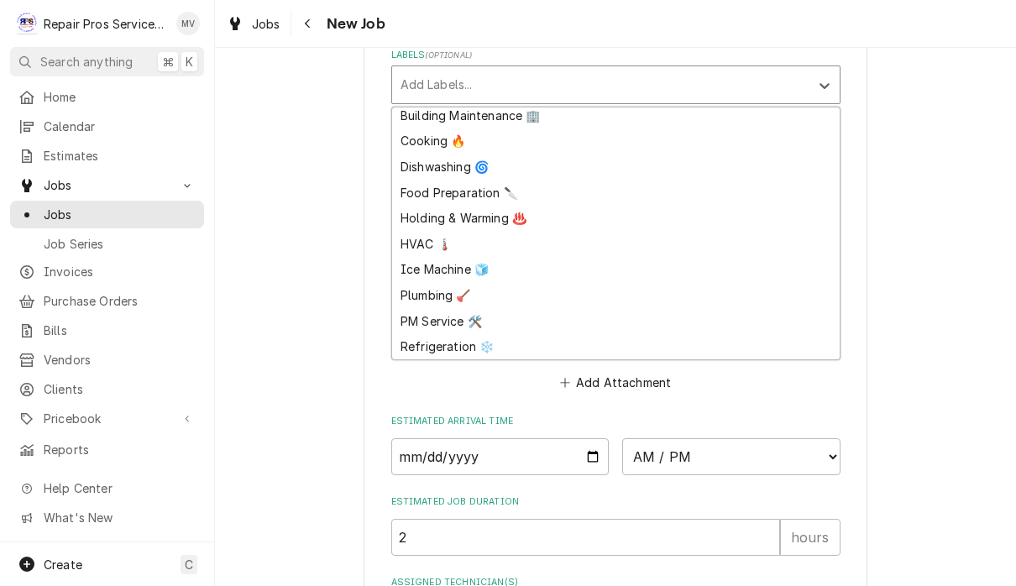
scroll to position [31, 0]
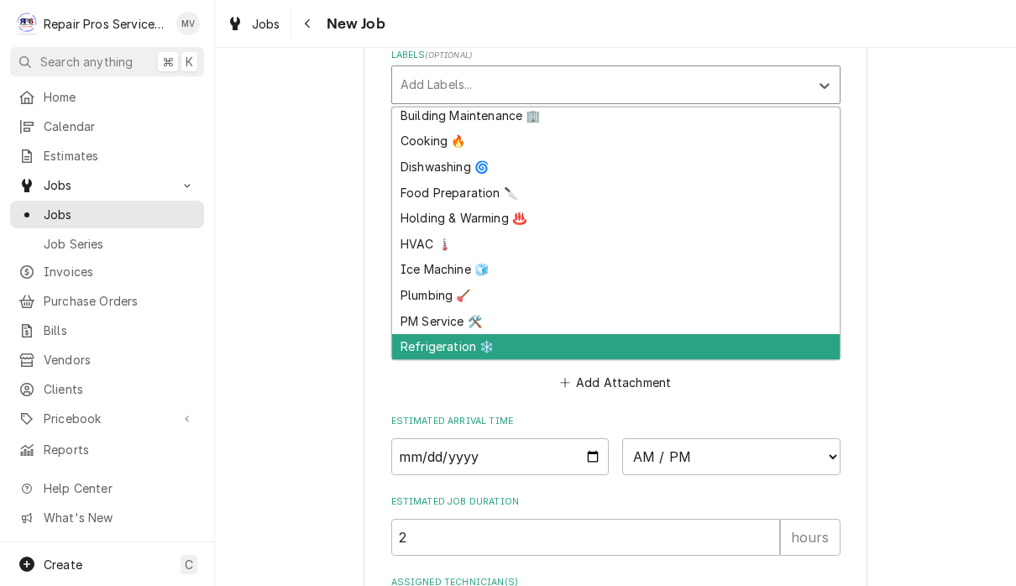
click at [452, 339] on div "Refrigeration ❄️" at bounding box center [616, 347] width 448 height 26
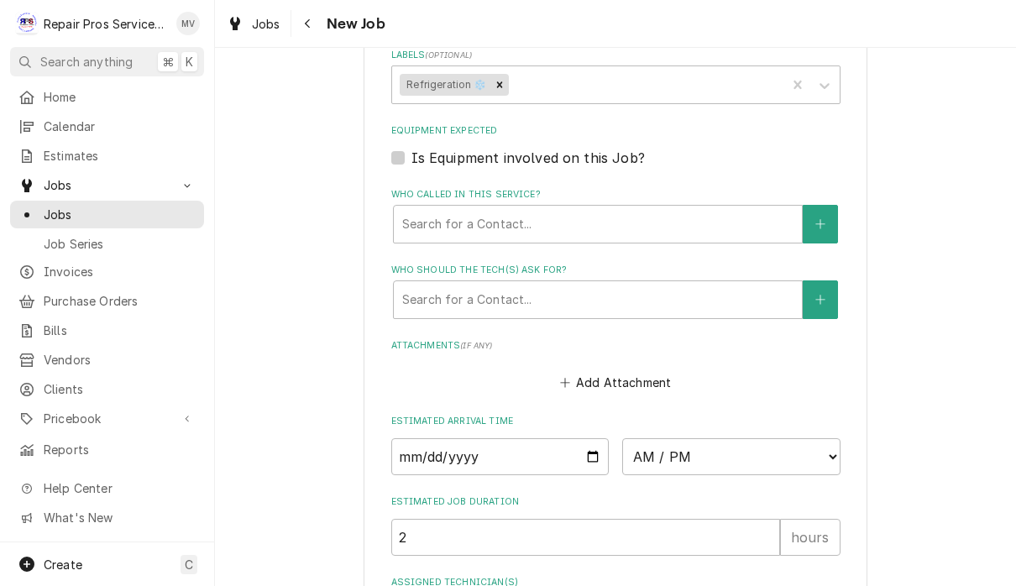
type textarea "x"
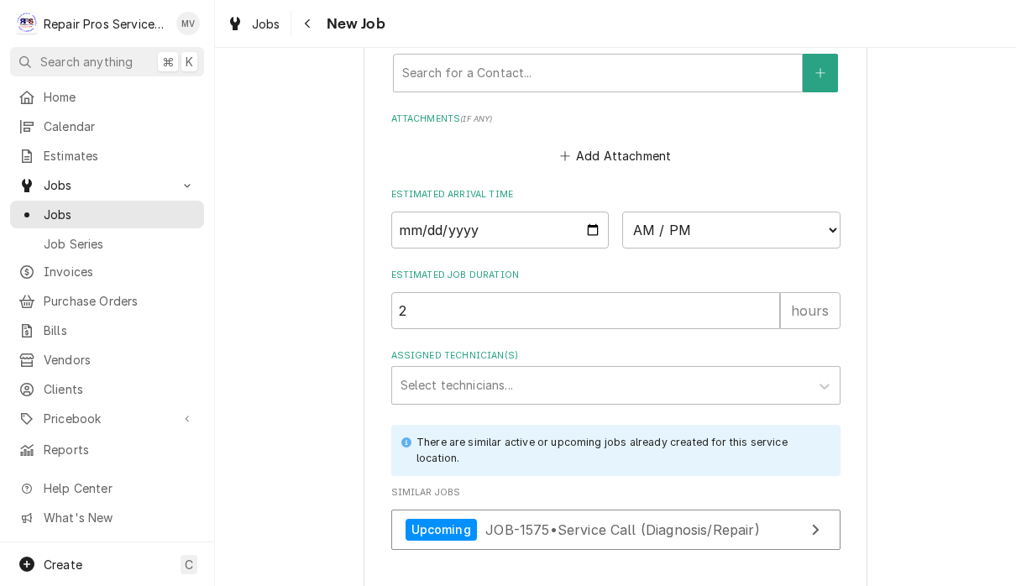
scroll to position [1289, 0]
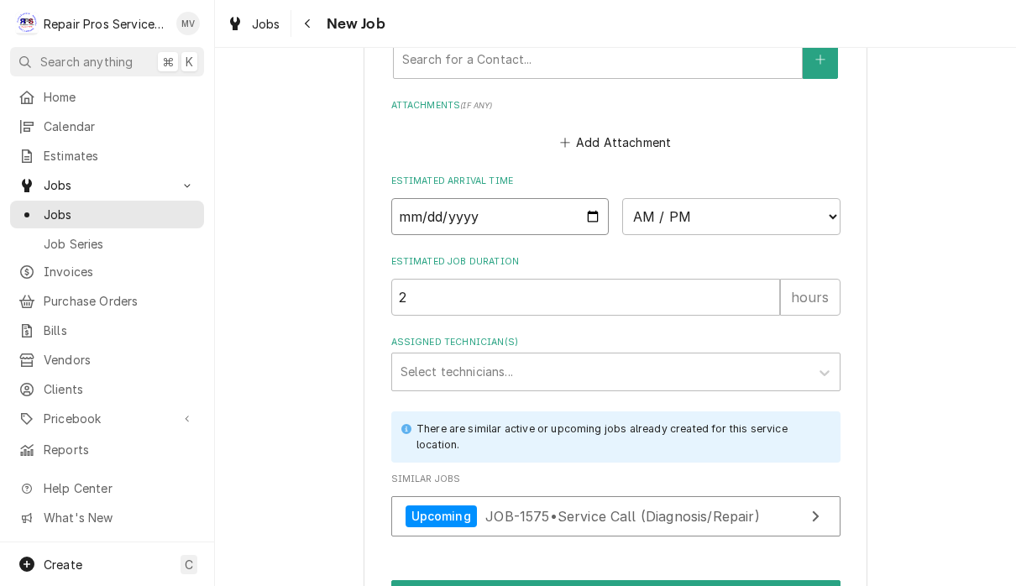
click at [475, 204] on input "Date" at bounding box center [500, 216] width 218 height 37
type input "2025-09-22"
type textarea "x"
type input "2025-10-03"
type textarea "x"
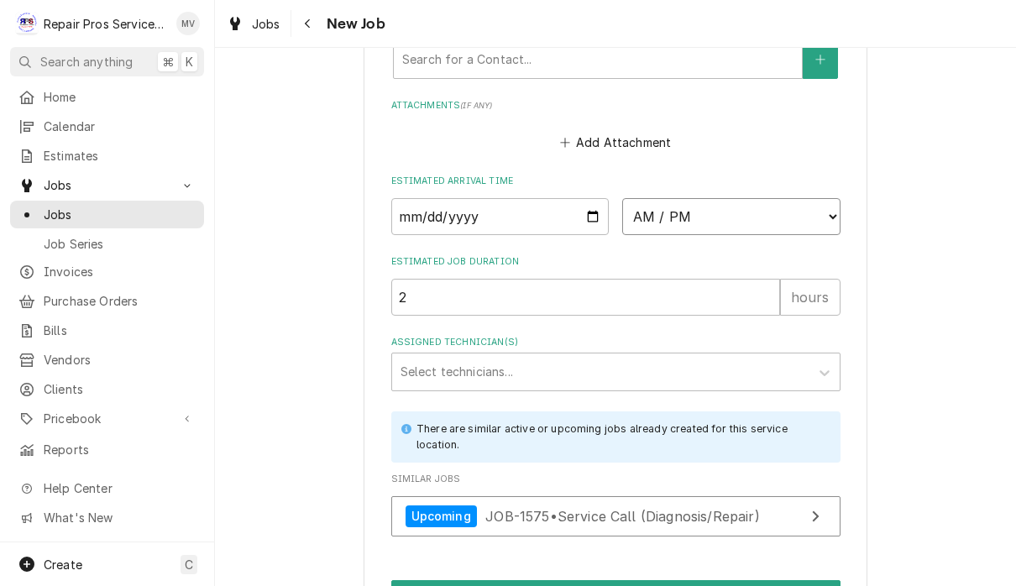
click at [652, 198] on select "AM / PM 6:00 AM 6:15 AM 6:30 AM 6:45 AM 7:00 AM 7:15 AM 7:30 AM 7:45 AM 8:00 AM…" at bounding box center [731, 216] width 218 height 37
select select "09:00:00"
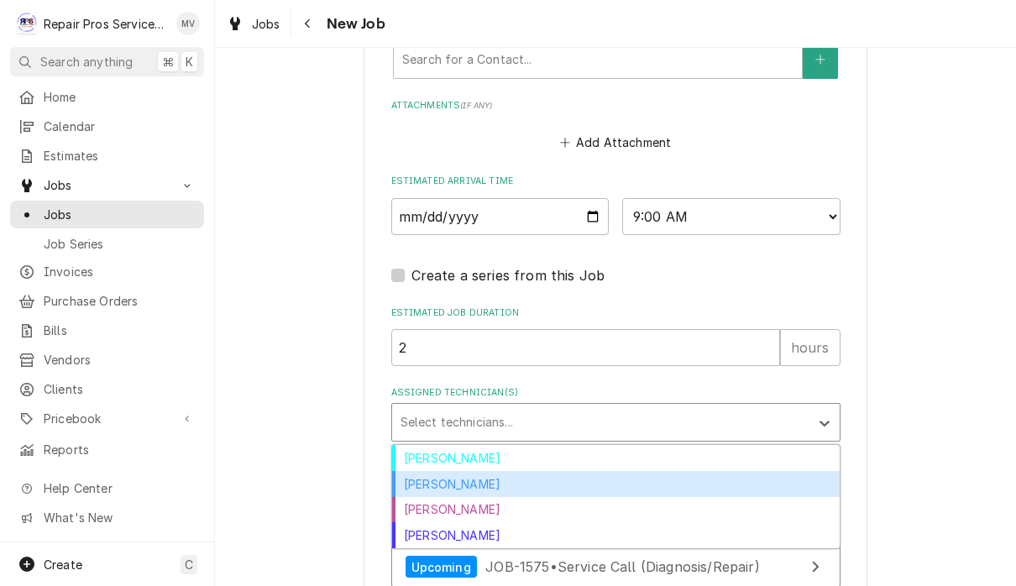
click at [467, 471] on div "Caleb Kvale" at bounding box center [616, 484] width 448 height 26
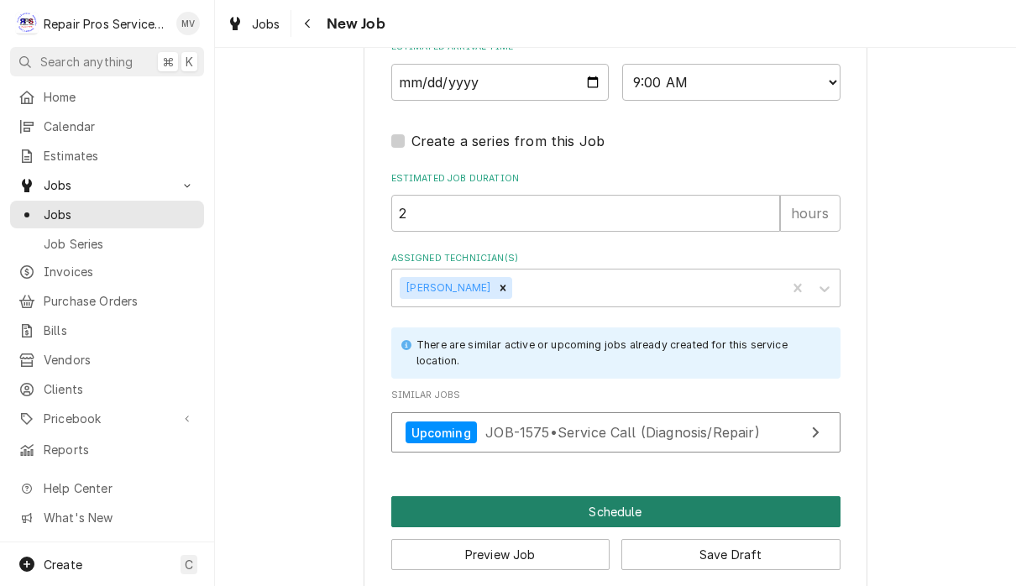
click at [736, 507] on button "Schedule" at bounding box center [615, 511] width 449 height 31
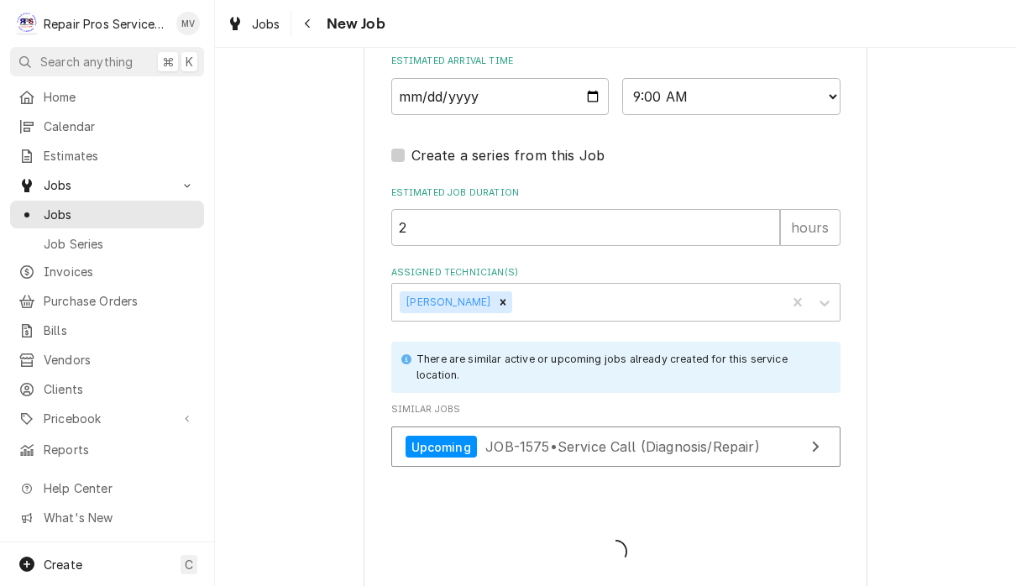
type textarea "x"
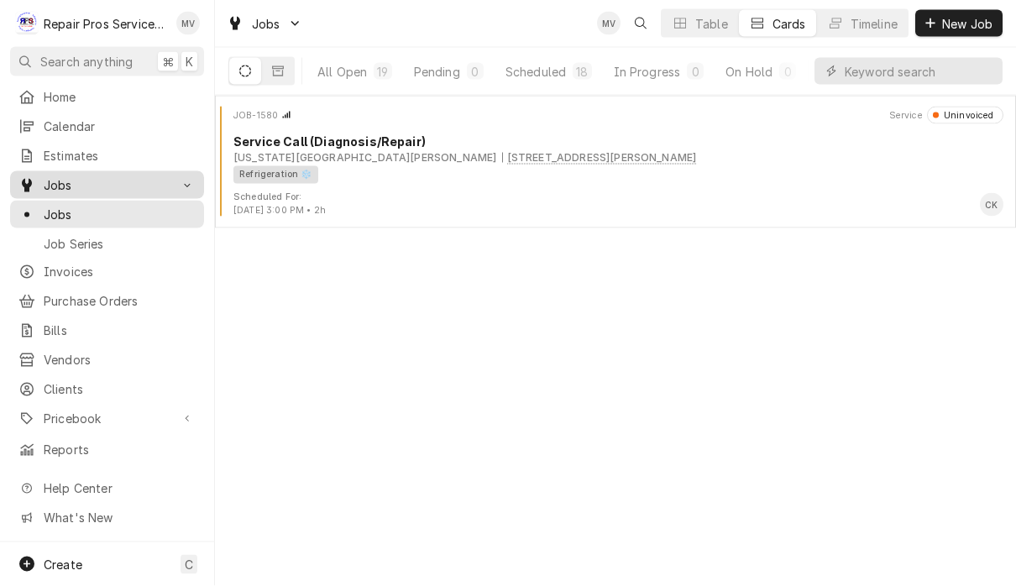
click at [90, 181] on span "Jobs" at bounding box center [107, 185] width 127 height 18
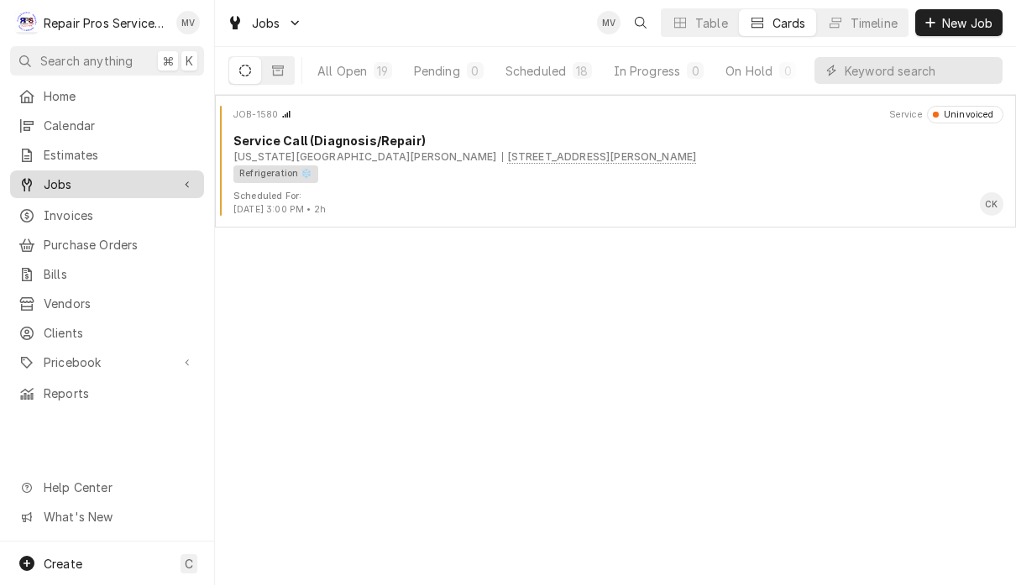
click at [75, 183] on span "Jobs" at bounding box center [107, 185] width 127 height 18
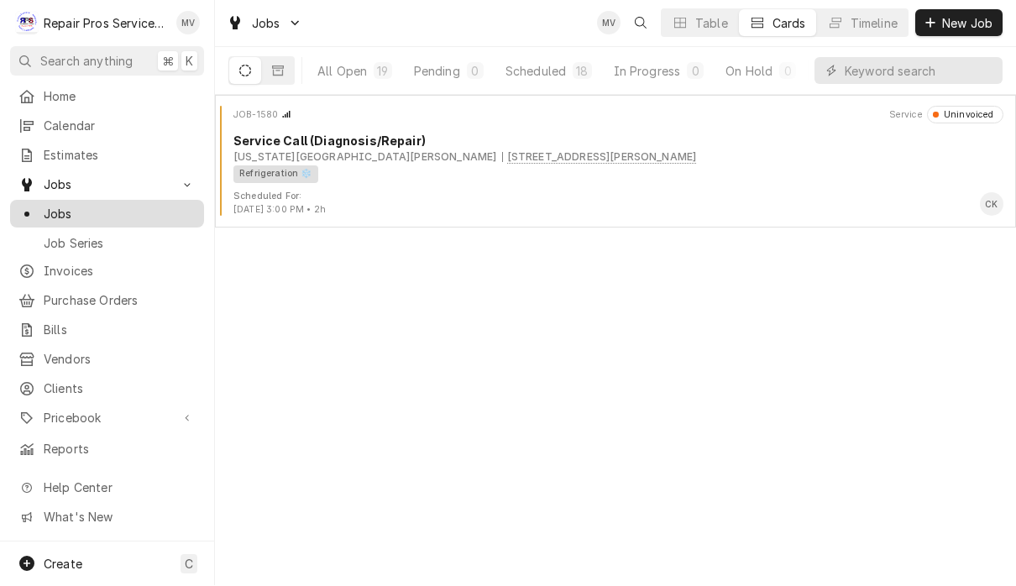
click at [63, 206] on span "Jobs" at bounding box center [120, 215] width 152 height 18
click at [339, 70] on div "All Open" at bounding box center [342, 72] width 50 height 18
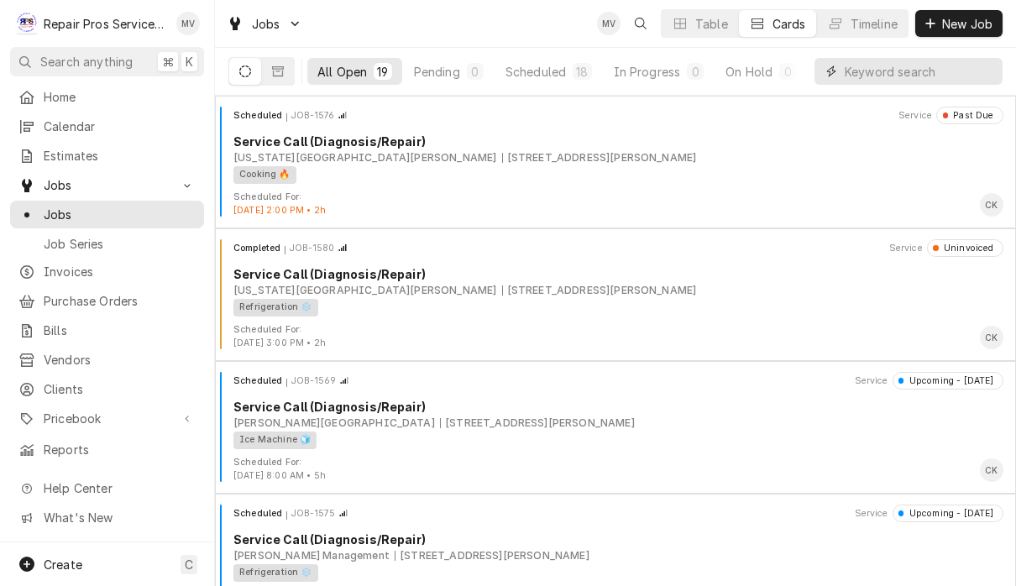
click at [870, 72] on input "Dynamic Content Wrapper" at bounding box center [919, 71] width 149 height 27
type input "[PERSON_NAME]"
